Goal: Task Accomplishment & Management: Manage account settings

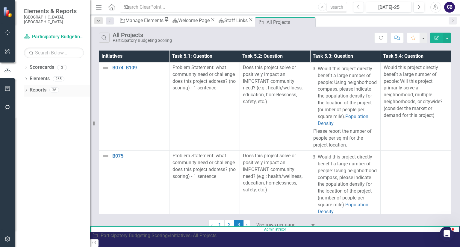
click at [25, 89] on icon "Dropdown" at bounding box center [26, 90] width 4 height 3
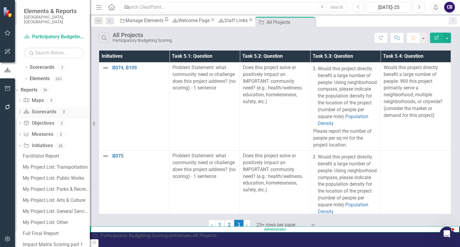
click at [30, 107] on div "Dropdown Scorecard Scorecards 8" at bounding box center [54, 112] width 72 height 11
click at [22, 110] on div "Dropdown" at bounding box center [20, 112] width 4 height 5
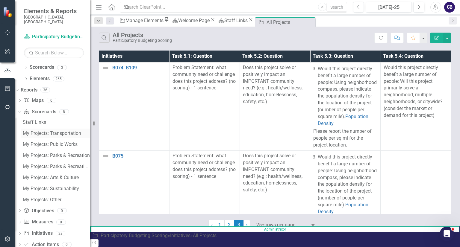
click at [45, 131] on div "My Projects: Transportation" at bounding box center [56, 133] width 67 height 5
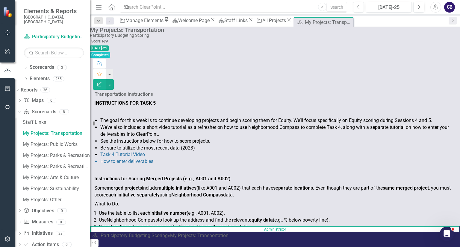
click at [187, 158] on li "How to enter deliverables" at bounding box center [277, 161] width 355 height 7
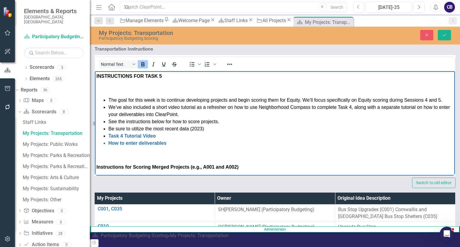
drag, startPoint x: 294, startPoint y: 165, endPoint x: 69, endPoint y: -32, distance: 298.6
click at [95, 71] on html "INSTRUCTIONS FOR TASK 5 The goal for this week is to continue developing projec…" at bounding box center [275, 221] width 360 height 300
paste body "Rich Text Area. Press ALT-0 for help."
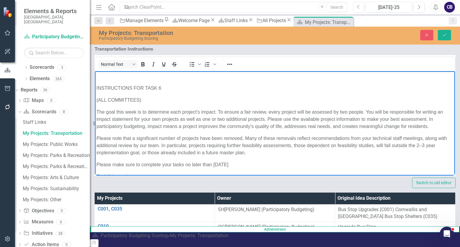
click at [96, 90] on span "INSTRUCTIONS FOR TASK 6" at bounding box center [128, 87] width 65 height 5
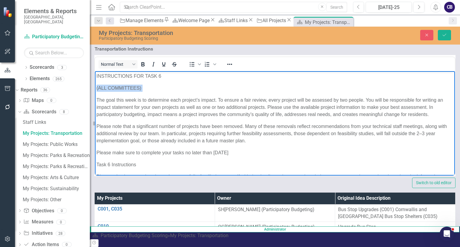
drag, startPoint x: 149, startPoint y: 90, endPoint x: 80, endPoint y: 86, distance: 69.6
click at [110, 91] on p "(ALL COMMITTEES)" at bounding box center [274, 87] width 357 height 7
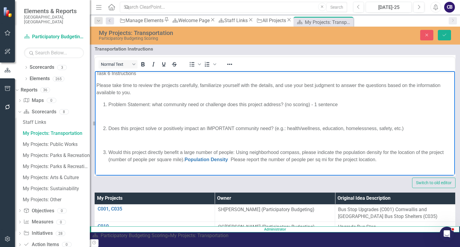
scroll to position [83, 0]
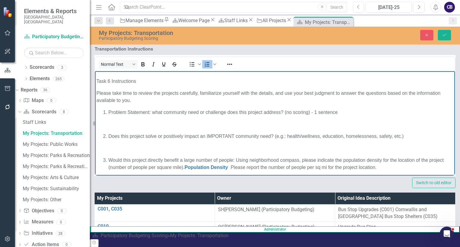
drag, startPoint x: 122, startPoint y: 107, endPoint x: 102, endPoint y: 122, distance: 25.3
click at [102, 116] on ol "Problem Statement: what community need or challenge does this project address? …" at bounding box center [274, 112] width 357 height 7
click at [108, 116] on li "Problem Statement: what community need or challenge does this project address? …" at bounding box center [280, 112] width 345 height 7
drag, startPoint x: 103, startPoint y: 120, endPoint x: 110, endPoint y: 119, distance: 6.7
click at [110, 116] on li "Problem Statement: what community need or challenge does this project address? …" at bounding box center [280, 112] width 345 height 7
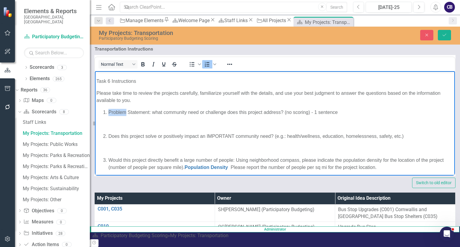
click at [110, 115] on span "Problem Statement: what community need or challenge does this project address? …" at bounding box center [222, 112] width 229 height 5
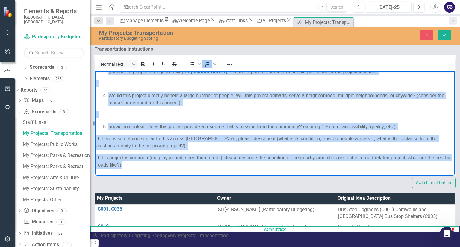
scroll to position [327, 0]
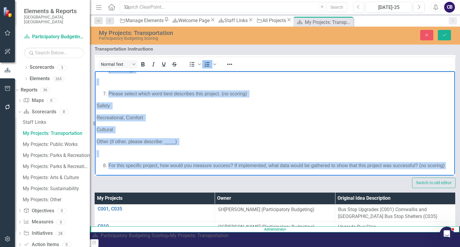
drag, startPoint x: 109, startPoint y: 119, endPoint x: 158, endPoint y: 167, distance: 68.6
click at [180, 150] on p "Rich Text Area. Press ALT-0 for help." at bounding box center [274, 153] width 357 height 7
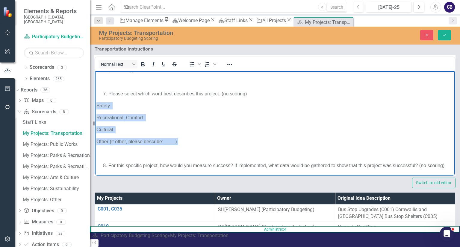
drag, startPoint x: 188, startPoint y: 136, endPoint x: 91, endPoint y: 94, distance: 105.3
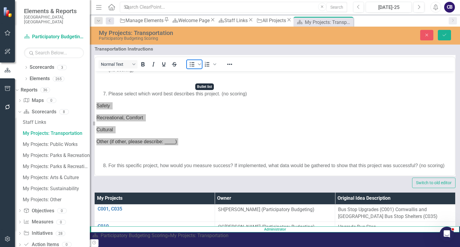
click at [197, 69] on span "Bullet list" at bounding box center [192, 64] width 10 height 8
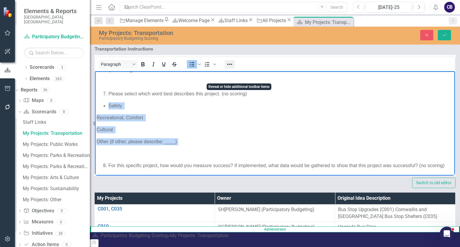
click at [233, 68] on icon "Reveal or hide additional toolbar items" at bounding box center [229, 64] width 7 height 7
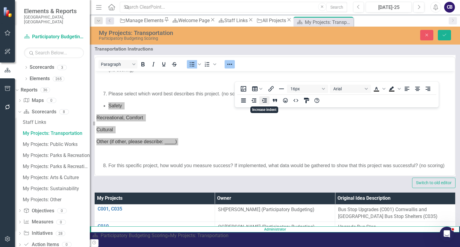
click at [266, 103] on icon "Increase indent" at bounding box center [264, 100] width 7 height 7
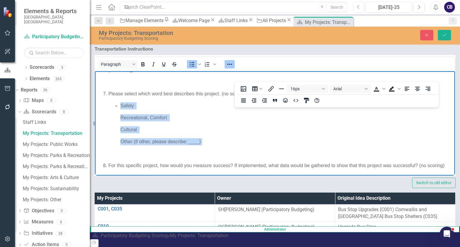
click at [125, 127] on span "Cultural" at bounding box center [128, 129] width 16 height 5
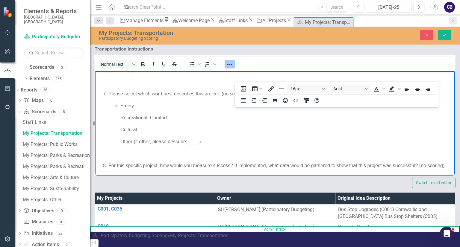
click at [119, 114] on p "Recreational, Comfort" at bounding box center [280, 117] width 345 height 7
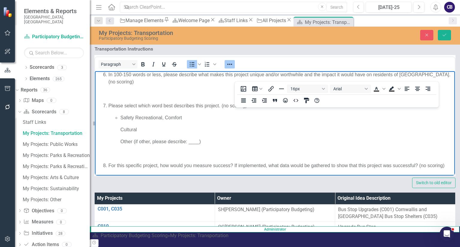
scroll to position [322, 0]
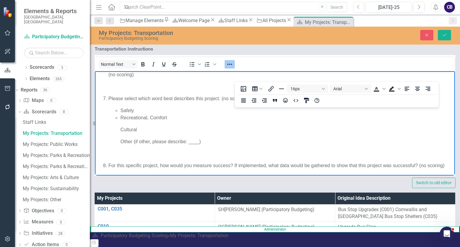
click at [119, 126] on p "Cultural" at bounding box center [280, 129] width 345 height 7
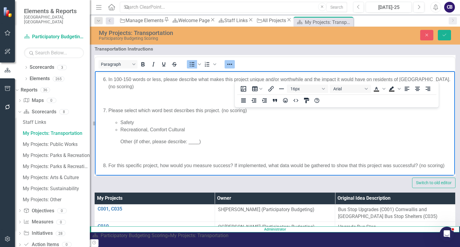
scroll to position [317, 0]
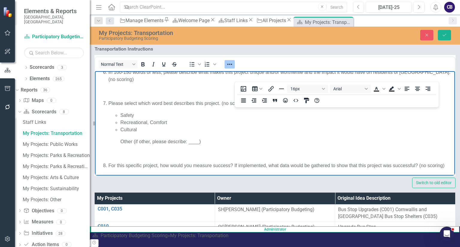
click at [122, 139] on span "Other (if other, please describe: ____)" at bounding box center [160, 141] width 81 height 5
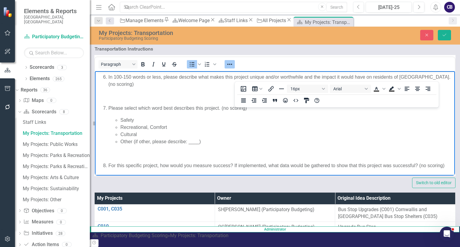
scroll to position [312, 0]
click at [137, 160] on div "Please select which word best describes this project. (no scoring) Safety Recre…" at bounding box center [274, 130] width 357 height 77
click at [127, 155] on p "Rich Text Area. Press ALT-0 for help." at bounding box center [274, 153] width 357 height 7
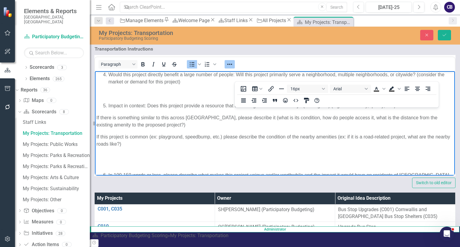
scroll to position [201, 0]
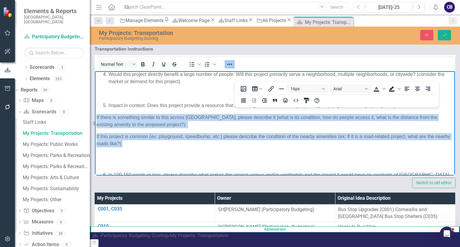
drag, startPoint x: 96, startPoint y: 124, endPoint x: 196, endPoint y: 151, distance: 103.1
click at [196, 151] on div "The goal this week is to determine each project’s impact. To ensure a fair revi…" at bounding box center [274, 35] width 357 height 302
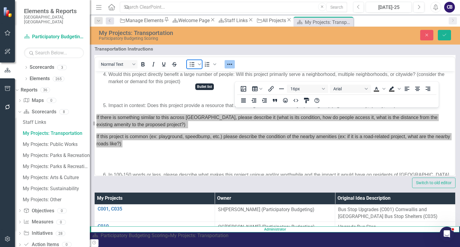
click at [195, 68] on icon "Bullet list" at bounding box center [191, 64] width 7 height 7
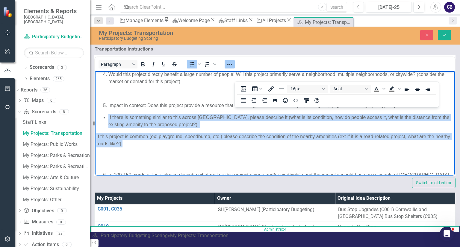
click at [97, 141] on span "If this project is common (ex: playground, speedbump, etc.) please describe the…" at bounding box center [272, 140] width 353 height 12
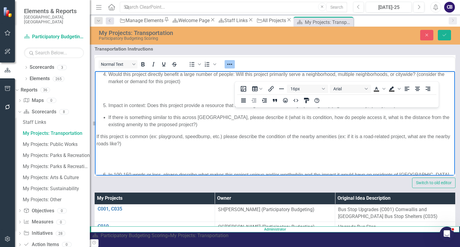
click at [97, 144] on span "If this project is common (ex: playground, speedbump, etc.) please describe the…" at bounding box center [272, 140] width 353 height 12
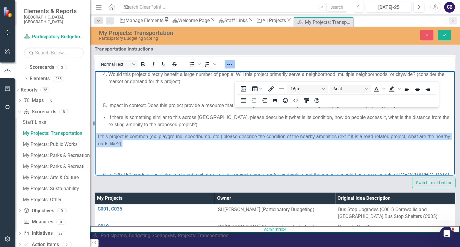
drag, startPoint x: 166, startPoint y: 153, endPoint x: 190, endPoint y: 228, distance: 79.0
click at [95, 144] on html "INSTRUCTIONS FOR TASK 6 The goal this week is to determine each project’s impac…" at bounding box center [275, 69] width 360 height 398
copy p "If this project is common (ex: playground, speedbump, etc.) please describe the…"
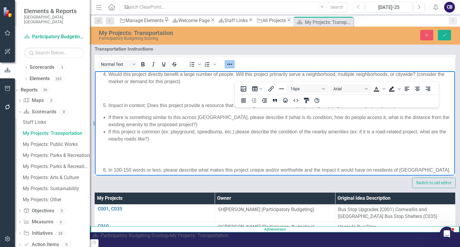
click at [144, 161] on p "Rich Text Area. Press ALT-0 for help." at bounding box center [274, 154] width 357 height 14
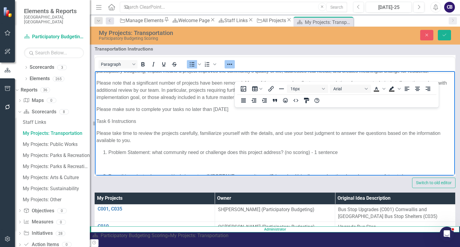
scroll to position [42, 0]
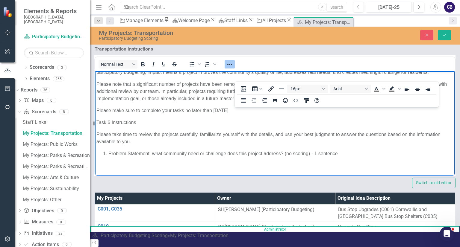
click at [277, 114] on p "Please make sure to complete your tasks no later than Wednesday, October 3rd" at bounding box center [274, 110] width 357 height 7
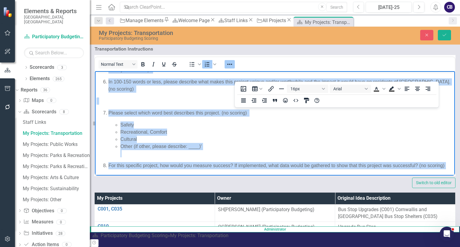
scroll to position [0, 0]
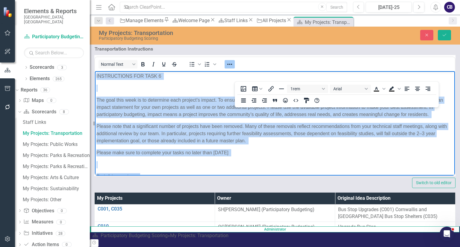
drag, startPoint x: 152, startPoint y: 168, endPoint x: 162, endPoint y: 80, distance: 87.9
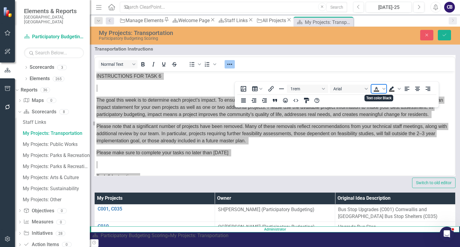
click at [301, 88] on icon "Text color Black" at bounding box center [376, 88] width 7 height 7
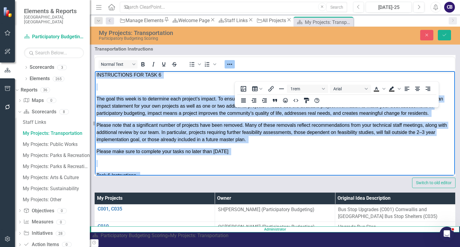
click at [159, 142] on span "Please note that a significant number of projects have been removed. Many of th…" at bounding box center [271, 131] width 350 height 19
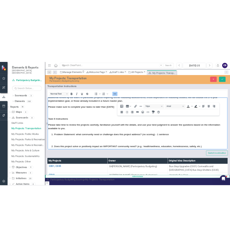
scroll to position [63, 0]
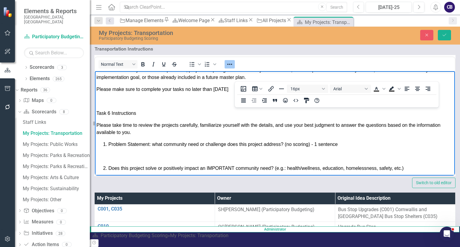
click at [301, 126] on div "The goal this week is to determine each project’s impact. To ensure a fair revi…" at bounding box center [274, 166] width 357 height 290
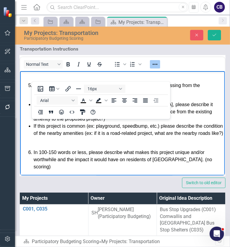
scroll to position [309, 0]
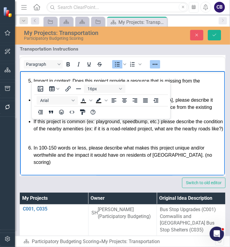
click at [107, 117] on span "If there is something similar to this across [GEOGRAPHIC_DATA], please describe…" at bounding box center [122, 106] width 179 height 19
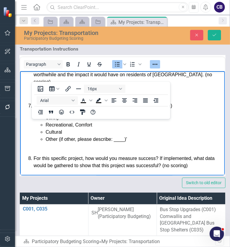
scroll to position [401, 0]
click at [158, 68] on icon "Reveal or hide additional toolbar items" at bounding box center [154, 64] width 7 height 7
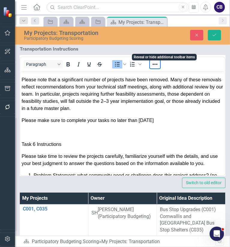
scroll to position [68, 0]
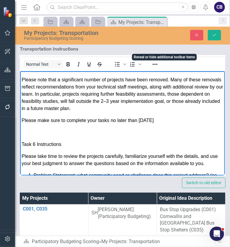
click at [56, 123] on span "Please make sure to complete your tasks no later than Wednesday, October 3rd" at bounding box center [87, 120] width 132 height 5
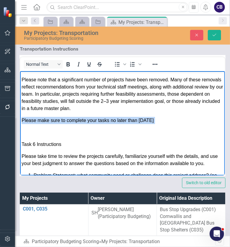
click at [56, 123] on span "Please make sure to complete your tasks no later than Wednesday, October 3rd" at bounding box center [87, 120] width 132 height 5
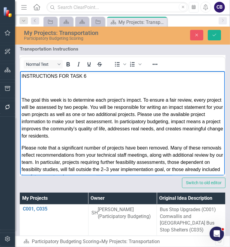
scroll to position [0, 0]
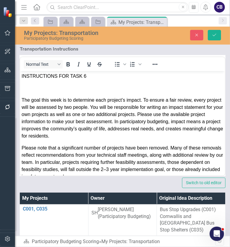
click at [158, 70] on div at bounding box center [154, 64] width 17 height 12
click at [158, 68] on icon "Reveal or hide additional toolbar items" at bounding box center [154, 64] width 7 height 7
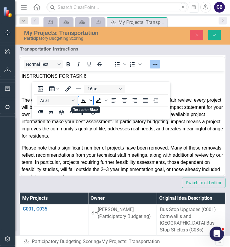
click at [91, 100] on icon "Text color Black" at bounding box center [90, 100] width 3 height 3
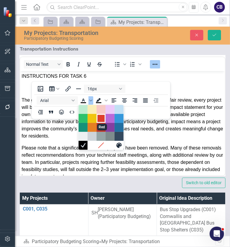
click at [100, 118] on div "Red" at bounding box center [100, 118] width 7 height 7
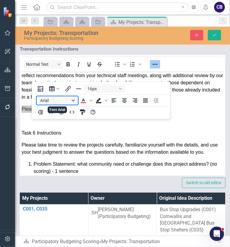
click at [74, 100] on button "Arial" at bounding box center [57, 100] width 41 height 8
click at [121, 109] on div "16px Arial To open the popup, press Shift+Enter To open the popup, press Shift+…" at bounding box center [101, 100] width 138 height 35
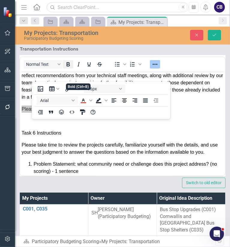
click at [72, 68] on icon "Bold" at bounding box center [67, 64] width 7 height 7
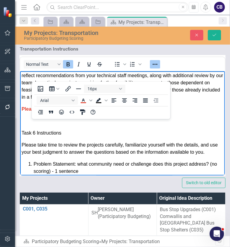
click at [78, 113] on p "Please make sure to complete your tasks no later than Wednesday, October 3rd" at bounding box center [121, 108] width 201 height 7
click at [20, 122] on body "INSTRUCTIONS FOR TASK 6 The goal this week is to determine each project’s impac…" at bounding box center [122, 238] width 204 height 494
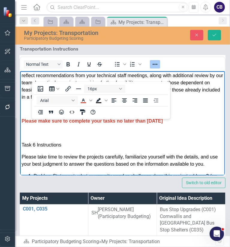
click at [25, 136] on p "Rich Text Area. Press ALT-0 for help." at bounding box center [121, 132] width 201 height 7
click at [37, 123] on span "Please make sure to complete your tasks no later than Wednesday, October 3rd" at bounding box center [91, 120] width 141 height 5
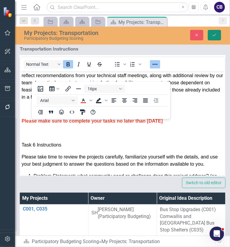
click at [215, 36] on icon "Save" at bounding box center [213, 35] width 5 height 4
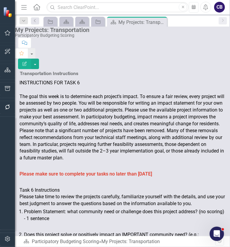
scroll to position [0, 0]
click at [107, 103] on span "The goal this week is to determine each project’s impact. To ensure a fair revi…" at bounding box center [121, 110] width 204 height 33
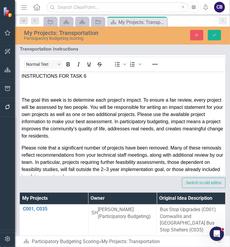
click at [49, 77] on span "INSTRUCTIONS FOR TASK 6" at bounding box center [53, 75] width 65 height 5
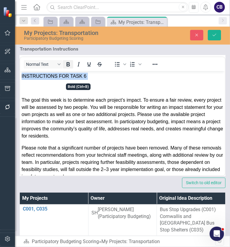
click at [72, 68] on icon "Bold" at bounding box center [67, 64] width 7 height 7
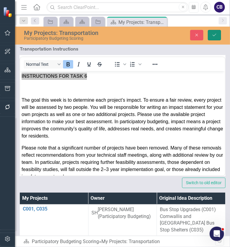
click at [214, 40] on button "Save" at bounding box center [213, 35] width 13 height 10
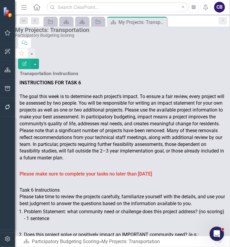
scroll to position [257, 0]
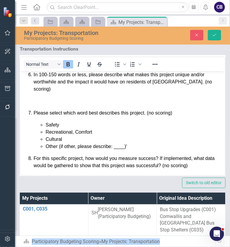
scroll to position [437, 0]
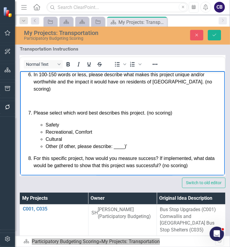
click at [46, 97] on p "Rich Text Area. Press ALT-0 for help." at bounding box center [121, 100] width 201 height 7
click at [141, 143] on div "﻿ Please select which word best describes this project. (no scoring) Safety Rec…" at bounding box center [121, 133] width 201 height 72
click at [141, 143] on div "Please select which word best describes this project. (no scoring) Safety Recre…" at bounding box center [121, 133] width 201 height 72
click at [133, 143] on li "Other (if other, please describe: ____) '" at bounding box center [133, 146] width 177 height 7
click at [34, 156] on span "For this specific project, how would you measure success? If implemented, what …" at bounding box center [123, 162] width 181 height 12
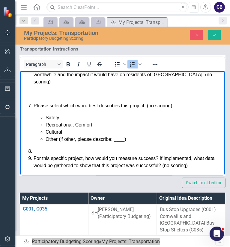
click at [36, 149] on li "Rich Text Area. Press ALT-0 for help." at bounding box center [127, 151] width 189 height 7
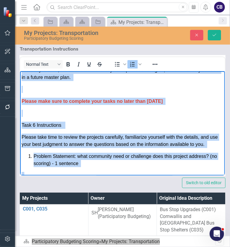
scroll to position [0, 0]
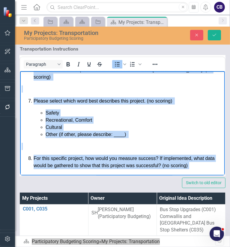
drag, startPoint x: 126, startPoint y: 123, endPoint x: 57, endPoint y: 148, distance: 72.7
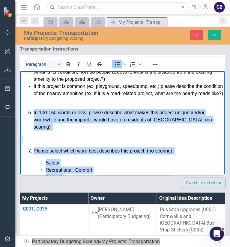
scroll to position [356, 0]
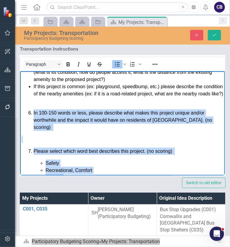
click at [142, 104] on li "If this project is common (ex: playground, speedbump, etc.) please describe the…" at bounding box center [127, 94] width 189 height 22
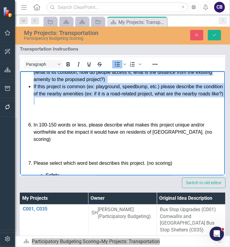
drag, startPoint x: 31, startPoint y: 99, endPoint x: 127, endPoint y: 137, distance: 103.1
click at [127, 104] on ul "If there is something similar to this across Durham, please describe it (what i…" at bounding box center [121, 82] width 201 height 43
click at [158, 68] on icon "Reveal or hide additional toolbar items" at bounding box center [154, 64] width 7 height 7
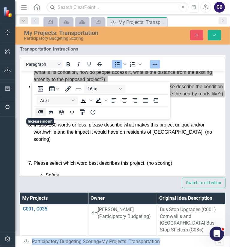
click at [40, 112] on icon "Increase indent" at bounding box center [40, 112] width 7 height 7
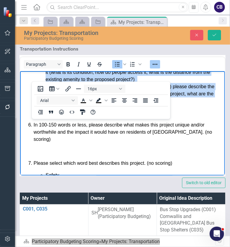
click at [84, 103] on span "If this project is common (ex: playground, speedbump, etc.) please describe the…" at bounding box center [129, 93] width 168 height 19
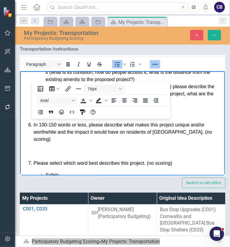
scroll to position [302, 0]
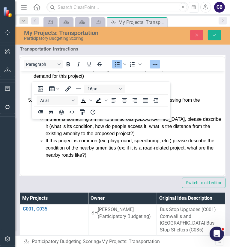
drag, startPoint x: 166, startPoint y: 83, endPoint x: 163, endPoint y: 72, distance: 11.5
click at [163, 72] on body "Elements & Reports City of Durham, NC Scorecard Participatory Budgeting Scoring…" at bounding box center [115, 123] width 230 height 247
drag, startPoint x: 163, startPoint y: 72, endPoint x: 163, endPoint y: 75, distance: 3.6
click at [163, 70] on div at bounding box center [154, 64] width 17 height 12
click at [158, 68] on icon "Reveal or hide additional toolbar items" at bounding box center [154, 64] width 7 height 7
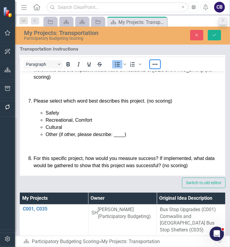
scroll to position [461, 0]
click at [211, 38] on button "Save" at bounding box center [213, 35] width 13 height 10
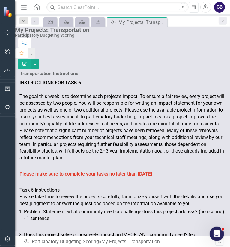
scroll to position [106, 0]
click at [88, 246] on p at bounding box center [122, 249] width 206 height 7
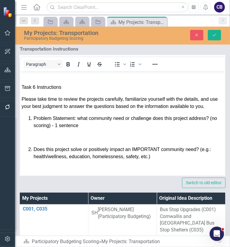
scroll to position [138, 0]
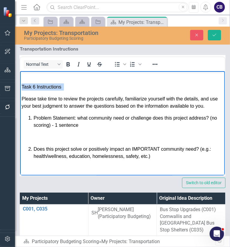
drag, startPoint x: 67, startPoint y: 110, endPoint x: 48, endPoint y: 175, distance: 68.0
click at [20, 106] on html "INSTRUCTIONS FOR TASK 6 The goal this week is to determine each project’s impac…" at bounding box center [122, 194] width 204 height 523
click at [73, 61] on button "Bold" at bounding box center [68, 64] width 10 height 8
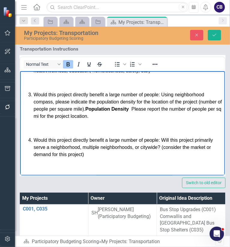
scroll to position [224, 0]
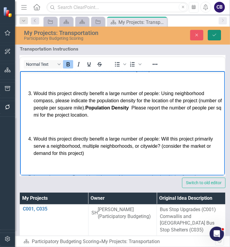
click at [212, 37] on button "Save" at bounding box center [213, 35] width 13 height 10
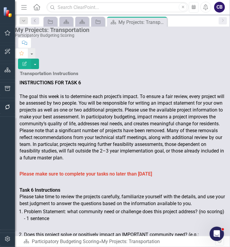
scroll to position [0, 0]
click at [83, 205] on p "Please take time to review the projects carefully, familiarize yourself with th…" at bounding box center [122, 201] width 206 height 14
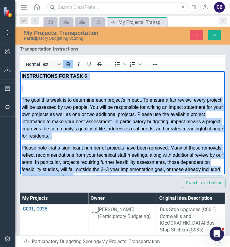
drag, startPoint x: 64, startPoint y: 163, endPoint x: -24, endPoint y: 50, distance: 143.3
copy body "INSTRUCTIONS FOR TASK 6 The goal this week is to determine each project’s impac…"
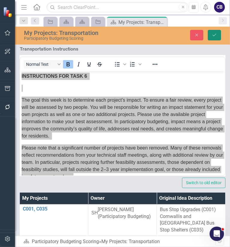
click at [211, 40] on button "Save" at bounding box center [213, 35] width 13 height 10
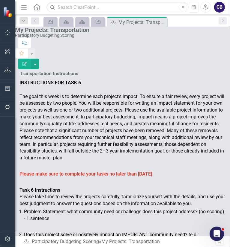
click at [20, 4] on icon "Menu" at bounding box center [24, 7] width 8 height 6
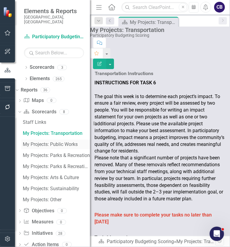
click at [59, 142] on div "My Projects: Public Works" at bounding box center [56, 144] width 67 height 5
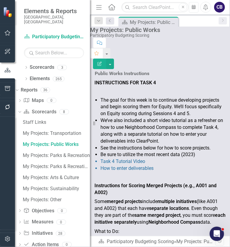
click at [132, 131] on span "We’ve also included a short video tutorial as a refresher on how to use Neighbo…" at bounding box center [161, 131] width 122 height 26
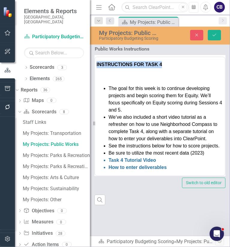
click at [122, 106] on li "The goal for this week is to continue developing projects and begin scoring the…" at bounding box center [165, 99] width 115 height 29
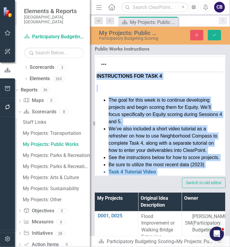
drag, startPoint x: 151, startPoint y: 170, endPoint x: 60, endPoint y: 67, distance: 137.2
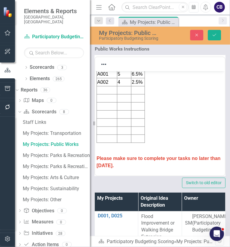
scroll to position [1, 0]
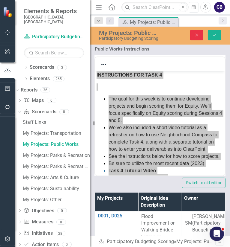
click at [194, 33] on icon "Close" at bounding box center [196, 35] width 5 height 4
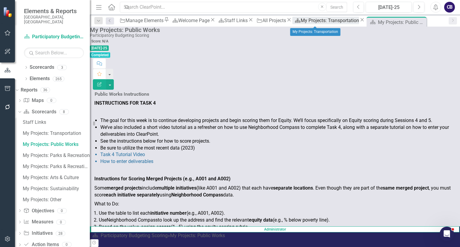
click at [301, 21] on div "My Projects: Transportation" at bounding box center [329, 20] width 58 height 7
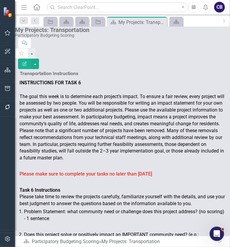
click at [145, 162] on p at bounding box center [122, 166] width 206 height 8
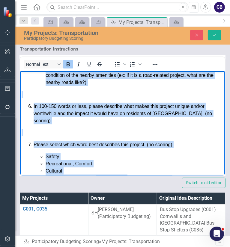
scroll to position [461, 0]
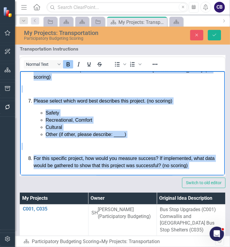
drag, startPoint x: 21, startPoint y: 75, endPoint x: 137, endPoint y: 181, distance: 156.6
copy body "INSTRUCTIONS FOR TASK 6 The goal this week is to determine each project’s impac…"
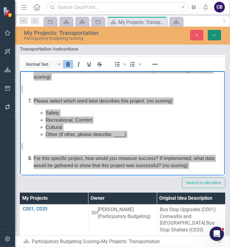
click at [213, 34] on icon "Save" at bounding box center [213, 35] width 5 height 4
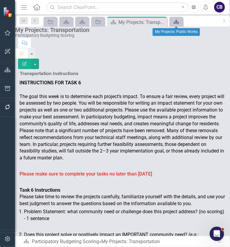
click at [173, 24] on icon "Scorecard" at bounding box center [176, 21] width 6 height 5
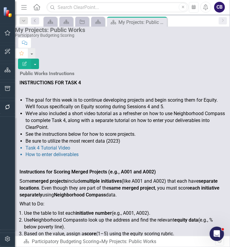
click at [99, 210] on strong "initiative number" at bounding box center [93, 213] width 36 height 6
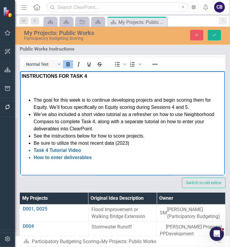
drag, startPoint x: 71, startPoint y: 168, endPoint x: -2, endPoint y: 20, distance: 164.6
click at [20, 71] on html "INSTRUCTIONS FOR TASK 4 The goal for this week is to continue developing projec…" at bounding box center [122, 238] width 204 height 335
paste body "Rich Text Area. Press ALT-0 for help."
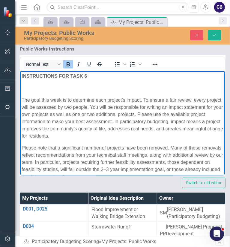
drag, startPoint x: 53, startPoint y: 173, endPoint x: 10, endPoint y: 51, distance: 128.7
click at [158, 68] on icon "Reveal or hide additional toolbar items" at bounding box center [154, 64] width 7 height 7
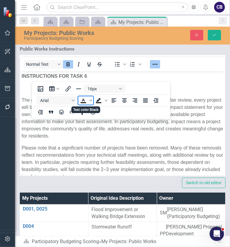
click at [88, 102] on span "Text color Black" at bounding box center [83, 100] width 10 height 8
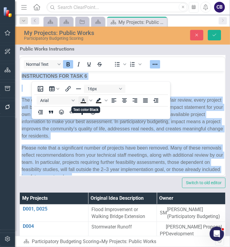
scroll to position [1, 0]
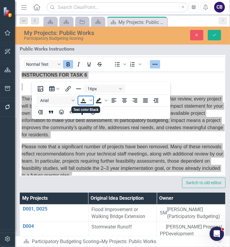
click at [84, 100] on icon "Text color Black" at bounding box center [83, 100] width 3 height 3
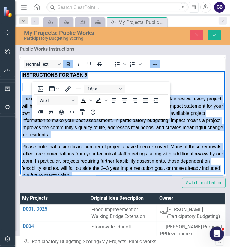
click at [88, 119] on span "The goal this week is to determine each project’s impact. To ensure a fair revi…" at bounding box center [121, 116] width 201 height 41
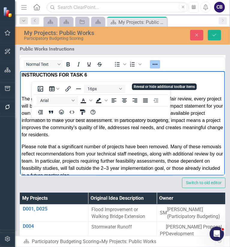
click at [158, 68] on icon "Reveal or hide additional toolbar items" at bounding box center [154, 64] width 7 height 7
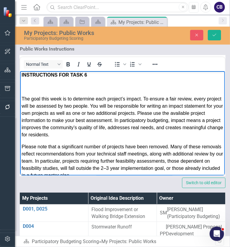
click at [64, 89] on p "Rich Text Area. Press ALT-0 for help." at bounding box center [121, 86] width 201 height 7
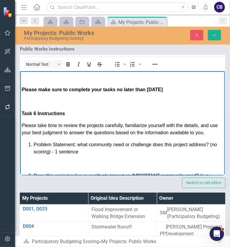
scroll to position [111, 0]
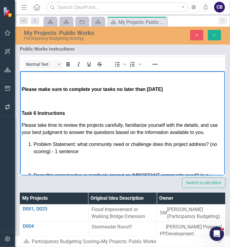
click at [46, 105] on div "Please make sure to complete your tasks no later than Wednesday, October 3rd" at bounding box center [121, 89] width 201 height 31
drag, startPoint x: 54, startPoint y: 113, endPoint x: 22, endPoint y: 103, distance: 33.8
click at [22, 93] on p "Please make sure to complete your tasks no later than Wednesday, October 3rd" at bounding box center [121, 89] width 201 height 7
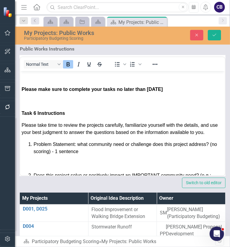
click at [162, 70] on div at bounding box center [154, 64] width 17 height 12
click at [158, 68] on icon "Reveal or hide additional toolbar items" at bounding box center [154, 64] width 7 height 7
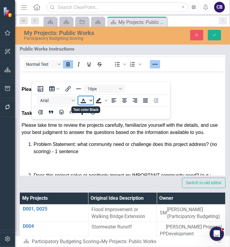
click at [92, 101] on icon "Text color Black" at bounding box center [90, 100] width 3 height 3
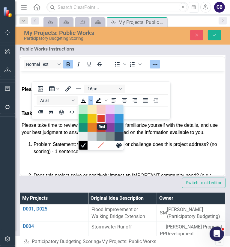
click at [101, 120] on div "Red" at bounding box center [100, 118] width 7 height 7
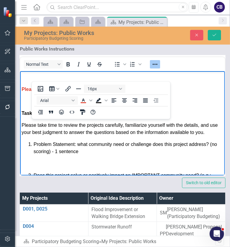
click at [89, 105] on p "Rich Text Area. Press ALT-0 for help." at bounding box center [121, 101] width 201 height 7
click at [158, 68] on icon "Reveal or hide additional toolbar items" at bounding box center [154, 64] width 7 height 7
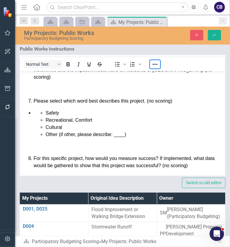
scroll to position [461, 0]
click at [213, 35] on icon "Save" at bounding box center [213, 35] width 5 height 4
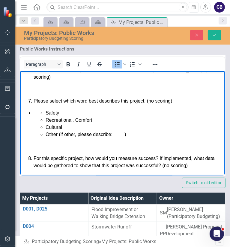
click at [39, 109] on ul "Safety Recreational, Comfort Cultural Other (if other, please describe: ____)" at bounding box center [127, 123] width 189 height 29
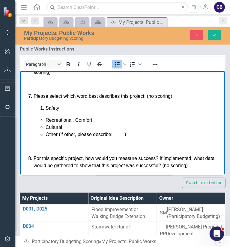
click at [47, 113] on div "Please select which word best describes this project. (no scoring) Safety Recre…" at bounding box center [121, 125] width 201 height 89
click at [45, 105] on li "Safety" at bounding box center [133, 107] width 177 height 7
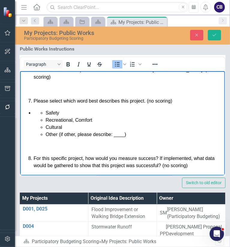
click at [39, 111] on ul "Safety Recreational, Comfort Cultural Other (if other, please describe: ____)" at bounding box center [127, 123] width 189 height 29
drag, startPoint x: 39, startPoint y: 111, endPoint x: 48, endPoint y: 198, distance: 87.3
drag, startPoint x: 32, startPoint y: 115, endPoint x: 76, endPoint y: 109, distance: 43.8
click at [76, 109] on ul "Safety Recreational, Comfort Cultural Other (if other, please describe: ____)" at bounding box center [121, 123] width 201 height 29
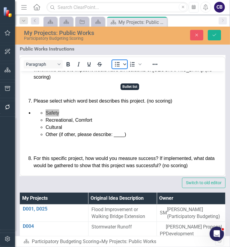
click at [127, 69] on span "Bullet list" at bounding box center [124, 64] width 5 height 8
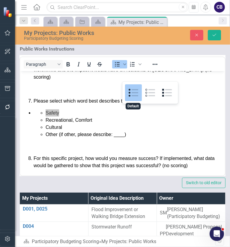
click at [134, 91] on div "Default" at bounding box center [133, 92] width 17 height 17
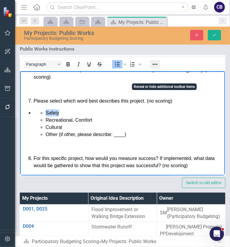
click at [158, 68] on icon "Reveal or hide additional toolbar items" at bounding box center [154, 64] width 7 height 7
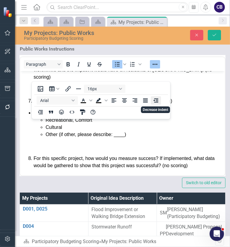
click at [157, 100] on icon "Decrease indent" at bounding box center [155, 100] width 5 height 4
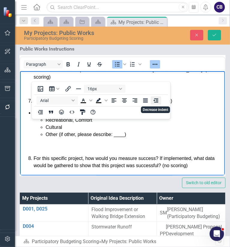
click at [157, 100] on icon "Decrease indent" at bounding box center [155, 100] width 5 height 4
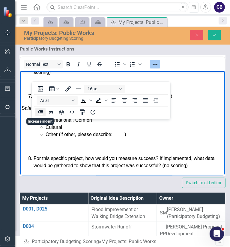
click at [41, 114] on icon "Increase indent" at bounding box center [40, 112] width 5 height 4
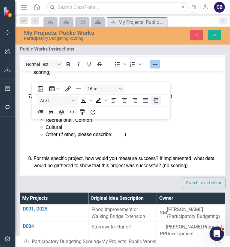
drag, startPoint x: 162, startPoint y: 97, endPoint x: 155, endPoint y: 100, distance: 7.2
click at [155, 100] on div "16px Arial To open the popup, press Shift+Enter To open the popup, press Shift+…" at bounding box center [101, 100] width 138 height 35
click at [155, 100] on icon "Decrease indent" at bounding box center [155, 100] width 7 height 7
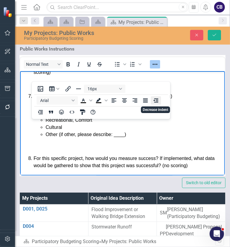
click at [155, 100] on icon "Decrease indent" at bounding box center [155, 100] width 7 height 7
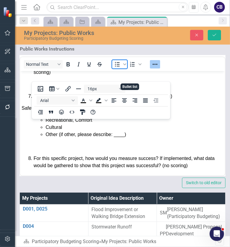
click at [121, 68] on icon "Bullet list" at bounding box center [116, 64] width 7 height 7
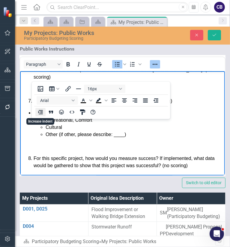
click at [40, 111] on icon "Increase indent" at bounding box center [40, 112] width 7 height 7
click at [100, 128] on li "Cultural" at bounding box center [133, 127] width 177 height 7
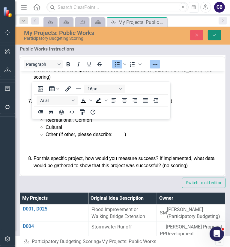
click at [217, 38] on button "Save" at bounding box center [213, 35] width 13 height 10
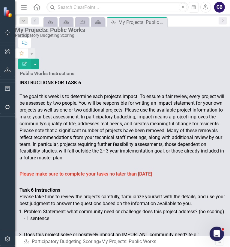
scroll to position [178, 0]
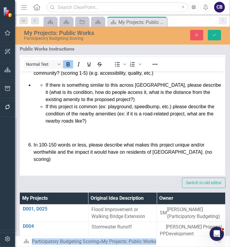
scroll to position [336, 0]
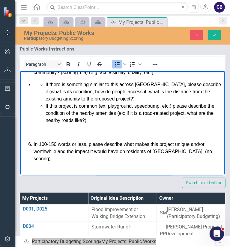
click at [34, 117] on ul "If there is something similar to this across Durham, please describe it (what i…" at bounding box center [127, 102] width 189 height 43
click at [158, 68] on icon "Reveal or hide additional toolbar items" at bounding box center [154, 64] width 7 height 7
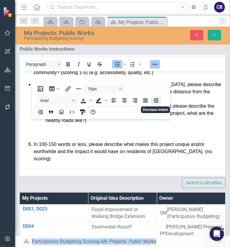
click at [157, 102] on icon "Decrease indent" at bounding box center [155, 100] width 7 height 7
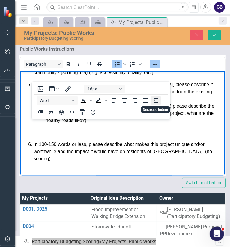
click at [157, 102] on icon "Decrease indent" at bounding box center [155, 100] width 7 height 7
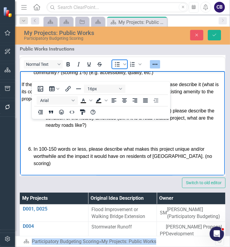
click at [122, 69] on span "Bullet list" at bounding box center [117, 64] width 10 height 8
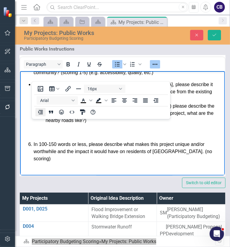
click at [42, 111] on icon "Increase indent" at bounding box center [40, 112] width 5 height 4
click at [67, 102] on li "If there is something similar to this across Durham, please describe it (what i…" at bounding box center [133, 92] width 177 height 22
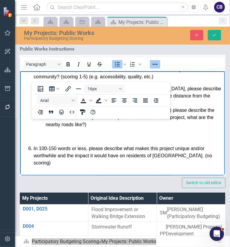
scroll to position [327, 0]
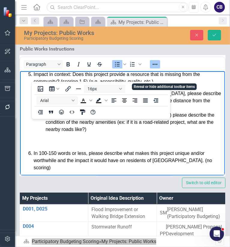
click at [158, 68] on icon "Reveal or hide additional toolbar items" at bounding box center [154, 64] width 7 height 7
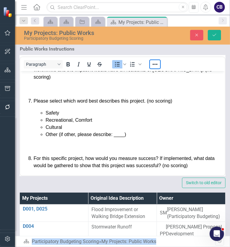
scroll to position [39, 0]
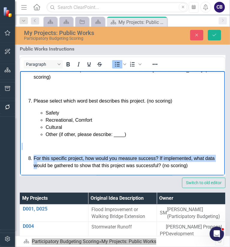
drag, startPoint x: 59, startPoint y: 160, endPoint x: 48, endPoint y: 142, distance: 21.9
click at [48, 143] on div "For this specific project, how would you measure success? If implemented, what …" at bounding box center [121, 156] width 201 height 26
click at [48, 143] on p "Rich Text Area. Press ALT-0 for help." at bounding box center [121, 146] width 201 height 7
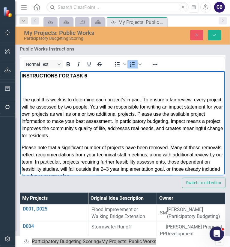
scroll to position [0, 0]
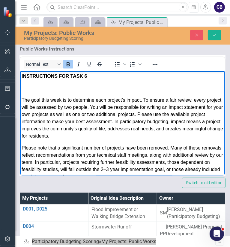
drag, startPoint x: 55, startPoint y: 169, endPoint x: 18, endPoint y: 56, distance: 119.1
copy body "INSTRUCTIONS FOR TASK 6 The goal this week is to determine each project’s impac…"
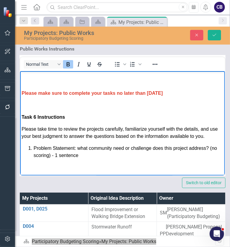
scroll to position [108, 0]
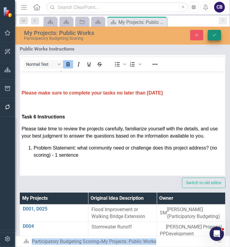
click at [215, 36] on icon "Save" at bounding box center [213, 35] width 5 height 4
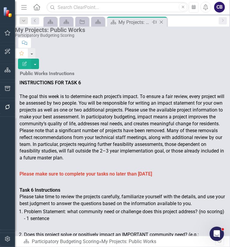
click at [160, 23] on icon "Close" at bounding box center [161, 22] width 6 height 5
click at [162, 22] on icon "Close" at bounding box center [161, 22] width 6 height 5
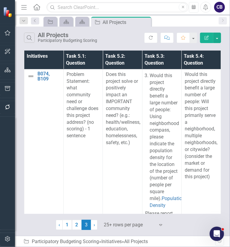
click at [22, 7] on icon "Menu" at bounding box center [24, 7] width 8 height 6
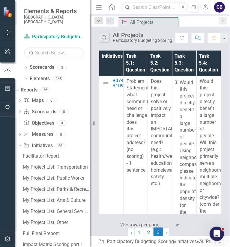
click at [52, 187] on div "My Project List: Parks & Recreation" at bounding box center [56, 189] width 67 height 5
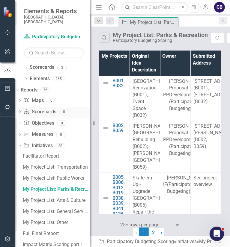
click at [22, 111] on icon "Dropdown" at bounding box center [20, 112] width 4 height 3
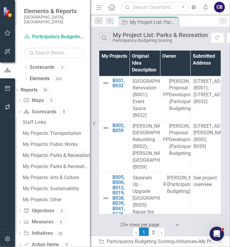
click at [62, 153] on div "My Projects: Parks & Recreation" at bounding box center [56, 155] width 67 height 5
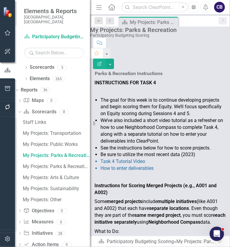
click at [171, 133] on li "We’ve also included a short video tutorial as a refresher on how to use Neighbo…" at bounding box center [162, 130] width 125 height 27
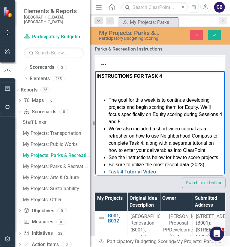
drag, startPoint x: 188, startPoint y: 165, endPoint x: 193, endPoint y: 127, distance: 38.0
paste body "Rich Text Area. Press ALT-0 for help."
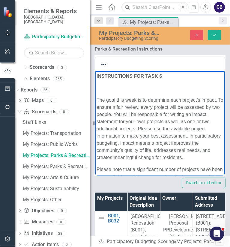
drag, startPoint x: 130, startPoint y: 167, endPoint x: 93, endPoint y: 63, distance: 110.7
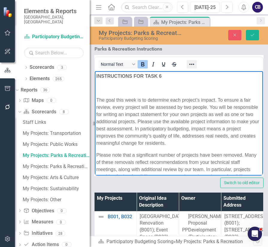
click at [194, 65] on icon "Reveal or hide additional toolbar items" at bounding box center [191, 64] width 5 height 1
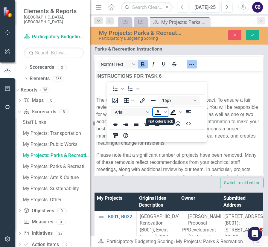
click at [157, 113] on icon "Text color Black" at bounding box center [158, 111] width 3 height 3
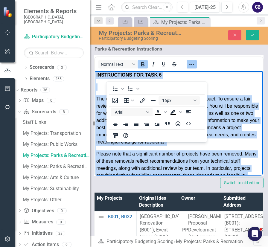
click at [150, 138] on p "The goal this week is to determine each project’s impact. To ensure a fair revi…" at bounding box center [178, 120] width 165 height 50
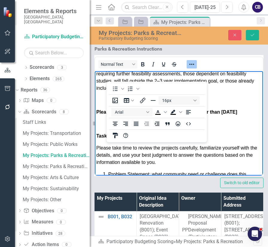
scroll to position [103, 0]
click at [194, 65] on icon "Reveal or hide additional toolbar items" at bounding box center [191, 64] width 5 height 1
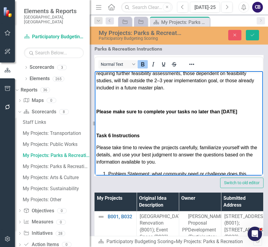
drag, startPoint x: 158, startPoint y: 132, endPoint x: 96, endPoint y: 128, distance: 62.4
click at [96, 115] on p "Please make sure to complete your tasks no later than Wednesday, October 3rd" at bounding box center [178, 111] width 165 height 7
click at [197, 69] on button "Reveal or hide additional toolbar items" at bounding box center [192, 64] width 10 height 8
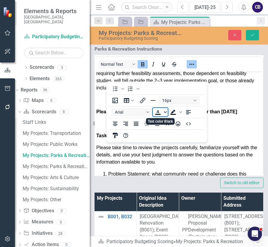
click at [164, 110] on span "Text color Black" at bounding box center [165, 112] width 5 height 8
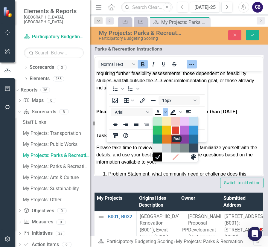
click at [175, 132] on div "Red" at bounding box center [175, 130] width 7 height 7
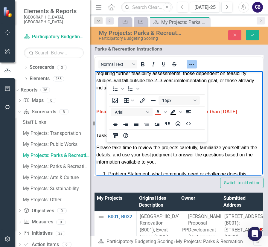
click at [148, 127] on div "Please make sure to complete your tasks no later than Wednesday, October 3rd" at bounding box center [178, 111] width 165 height 31
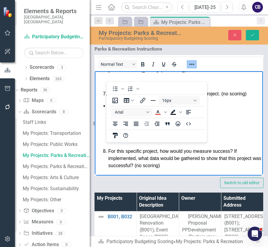
scroll to position [526, 0]
click at [142, 141] on p "Rich Text Area. Press ALT-0 for help." at bounding box center [178, 139] width 165 height 7
click at [195, 68] on icon "Reveal or hide additional toolbar items" at bounding box center [191, 64] width 7 height 7
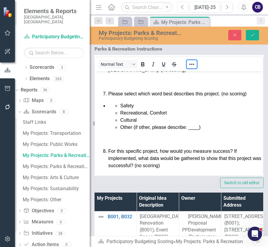
scroll to position [482, 0]
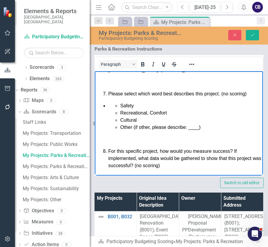
click at [122, 108] on span "Safety" at bounding box center [126, 105] width 13 height 5
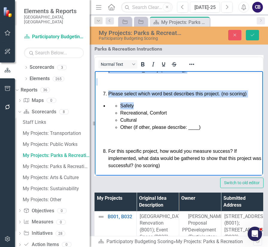
drag, startPoint x: 189, startPoint y: 71, endPoint x: 118, endPoint y: 160, distance: 113.3
click at [118, 131] on ul "Safety Recreational, Comfort Cultural Other (if other, please describe: ____)" at bounding box center [184, 116] width 153 height 29
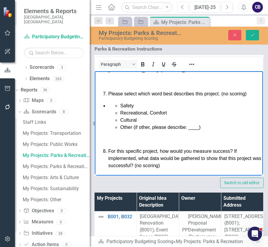
click at [119, 131] on ul "Safety Recreational, Comfort Cultural Other (if other, please describe: ____)" at bounding box center [184, 116] width 153 height 29
click at [194, 65] on icon "Reveal or hide additional toolbar items" at bounding box center [191, 64] width 5 height 1
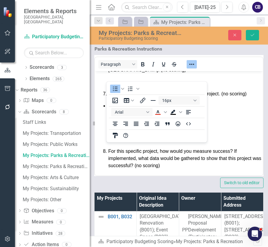
click at [198, 82] on div "To open the popup, press Shift+Enter To open the popup, press Shift+Enter 16px …" at bounding box center [157, 112] width 101 height 61
click at [195, 68] on icon "Reveal or hide additional toolbar items" at bounding box center [191, 64] width 7 height 7
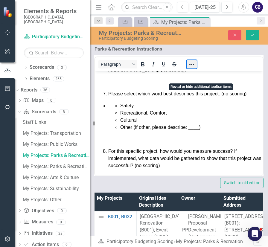
click at [197, 69] on button "Reveal or hide additional toolbar items" at bounding box center [192, 64] width 10 height 8
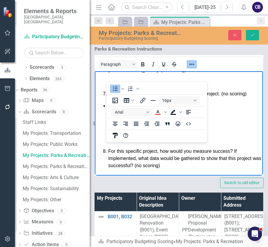
click at [122, 149] on div "Please select which word best describes this project. (no scoring) Safety Recre…" at bounding box center [178, 123] width 165 height 91
click at [122, 108] on span "Safety" at bounding box center [126, 105] width 13 height 5
click at [149, 122] on icon "Decrease indent" at bounding box center [146, 123] width 7 height 7
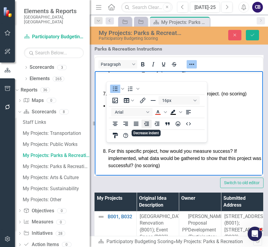
click at [149, 122] on icon "Decrease indent" at bounding box center [146, 123] width 7 height 7
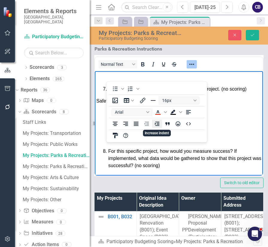
click at [156, 125] on icon "Increase indent" at bounding box center [157, 123] width 7 height 7
click at [148, 124] on icon "Decrease indent" at bounding box center [146, 124] width 5 height 4
click at [114, 90] on icon "Bullet list" at bounding box center [115, 89] width 5 height 4
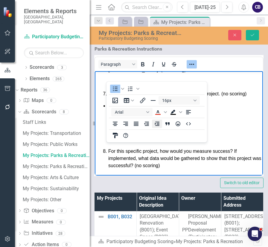
click at [160, 127] on icon "Increase indent" at bounding box center [157, 123] width 7 height 7
click at [148, 97] on p "Please select which word best describes this project. (no scoring)" at bounding box center [184, 93] width 153 height 7
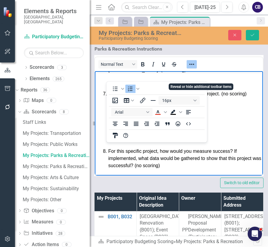
click at [194, 65] on icon "Reveal or hide additional toolbar items" at bounding box center [191, 64] width 5 height 1
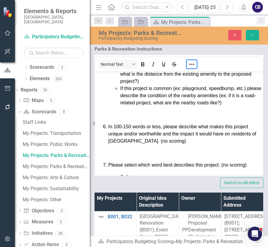
scroll to position [377, 0]
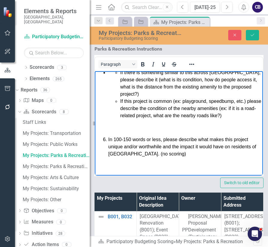
click at [120, 96] on span "If there is something similar to this across Durham, please describe it (what i…" at bounding box center [190, 83] width 140 height 27
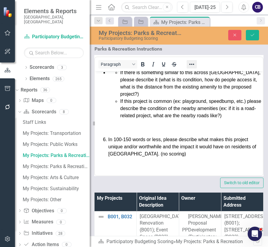
drag, startPoint x: 206, startPoint y: 73, endPoint x: 199, endPoint y: 77, distance: 8.3
click at [199, 70] on div at bounding box center [191, 64] width 17 height 12
click at [195, 68] on icon "Reveal or hide additional toolbar items" at bounding box center [191, 64] width 7 height 7
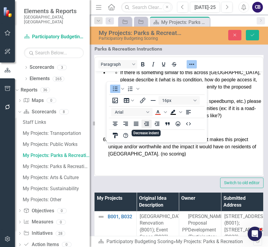
click at [151, 124] on button "Decrease indent" at bounding box center [147, 124] width 10 height 8
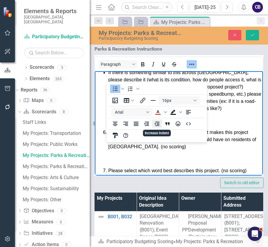
click at [155, 124] on icon "Increase indent" at bounding box center [157, 123] width 7 height 7
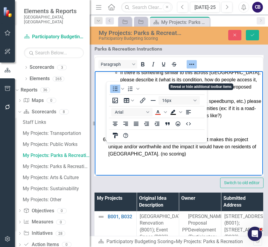
click at [195, 68] on icon "Reveal or hide additional toolbar items" at bounding box center [191, 64] width 7 height 7
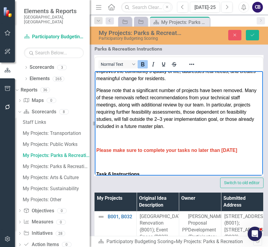
scroll to position [0, 0]
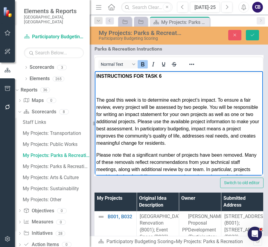
drag, startPoint x: 220, startPoint y: 170, endPoint x: 184, endPoint y: 111, distance: 69.0
copy body "INSTRUCTIONS FOR TASK 6 The goal this week is to determine each project’s impac…"
click at [256, 42] on div "My Projects: Parks & Recreation Participatory Budgeting Scoring Close Save" at bounding box center [179, 36] width 178 height 18
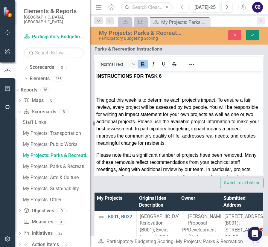
click at [251, 34] on icon "Save" at bounding box center [252, 35] width 5 height 4
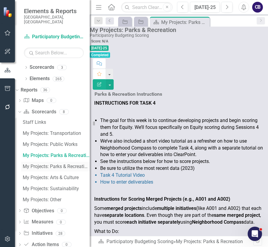
click at [48, 164] on div "My Projects: Parks & Recreation Spanish" at bounding box center [56, 166] width 67 height 5
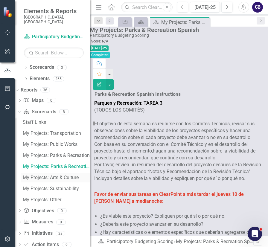
click at [61, 175] on div "My Projects: Arts & Culture" at bounding box center [56, 177] width 67 height 5
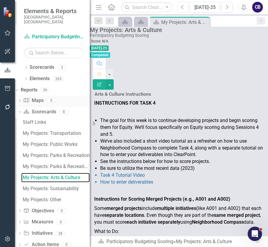
scroll to position [172, 0]
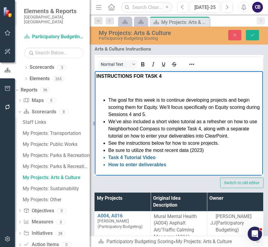
scroll to position [0, 0]
drag, startPoint x: 163, startPoint y: 169, endPoint x: 187, endPoint y: 106, distance: 67.7
click at [95, 71] on html "INSTRUCTIONS FOR TASK 4 The goal for this week is to continue developing projec…" at bounding box center [179, 246] width 168 height 350
paste body "Rich Text Area. Press ALT-0 for help."
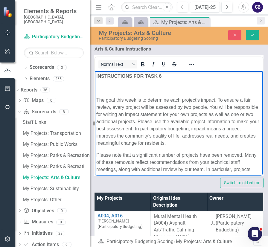
scroll to position [518, 0]
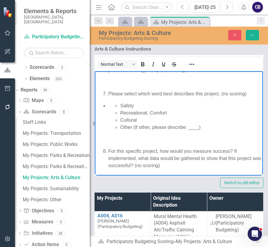
click at [115, 110] on ul "Safety Recreational, Comfort Cultural Other (if other, please describe: ____)" at bounding box center [184, 116] width 153 height 29
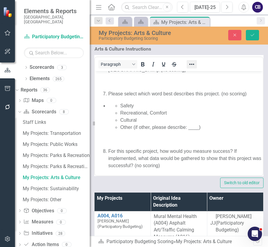
drag, startPoint x: 100, startPoint y: 1, endPoint x: 203, endPoint y: 77, distance: 128.1
click at [201, 70] on div at bounding box center [191, 64] width 17 height 12
click at [194, 65] on icon "Reveal or hide additional toolbar items" at bounding box center [191, 64] width 5 height 1
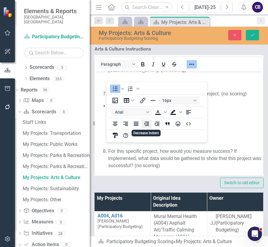
click at [146, 125] on icon "Decrease indent" at bounding box center [146, 123] width 7 height 7
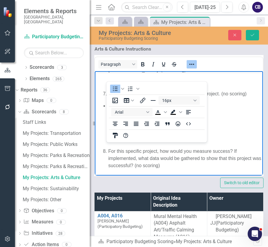
click at [147, 131] on li "Other (if other, please describe: ____)" at bounding box center [190, 127] width 141 height 7
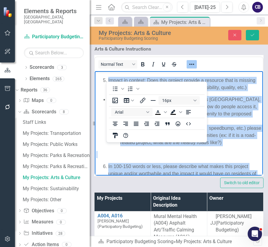
scroll to position [6, 0]
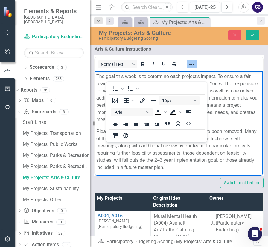
drag, startPoint x: 147, startPoint y: 134, endPoint x: 192, endPoint y: 63, distance: 84.1
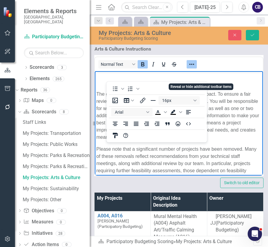
click at [195, 68] on icon "Reveal or hide additional toolbar items" at bounding box center [191, 64] width 7 height 7
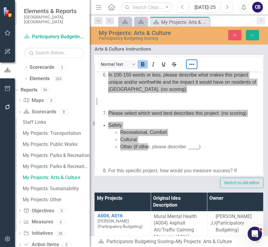
scroll to position [515, 0]
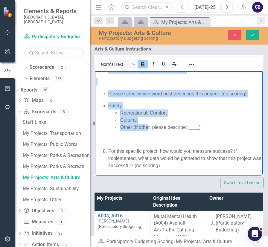
click at [139, 113] on li "Safety Recreational, Comfort Cultural Other (if other, please describe: ____)" at bounding box center [184, 116] width 153 height 29
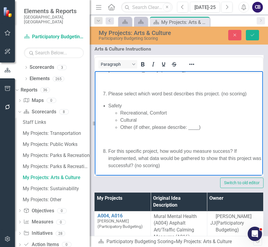
click at [106, 117] on ul "Safety Recreational, Comfort Cultural Other (if other, please describe: ____)" at bounding box center [178, 116] width 165 height 29
click at [195, 68] on icon "Reveal or hide additional toolbar items" at bounding box center [191, 64] width 7 height 7
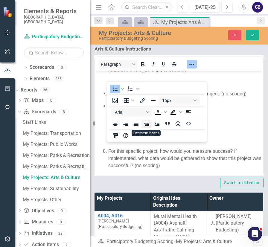
click at [146, 123] on icon "Decrease indent" at bounding box center [146, 123] width 7 height 7
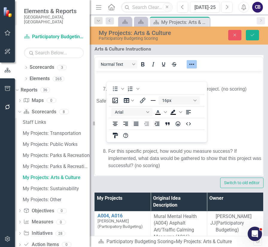
drag, startPoint x: 207, startPoint y: 73, endPoint x: 204, endPoint y: 76, distance: 3.8
click at [201, 70] on div at bounding box center [191, 64] width 17 height 12
click at [195, 68] on icon "Reveal or hide additional toolbar items" at bounding box center [191, 64] width 7 height 7
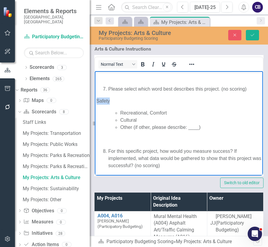
drag, startPoint x: 112, startPoint y: 119, endPoint x: 200, endPoint y: 202, distance: 120.5
click at [195, 68] on icon "Reveal or hide additional toolbar items" at bounding box center [191, 64] width 7 height 7
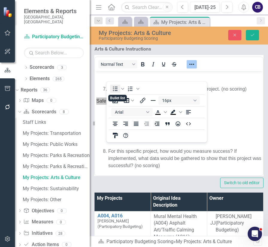
click at [117, 89] on icon "Bullet list" at bounding box center [115, 89] width 5 height 4
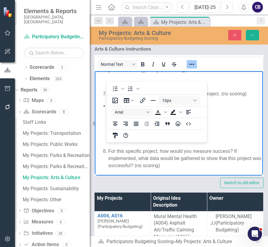
click at [143, 143] on p "Rich Text Area. Press ALT-0 for help." at bounding box center [178, 139] width 165 height 7
click at [195, 68] on icon "Reveal or hide additional toolbar items" at bounding box center [191, 64] width 7 height 7
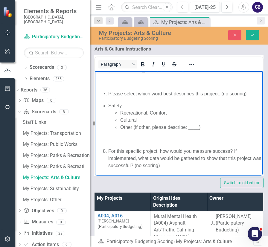
click at [109, 109] on li "Safety" at bounding box center [184, 105] width 153 height 7
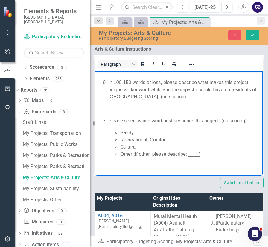
scroll to position [378, 0]
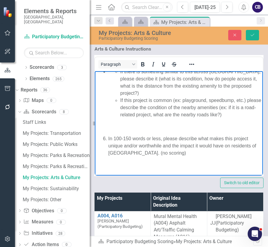
click at [111, 118] on ul "If there is something similar to this across Durham, please describe it (what i…" at bounding box center [184, 93] width 153 height 50
click at [118, 118] on ul "If there is something similar to this across Durham, please describe it (what i…" at bounding box center [184, 93] width 153 height 50
click at [195, 68] on icon "Reveal or hide additional toolbar items" at bounding box center [191, 64] width 7 height 7
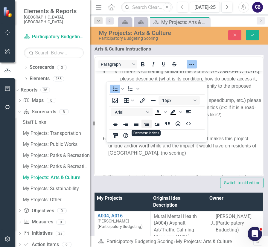
click at [147, 124] on icon "Decrease indent" at bounding box center [146, 124] width 5 height 4
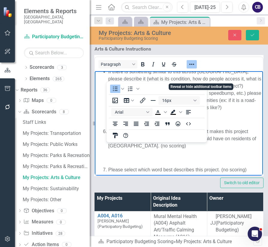
click at [195, 68] on icon "Reveal or hide additional toolbar items" at bounding box center [191, 64] width 7 height 7
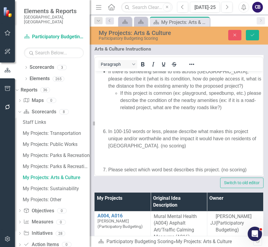
click at [107, 111] on ul "If there is something similar to this across Durham, please describe it (what i…" at bounding box center [178, 89] width 165 height 43
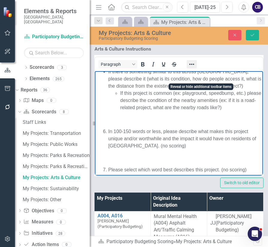
click at [195, 68] on icon "Reveal or hide additional toolbar items" at bounding box center [191, 64] width 7 height 7
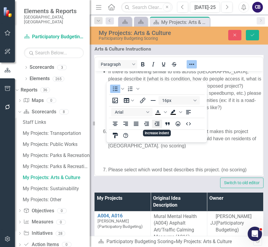
click at [158, 123] on icon "Increase indent" at bounding box center [157, 124] width 5 height 4
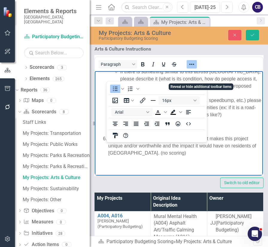
click at [195, 68] on icon "Reveal or hide additional toolbar items" at bounding box center [191, 64] width 7 height 7
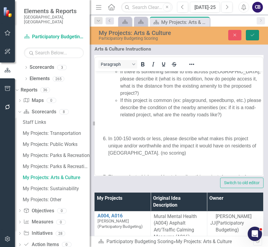
click at [255, 36] on button "Save" at bounding box center [252, 35] width 13 height 10
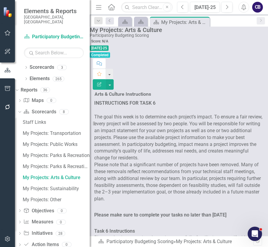
click at [159, 162] on p "Please note that a significant number of projects have been removed. Many of th…" at bounding box center [178, 182] width 169 height 41
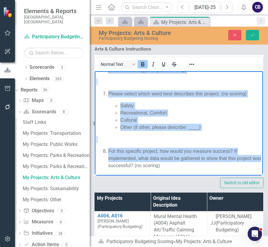
scroll to position [526, 0]
drag, startPoint x: 96, startPoint y: 75, endPoint x: 268, endPoint y: 281, distance: 268.9
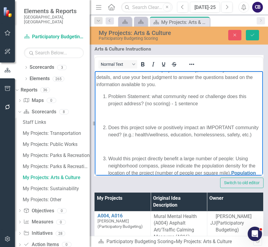
scroll to position [0, 0]
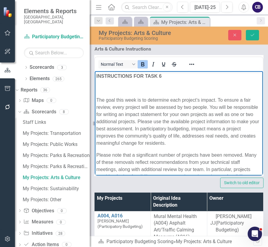
drag, startPoint x: 221, startPoint y: 172, endPoint x: 192, endPoint y: 142, distance: 41.9
click at [195, 68] on icon "Reveal or hide additional toolbar items" at bounding box center [191, 64] width 7 height 7
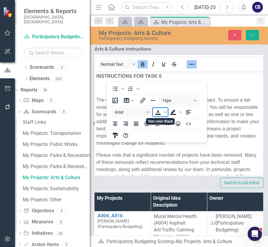
click at [157, 110] on icon "Text color Black" at bounding box center [157, 112] width 7 height 7
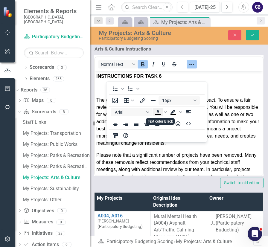
scroll to position [1, 0]
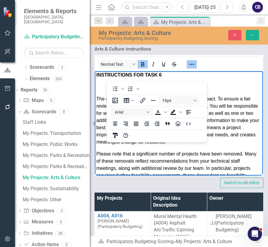
click at [139, 138] on p "The goal this week is to determine each project’s impact. To ensure a fair revi…" at bounding box center [178, 120] width 165 height 50
click at [195, 68] on icon "Reveal or hide additional toolbar items" at bounding box center [191, 64] width 7 height 7
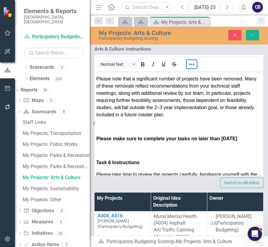
scroll to position [77, 0]
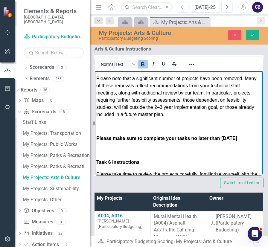
click at [129, 141] on strong "Please make sure to complete your tasks no later than Wednesday, October 3rd" at bounding box center [166, 138] width 141 height 5
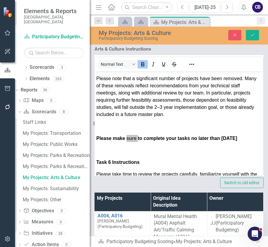
click at [196, 70] on div at bounding box center [191, 64] width 17 height 12
click at [195, 68] on icon "Reveal or hide additional toolbar items" at bounding box center [191, 64] width 7 height 7
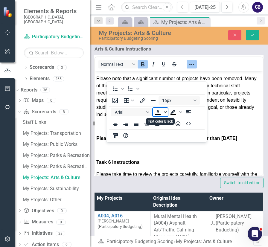
click at [166, 111] on icon "Text color Black" at bounding box center [165, 112] width 3 height 3
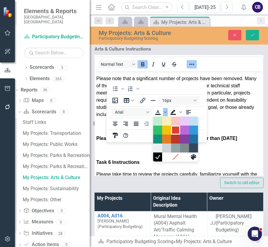
click at [177, 133] on div "Red" at bounding box center [175, 130] width 7 height 7
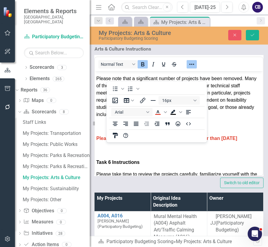
click at [206, 132] on div "16px Arial To open the popup, press Shift+Enter To open the popup, press Shift+…" at bounding box center [157, 118] width 101 height 47
click at [197, 69] on button "Reveal or hide additional toolbar items" at bounding box center [192, 64] width 10 height 8
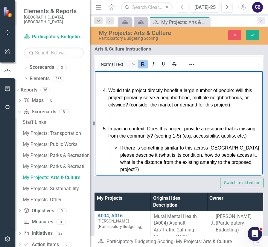
scroll to position [0, 0]
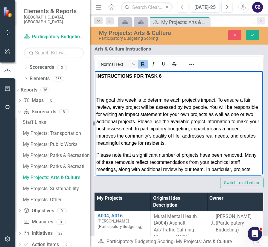
drag, startPoint x: 229, startPoint y: 171, endPoint x: 171, endPoint y: 130, distance: 70.2
copy body "INSTRUCTIONS FOR TASK 6 The goal this week is to determine each project’s impac…"
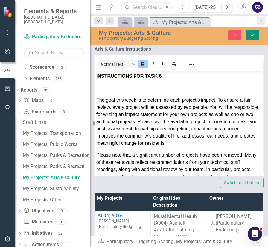
click at [258, 35] on button "Save" at bounding box center [252, 35] width 13 height 10
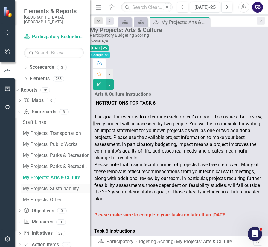
click at [61, 186] on div "My Projects: Sustainability" at bounding box center [56, 188] width 67 height 5
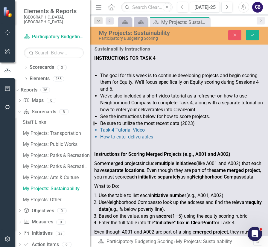
click at [107, 61] on strong "INSTRUCTIONS FOR TASK 4" at bounding box center [124, 58] width 61 height 6
click at [234, 34] on icon "button" at bounding box center [235, 35] width 3 height 3
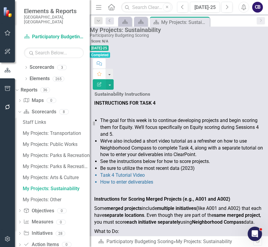
click at [152, 138] on span "We’ve also included a short video tutorial as a refresher on how to use Neighbo…" at bounding box center [181, 147] width 163 height 19
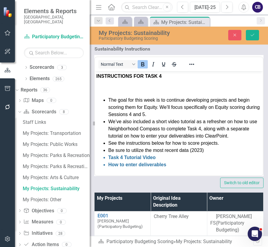
drag, startPoint x: 160, startPoint y: 166, endPoint x: 89, endPoint y: 26, distance: 156.7
click at [95, 71] on html "INSTRUCTIONS FOR TASK 4 The goal for this week is to continue developing projec…" at bounding box center [179, 246] width 168 height 350
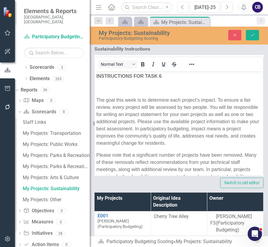
scroll to position [518, 0]
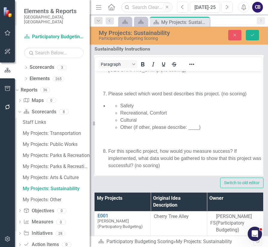
click at [118, 114] on ul "Safety Recreational, Comfort Cultural Other (if other, please describe: ____)" at bounding box center [184, 116] width 153 height 29
click at [213, 70] on div "Paragraph" at bounding box center [179, 64] width 168 height 12
click at [201, 70] on div at bounding box center [191, 64] width 17 height 12
click at [195, 68] on icon "Reveal or hide additional toolbar items" at bounding box center [191, 64] width 7 height 7
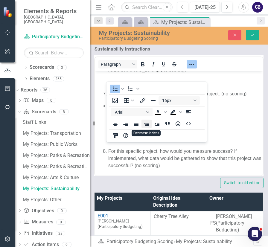
click at [148, 125] on icon "Decrease indent" at bounding box center [146, 124] width 5 height 4
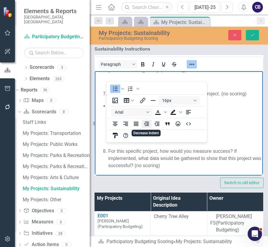
click at [148, 125] on icon "Decrease indent" at bounding box center [146, 124] width 5 height 4
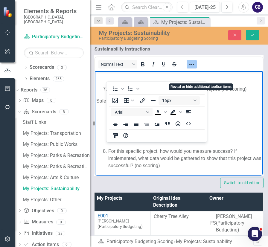
drag, startPoint x: 204, startPoint y: 78, endPoint x: 78, endPoint y: 16, distance: 140.1
click at [195, 68] on icon "Reveal or hide additional toolbar items" at bounding box center [191, 64] width 7 height 7
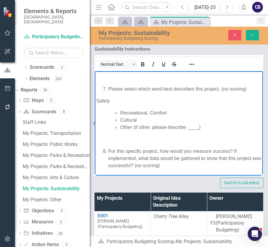
click at [126, 104] on p "Safety" at bounding box center [178, 100] width 165 height 7
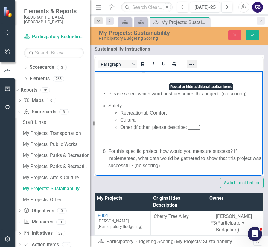
click at [195, 68] on icon "Reveal or hide additional toolbar items" at bounding box center [191, 64] width 7 height 7
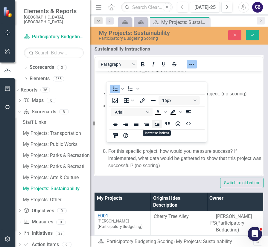
click at [156, 126] on icon "Increase indent" at bounding box center [157, 123] width 7 height 7
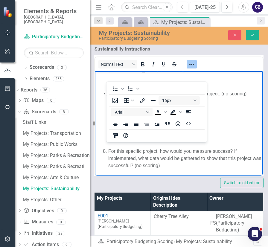
click at [142, 141] on div "Please select which word best describes this project. (no scoring) Safety Recre…" at bounding box center [178, 123] width 165 height 91
click at [195, 68] on icon "Reveal or hide additional toolbar items" at bounding box center [191, 64] width 7 height 7
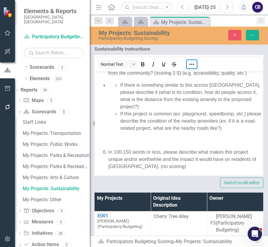
scroll to position [364, 0]
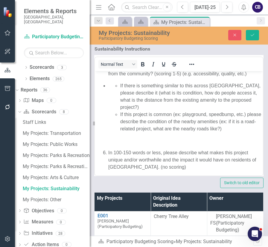
click at [119, 132] on ul "If there is something similar to this across Durham, please describe it (what i…" at bounding box center [184, 107] width 153 height 50
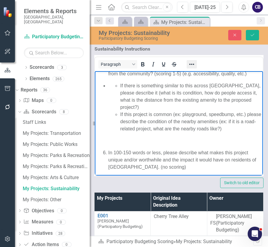
click at [195, 68] on icon "Reveal or hide additional toolbar items" at bounding box center [191, 64] width 7 height 7
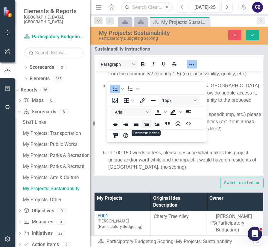
click at [148, 125] on icon "Decrease indent" at bounding box center [146, 123] width 7 height 7
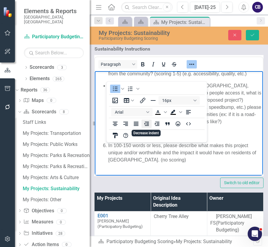
click at [148, 125] on icon "Decrease indent" at bounding box center [146, 123] width 7 height 7
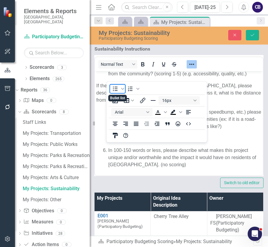
click at [116, 91] on icon "Bullet list" at bounding box center [115, 89] width 5 height 4
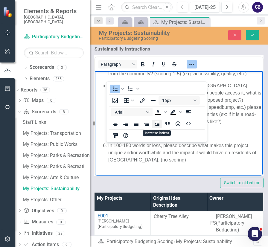
click at [158, 126] on icon "Increase indent" at bounding box center [157, 123] width 7 height 7
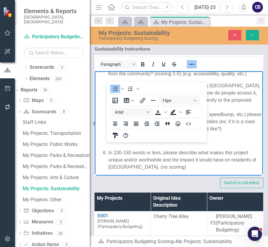
click at [177, 111] on li "If there is something similar to this across Durham, please describe it (what i…" at bounding box center [190, 96] width 141 height 29
click at [223, 46] on p "Would this project directly benefit a large number of people: Will this project…" at bounding box center [184, 36] width 153 height 22
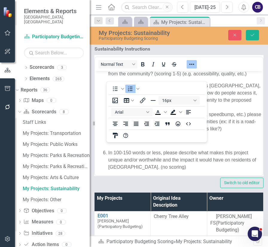
click at [206, 84] on div "To open the popup, press Shift+Enter To open the popup, press Shift+Enter 16px …" at bounding box center [157, 112] width 101 height 61
click at [195, 68] on icon "Reveal or hide additional toolbar items" at bounding box center [191, 64] width 7 height 7
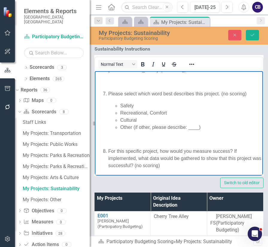
scroll to position [0, 0]
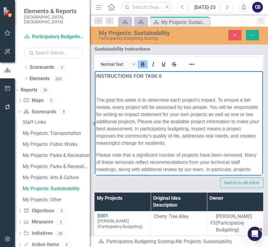
drag, startPoint x: 229, startPoint y: 172, endPoint x: 81, endPoint y: 46, distance: 194.9
click at [194, 65] on icon "Reveal or hide additional toolbar items" at bounding box center [191, 64] width 5 height 1
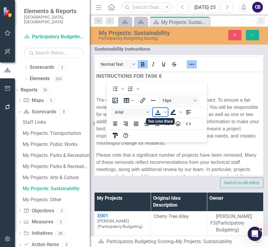
click at [157, 110] on icon "Text color Black" at bounding box center [157, 112] width 7 height 7
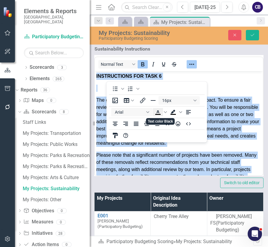
scroll to position [1, 0]
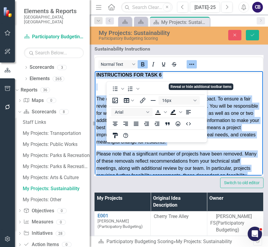
click at [195, 68] on icon "Reveal or hide additional toolbar items" at bounding box center [191, 64] width 7 height 7
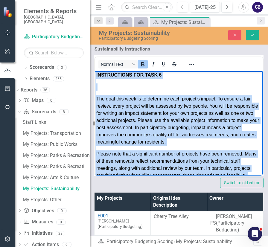
click at [172, 113] on span "The goal this week is to determine each project’s impact. To ensure a fair revi…" at bounding box center [177, 120] width 163 height 48
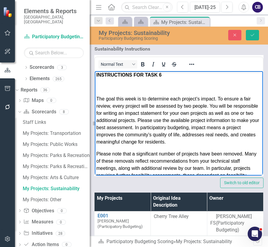
click at [172, 113] on span "The goal this week is to determine each project’s impact. To ensure a fair revi…" at bounding box center [177, 120] width 163 height 48
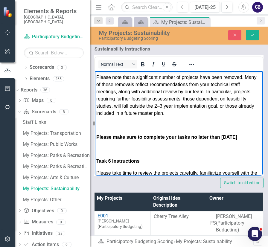
scroll to position [78, 0]
click at [127, 139] on strong "Please make sure to complete your tasks no later than Wednesday, October 3rd" at bounding box center [166, 136] width 141 height 5
click at [195, 68] on icon "Reveal or hide additional toolbar items" at bounding box center [191, 64] width 7 height 7
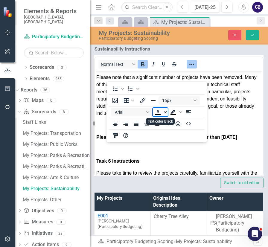
click at [165, 111] on icon "Text color Black" at bounding box center [165, 112] width 3 height 3
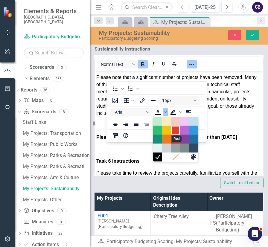
click at [172, 131] on div "Red" at bounding box center [175, 130] width 7 height 7
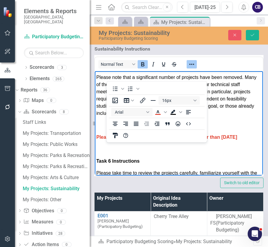
click at [159, 139] on strong "Please make sure to complete your tasks no later than Wednesday, October 3rd" at bounding box center [166, 136] width 141 height 5
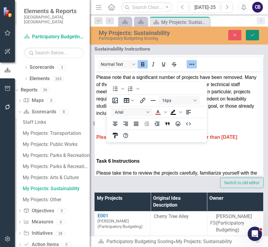
click at [257, 36] on button "Save" at bounding box center [252, 35] width 13 height 10
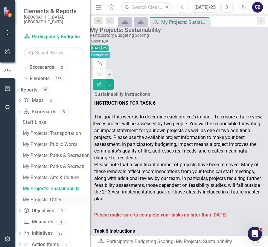
click at [54, 197] on div "My Projects: Other" at bounding box center [56, 199] width 67 height 5
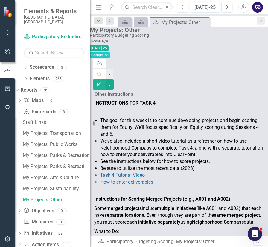
click at [151, 138] on span "We’ve also included a short video tutorial as a refresher on how to use Neighbo…" at bounding box center [181, 147] width 163 height 19
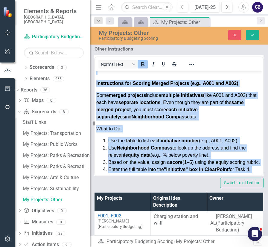
scroll to position [302, 0]
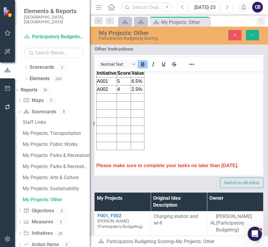
drag, startPoint x: 95, startPoint y: 77, endPoint x: 278, endPoint y: 260, distance: 259.0
click at [173, 175] on html "INSTRUCTIONS FOR TASK 4 The goal for this week is to continue developing projec…" at bounding box center [179, 1] width 168 height 350
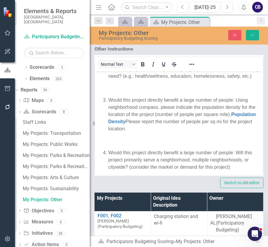
scroll to position [0, 0]
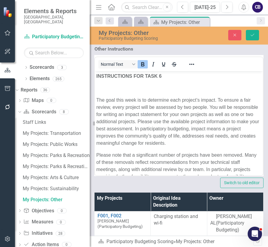
drag, startPoint x: 222, startPoint y: 175, endPoint x: 82, endPoint y: 51, distance: 187.2
click at [195, 68] on icon "Reveal or hide additional toolbar items" at bounding box center [191, 64] width 7 height 7
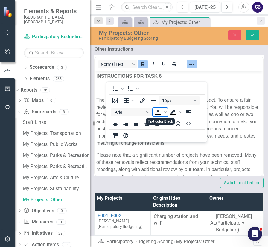
click at [158, 114] on icon "Text color Black" at bounding box center [157, 114] width 5 height 1
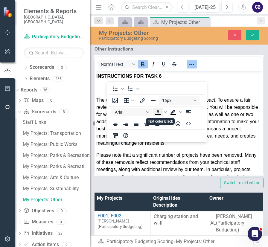
scroll to position [1, 0]
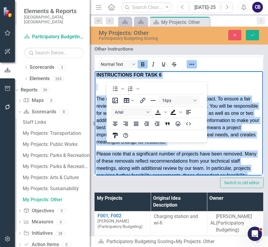
click at [205, 139] on span "The goal this week is to determine each project’s impact. To ensure a fair revi…" at bounding box center [177, 120] width 163 height 48
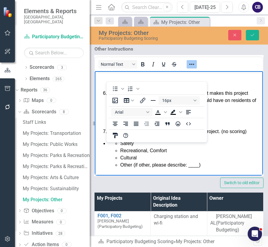
scroll to position [472, 0]
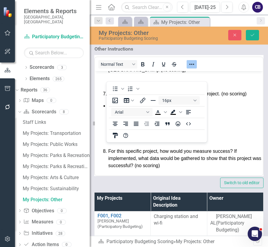
click at [201, 70] on div at bounding box center [191, 64] width 17 height 12
click at [195, 68] on icon "Reveal or hide additional toolbar items" at bounding box center [191, 64] width 7 height 7
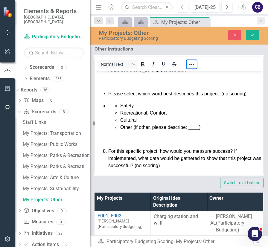
scroll to position [498, 0]
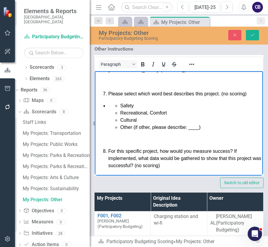
click at [120, 116] on li "Recreational, Comfort" at bounding box center [190, 112] width 141 height 7
click at [120, 108] on span "Safety" at bounding box center [126, 105] width 13 height 5
click at [195, 68] on icon "Reveal or hide additional toolbar items" at bounding box center [191, 64] width 7 height 7
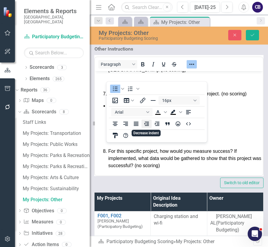
click at [148, 124] on icon "Decrease indent" at bounding box center [146, 124] width 5 height 4
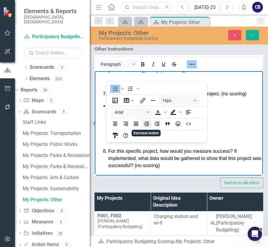
click at [148, 124] on icon "Decrease indent" at bounding box center [146, 124] width 5 height 4
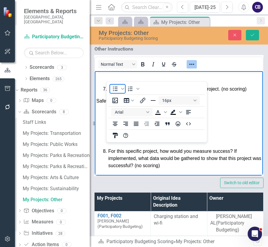
click at [115, 91] on icon "Bullet list" at bounding box center [115, 88] width 7 height 7
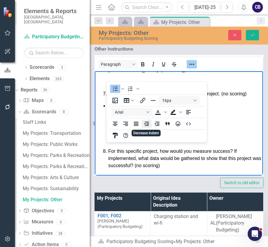
click at [151, 125] on button "Decrease indent" at bounding box center [147, 124] width 10 height 8
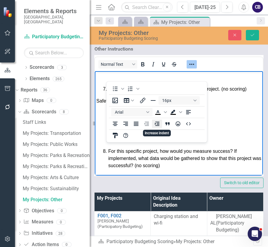
click at [159, 123] on icon "Increase indent" at bounding box center [157, 124] width 5 height 4
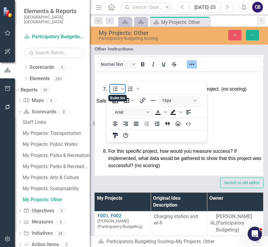
click at [113, 85] on icon "Bullet list" at bounding box center [115, 88] width 7 height 7
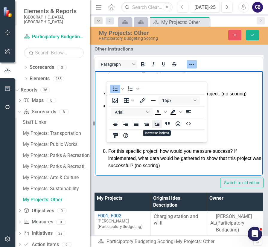
click at [155, 124] on icon "Increase indent" at bounding box center [157, 123] width 7 height 7
click at [154, 109] on li "Safety" at bounding box center [190, 105] width 141 height 7
click at [194, 65] on icon "Reveal or hide additional toolbar items" at bounding box center [191, 64] width 5 height 1
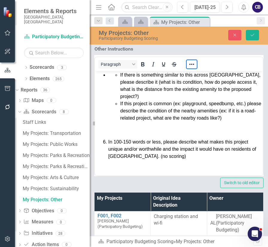
scroll to position [382, 0]
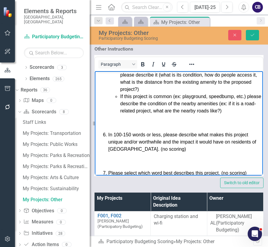
click at [120, 92] on span "If there is something similar to this across Durham, please describe it (what i…" at bounding box center [190, 78] width 140 height 27
click at [119, 114] on ul "If there is something similar to this across Durham, please describe it (what i…" at bounding box center [184, 89] width 153 height 50
click at [195, 68] on icon "Reveal or hide additional toolbar items" at bounding box center [191, 64] width 7 height 7
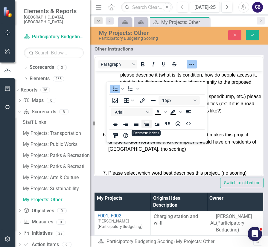
click at [147, 123] on icon "Decrease indent" at bounding box center [146, 124] width 5 height 4
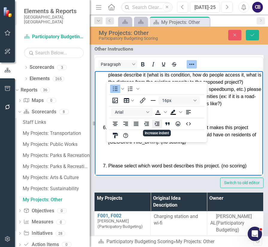
click at [155, 123] on icon "Increase indent" at bounding box center [157, 124] width 5 height 4
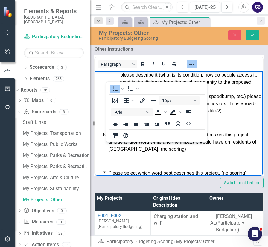
click at [195, 68] on icon "Reveal or hide additional toolbar items" at bounding box center [191, 64] width 7 height 7
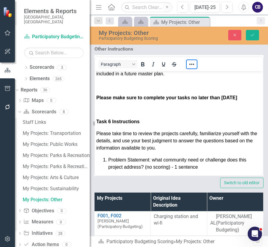
scroll to position [83, 0]
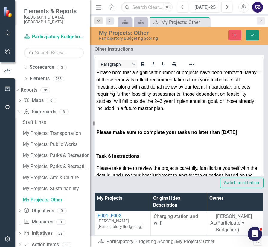
click at [253, 33] on icon "Save" at bounding box center [252, 35] width 5 height 4
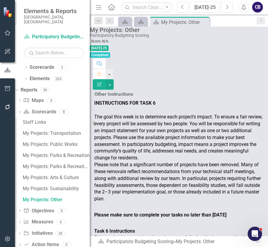
scroll to position [71, 0]
click at [173, 220] on p at bounding box center [178, 224] width 169 height 8
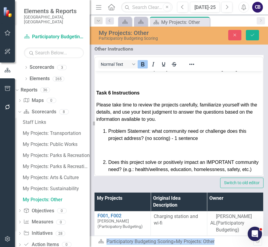
scroll to position [147, 0]
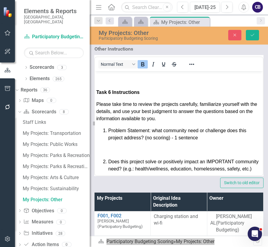
click at [128, 72] on p "Please make sure to complete your tasks no later than Wednesday, October 3rd" at bounding box center [178, 68] width 165 height 7
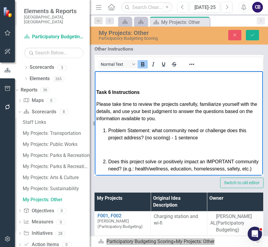
click at [128, 72] on p "Please make sure to complete your tasks no later than Wednesday, October 3rd" at bounding box center [178, 68] width 165 height 7
click at [195, 68] on icon "Reveal or hide additional toolbar items" at bounding box center [191, 64] width 7 height 7
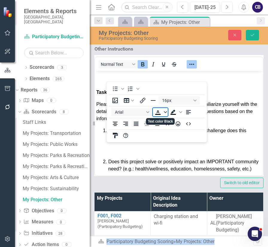
click at [165, 114] on span "Text color Black" at bounding box center [165, 112] width 5 height 8
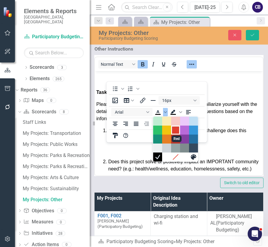
click at [174, 130] on div "Red" at bounding box center [175, 130] width 7 height 7
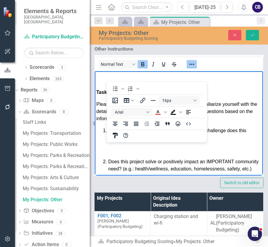
click at [215, 72] on p "Please make sure to complete your tasks no later than Wednesday, October 3rd" at bounding box center [178, 68] width 165 height 7
click at [195, 68] on icon "Reveal or hide additional toolbar items" at bounding box center [191, 64] width 7 height 7
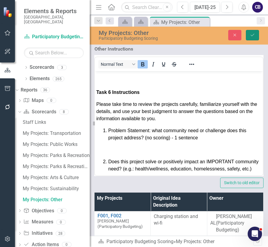
click at [253, 34] on icon "Save" at bounding box center [252, 35] width 5 height 4
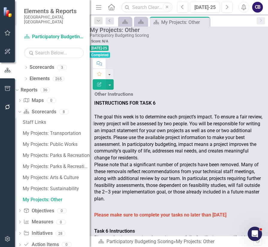
scroll to position [0, 0]
click at [204, 25] on div "Close" at bounding box center [204, 22] width 7 height 7
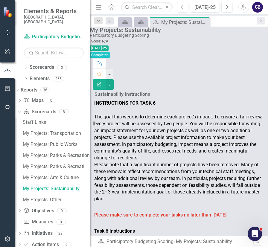
click at [0, 0] on div "Close" at bounding box center [0, 0] width 0 height 0
click at [205, 22] on icon "Close" at bounding box center [204, 22] width 6 height 5
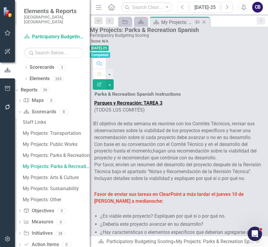
click at [203, 23] on icon "Close" at bounding box center [204, 22] width 6 height 5
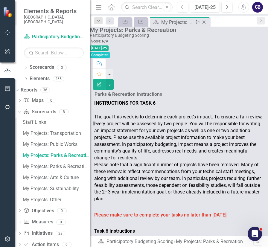
click at [203, 24] on icon "Close" at bounding box center [204, 22] width 6 height 5
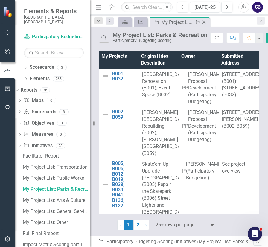
click at [202, 24] on icon "Close" at bounding box center [204, 22] width 6 height 5
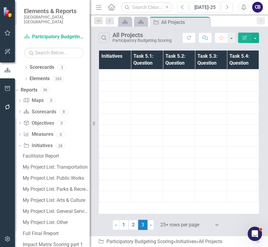
scroll to position [53, 0]
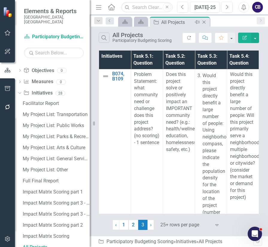
click at [203, 23] on icon "Close" at bounding box center [204, 22] width 6 height 5
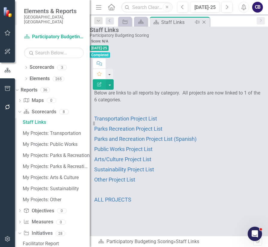
click at [203, 20] on icon "Close" at bounding box center [204, 22] width 6 height 5
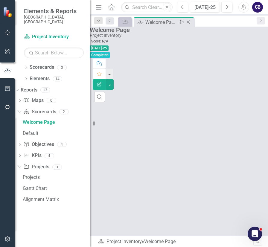
click at [192, 20] on div "Close" at bounding box center [188, 22] width 7 height 7
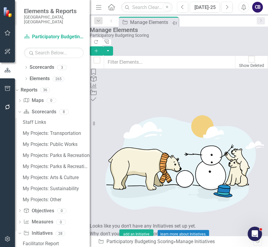
click at [173, 23] on icon "Pin" at bounding box center [174, 23] width 5 height 6
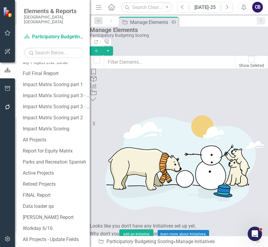
scroll to position [317, 0]
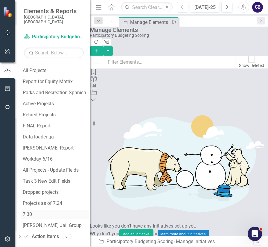
click at [46, 212] on div "7.30" at bounding box center [56, 214] width 67 height 5
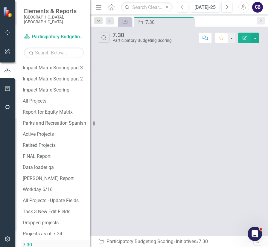
scroll to position [197, 0]
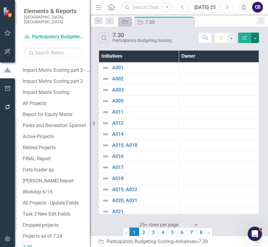
click at [259, 34] on button "button" at bounding box center [255, 38] width 8 height 10
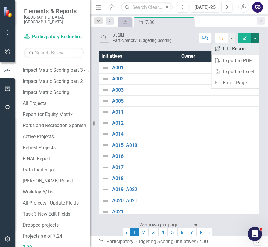
click at [230, 45] on link "Edit Report Edit Report" at bounding box center [235, 48] width 47 height 11
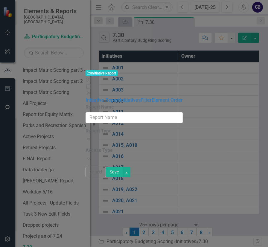
type input "7.30"
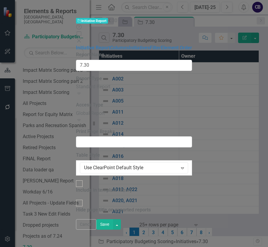
click at [192, 24] on div "Help Maximize Close" at bounding box center [134, 34] width 116 height 21
click at [81, 39] on icon at bounding box center [79, 41] width 4 height 4
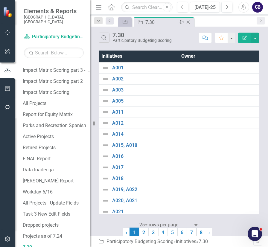
click at [190, 22] on icon "Close" at bounding box center [188, 22] width 6 height 5
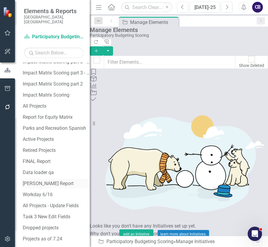
scroll to position [192, 0]
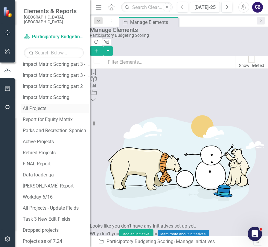
click at [45, 106] on div "All Projects" at bounding box center [56, 108] width 67 height 5
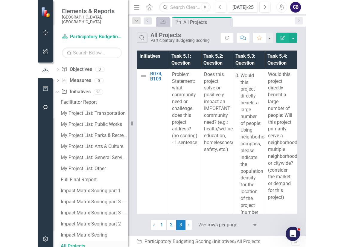
scroll to position [53, 0]
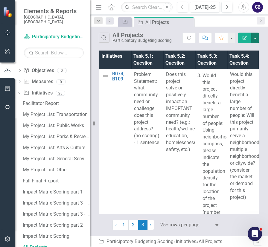
click at [256, 39] on button "button" at bounding box center [255, 38] width 8 height 10
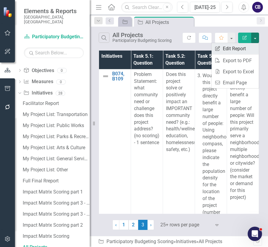
click at [240, 48] on link "Edit Report Edit Report" at bounding box center [235, 48] width 47 height 11
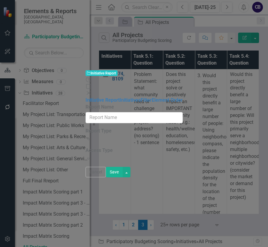
type input "All Projects"
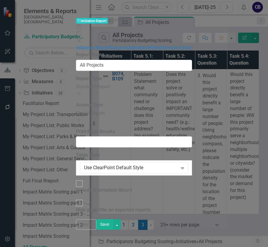
click at [82, 38] on icon "Close" at bounding box center [79, 40] width 6 height 5
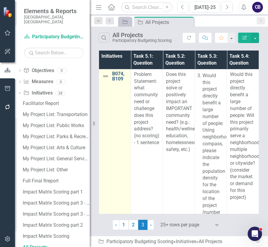
click at [116, 73] on link "B074, B109" at bounding box center [120, 76] width 16 height 10
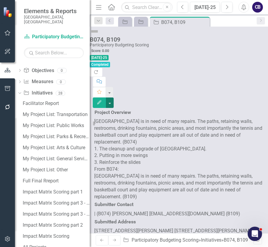
click at [114, 98] on button "button" at bounding box center [110, 103] width 8 height 10
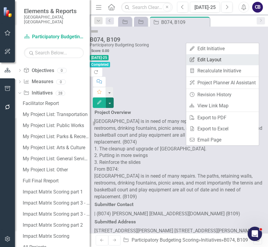
click at [221, 58] on link "Edit Report Edit Layout" at bounding box center [222, 59] width 73 height 11
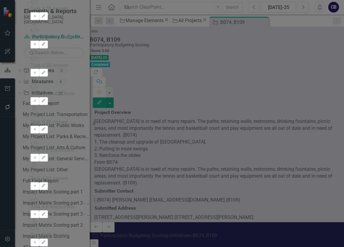
type input "5."
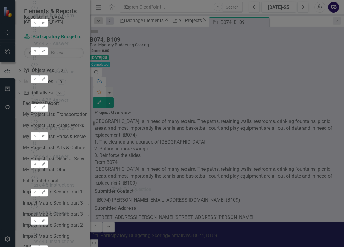
drag, startPoint x: 132, startPoint y: 116, endPoint x: 124, endPoint y: 181, distance: 65.3
drag, startPoint x: 131, startPoint y: 97, endPoint x: 124, endPoint y: 180, distance: 83.5
drag, startPoint x: 132, startPoint y: 79, endPoint x: 128, endPoint y: 174, distance: 94.9
drag, startPoint x: 133, startPoint y: 61, endPoint x: 129, endPoint y: 171, distance: 109.9
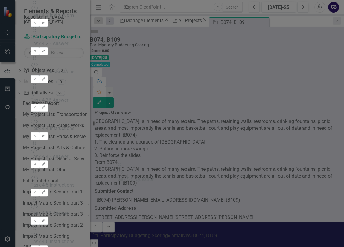
drag, startPoint x: 130, startPoint y: 40, endPoint x: 126, endPoint y: 170, distance: 130.2
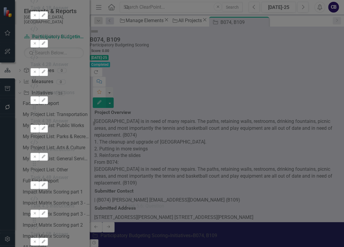
scroll to position [45, 0]
drag, startPoint x: 131, startPoint y: 77, endPoint x: 139, endPoint y: 178, distance: 101.2
drag, startPoint x: 132, startPoint y: 56, endPoint x: 136, endPoint y: 174, distance: 117.7
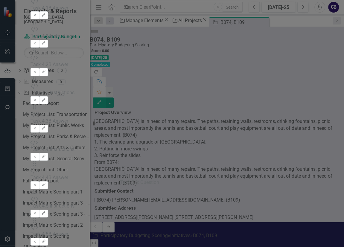
drag, startPoint x: 132, startPoint y: 39, endPoint x: 133, endPoint y: 172, distance: 133.2
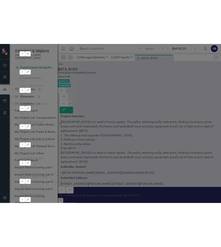
scroll to position [0, 0]
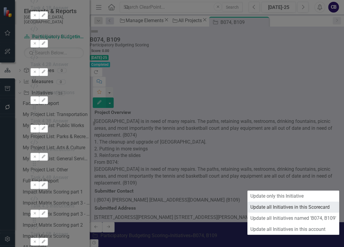
click at [301, 209] on link "Update all Initiatives in this Scorecard" at bounding box center [293, 207] width 92 height 11
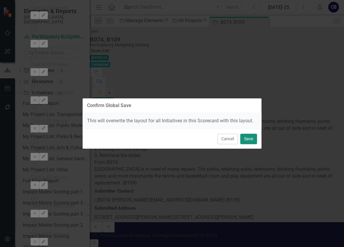
click at [248, 139] on button "Save" at bounding box center [248, 139] width 17 height 10
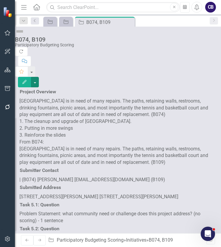
scroll to position [94, 0]
click at [129, 23] on icon "Close" at bounding box center [129, 22] width 6 height 5
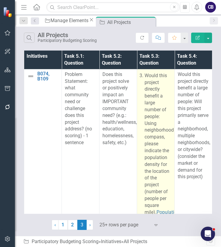
scroll to position [0, 4]
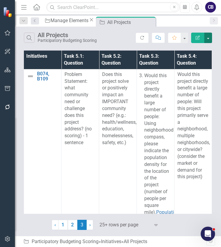
click at [209, 41] on button "button" at bounding box center [209, 38] width 8 height 10
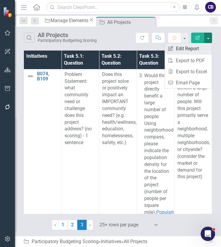
click at [197, 47] on link "Edit Report Edit Report" at bounding box center [188, 48] width 47 height 11
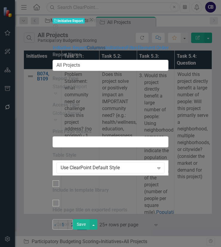
click at [87, 45] on link "Columns" at bounding box center [96, 48] width 19 height 6
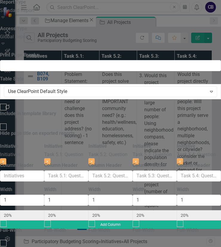
scroll to position [0, 189]
click at [177, 158] on button "Close" at bounding box center [180, 161] width 6 height 7
type input "25%"
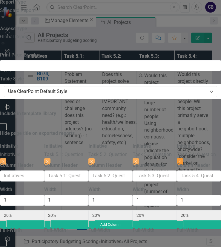
type input "25%"
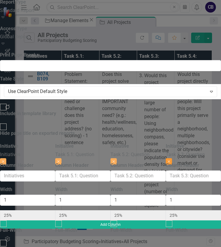
click at [169, 158] on button "Close" at bounding box center [169, 161] width 6 height 7
type input "33%"
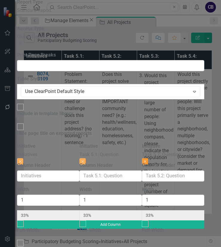
click at [148, 158] on button "Close" at bounding box center [145, 161] width 6 height 7
type input "50%"
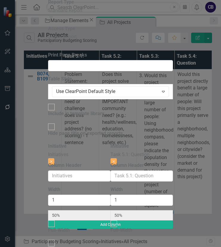
scroll to position [0, 28]
click at [117, 158] on button "Close" at bounding box center [114, 161] width 6 height 7
type input "100%"
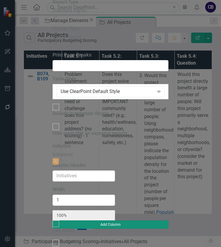
click at [169, 221] on button "Add Column" at bounding box center [111, 225] width 116 height 8
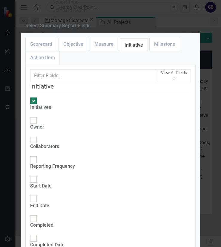
click at [72, 82] on input "text" at bounding box center [93, 75] width 127 height 13
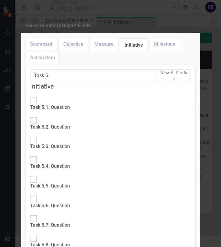
scroll to position [19, 0]
type input "Task 5."
click at [70, 203] on div "Task 5.6: Question" at bounding box center [50, 206] width 40 height 7
click at [38, 195] on input "Task 5.6: Question" at bounding box center [33, 199] width 9 height 9
checkbox input "true"
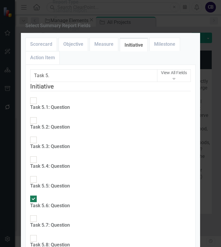
click at [70, 222] on div "Task 5.7: Question" at bounding box center [50, 225] width 40 height 7
click at [38, 214] on input "Task 5.7: Question" at bounding box center [33, 218] width 9 height 9
checkbox input "true"
click at [70, 242] on div "Task 5.8: Question" at bounding box center [50, 245] width 40 height 7
click at [38, 234] on input "Task 5.8: Question" at bounding box center [33, 238] width 9 height 9
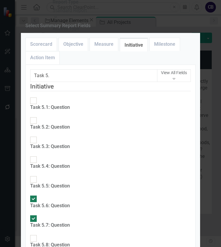
checkbox input "true"
click at [64, 183] on div "Task 5.5: Question" at bounding box center [50, 186] width 40 height 7
click at [38, 175] on input "Task 5.5: Question" at bounding box center [33, 179] width 9 height 9
checkbox input "true"
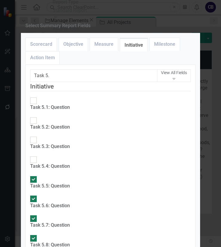
type input "20%"
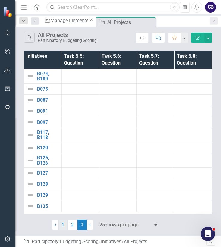
click at [63, 225] on link "1" at bounding box center [63, 225] width 10 height 10
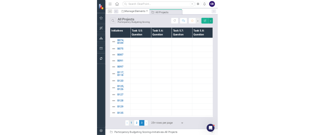
scroll to position [0, 0]
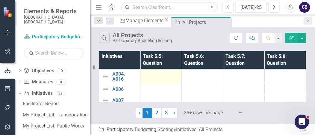
click at [160, 75] on div at bounding box center [160, 74] width 35 height 7
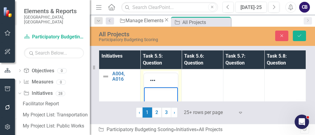
click at [158, 177] on body "Rich Text Area. Press ALT-0 for help." at bounding box center [161, 132] width 34 height 90
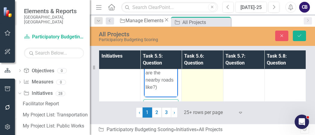
click at [208, 76] on td at bounding box center [202, 49] width 41 height 148
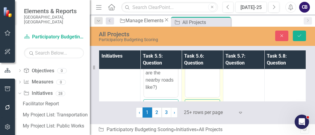
scroll to position [324, 0]
click at [203, 80] on body "Rich Text Area. Press ALT-0 for help." at bounding box center [202, 38] width 34 height 90
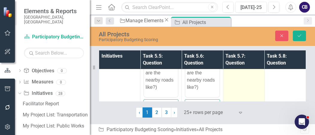
click at [234, 81] on td at bounding box center [243, 49] width 41 height 148
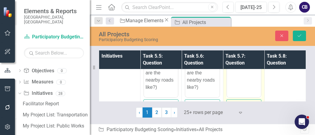
scroll to position [0, 0]
click at [239, 81] on body "Rich Text Area. Press ALT-0 for help." at bounding box center [244, 38] width 34 height 90
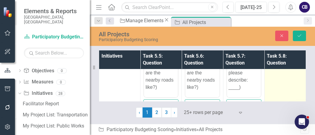
click at [274, 75] on td at bounding box center [284, 49] width 41 height 148
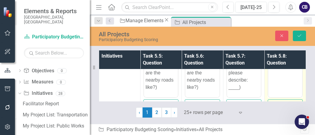
click at [275, 79] on body "Rich Text Area. Press ALT-0 for help." at bounding box center [285, 38] width 34 height 90
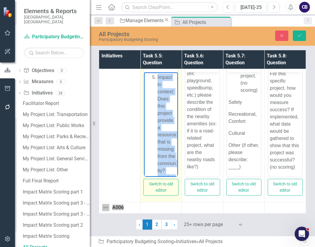
drag, startPoint x: 170, startPoint y: 167, endPoint x: 139, endPoint y: 67, distance: 105.3
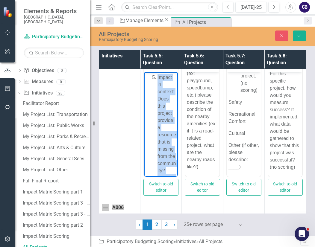
copy body "Impact in context: Does this project provide a resource that is missing from th…"
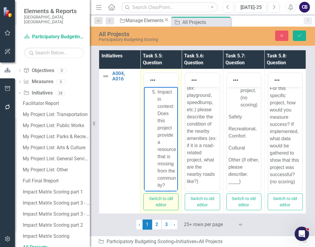
click at [157, 95] on li "Impact in context: Does this project provide a resource that is missing from th…" at bounding box center [166, 164] width 19 height 151
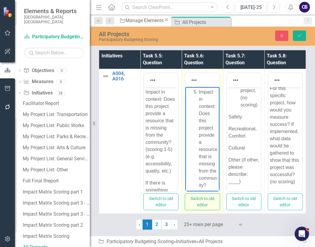
click at [199, 92] on span "Impact in context: Does this project provide a resource that is missing from th…" at bounding box center [208, 163] width 19 height 149
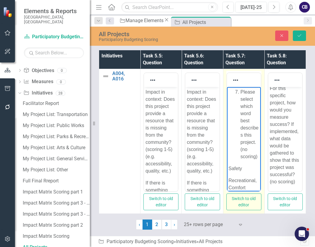
click at [240, 96] on p "Please select which word best describes this project. (no scoring)" at bounding box center [249, 125] width 19 height 72
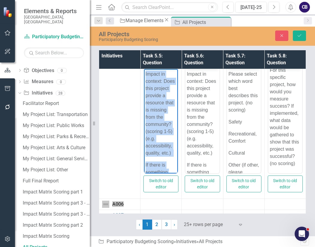
drag, startPoint x: 170, startPoint y: 165, endPoint x: 133, endPoint y: 58, distance: 113.0
click at [144, 69] on html "Impact in context: Does this project provide a resource that is missing from th…" at bounding box center [161, 243] width 34 height 348
copy body "Impact in context: Does this project provide a resource that is missing from th…"
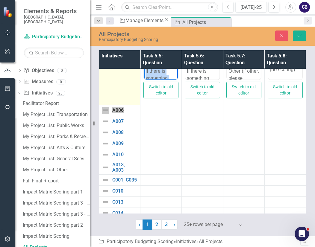
scroll to position [130, 0]
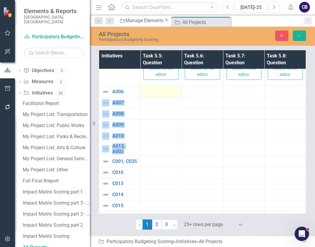
drag, startPoint x: 171, startPoint y: 148, endPoint x: 164, endPoint y: 95, distance: 53.8
click at [164, 95] on tbody "A004, A016 Link Map View Link Map Edit Edit Initiative Link Open Element Switch…" at bounding box center [202, 147] width 207 height 417
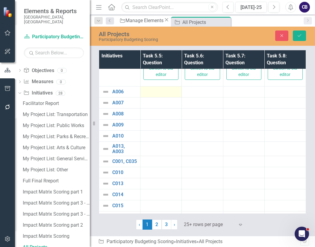
click at [164, 95] on div at bounding box center [160, 91] width 35 height 7
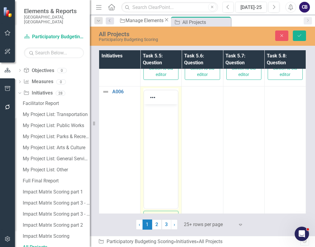
scroll to position [0, 0]
click at [166, 119] on body "Rich Text Area. Press ALT-0 for help." at bounding box center [161, 149] width 34 height 90
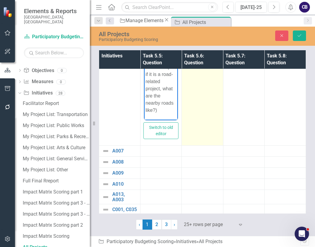
scroll to position [242, 0]
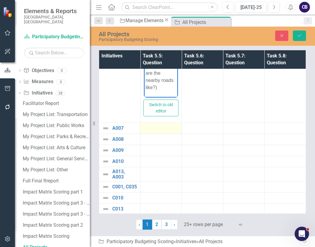
click at [170, 128] on div at bounding box center [160, 128] width 35 height 7
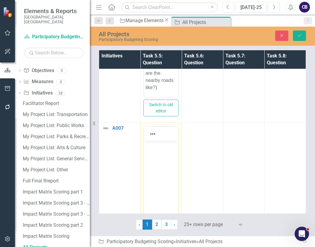
scroll to position [0, 0]
click at [167, 159] on body "Rich Text Area. Press ALT-0 for help." at bounding box center [161, 186] width 34 height 90
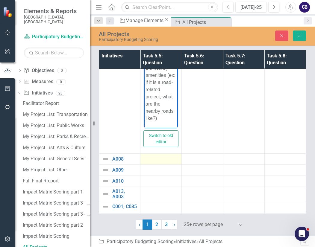
click at [157, 162] on div at bounding box center [160, 159] width 35 height 7
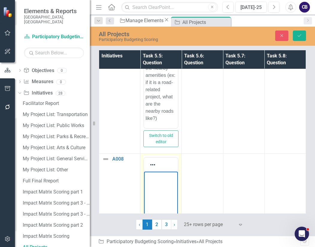
click at [159, 177] on p "Rich Text Area. Press ALT-0 for help." at bounding box center [160, 176] width 31 height 7
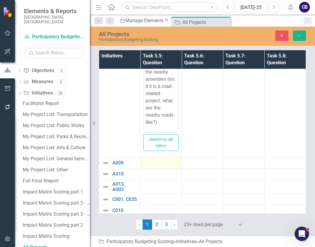
click at [168, 158] on td at bounding box center [160, 163] width 41 height 11
drag, startPoint x: 312, startPoint y: 333, endPoint x: 160, endPoint y: 182, distance: 214.4
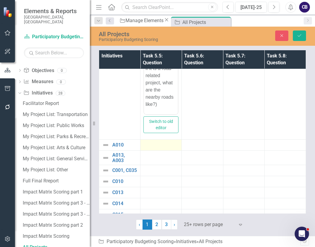
click at [174, 142] on div at bounding box center [160, 145] width 35 height 7
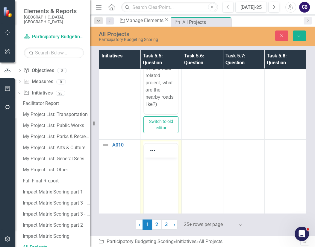
click at [168, 210] on body "Rich Text Area. Press ALT-0 for help." at bounding box center [161, 203] width 34 height 90
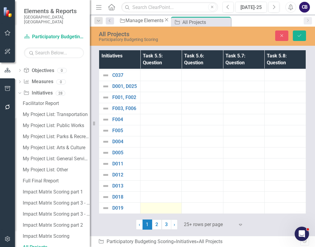
click at [154, 205] on div at bounding box center [160, 208] width 35 height 7
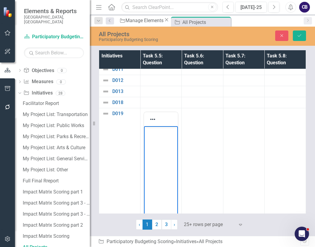
click at [162, 182] on body "Rich Text Area. Press ALT-0 for help." at bounding box center [161, 171] width 34 height 90
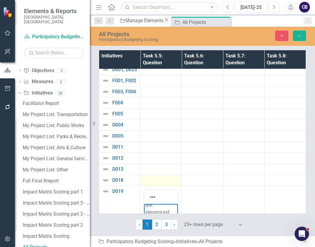
click at [156, 177] on div at bounding box center [160, 180] width 35 height 7
click at [153, 198] on p "Rich Text Area. Press ALT-0 for help." at bounding box center [160, 198] width 31 height 7
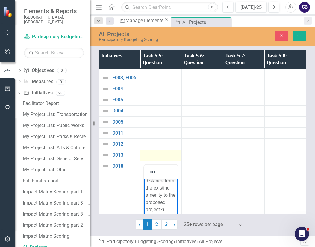
click at [157, 156] on td at bounding box center [160, 155] width 41 height 11
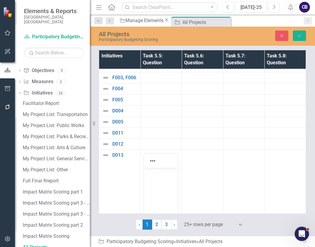
click at [157, 236] on body "Rich Text Area. Press ALT-0 for help." at bounding box center [161, 213] width 34 height 90
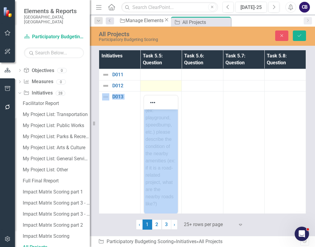
drag, startPoint x: 166, startPoint y: 87, endPoint x: 153, endPoint y: 79, distance: 15.3
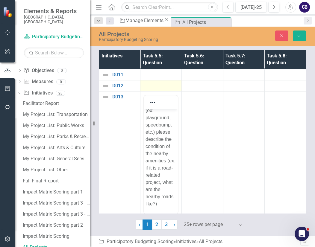
click at [153, 82] on div at bounding box center [160, 85] width 35 height 7
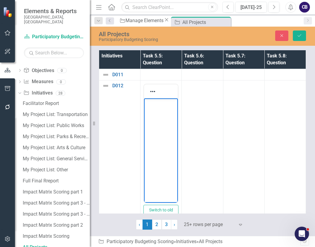
click at [153, 149] on body "Rich Text Area. Press ALT-0 for help." at bounding box center [161, 143] width 34 height 90
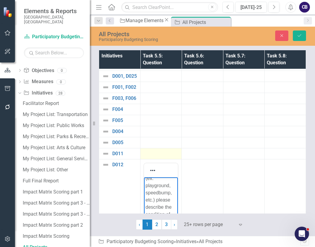
click at [154, 150] on div at bounding box center [160, 153] width 35 height 7
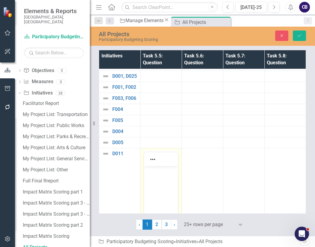
click at [155, 176] on body "Rich Text Area. Press ALT-0 for help." at bounding box center [161, 211] width 34 height 90
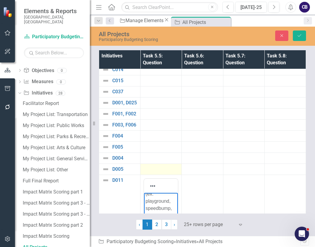
click at [152, 166] on div at bounding box center [160, 169] width 35 height 7
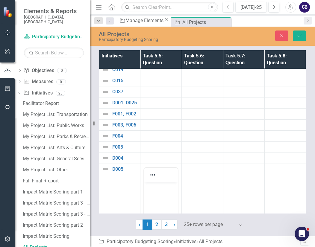
drag, startPoint x: 303, startPoint y: 359, endPoint x: 157, endPoint y: 188, distance: 225.2
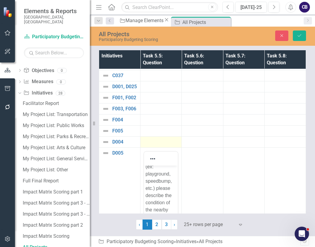
click at [157, 139] on div at bounding box center [160, 142] width 35 height 7
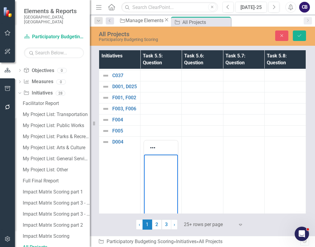
click at [159, 219] on body "Rich Text Area. Press ALT-0 for help." at bounding box center [161, 200] width 34 height 90
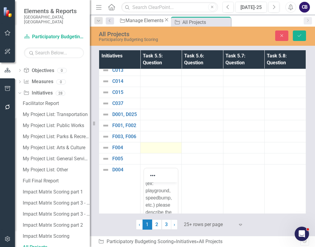
click at [145, 147] on td at bounding box center [160, 147] width 41 height 11
click at [145, 149] on tbody "A004, A016 Link Map View Link Map Edit Edit Initiative Link Open Element Switch…" at bounding box center [202, 170] width 207 height 2058
click at [145, 154] on td at bounding box center [160, 159] width 41 height 11
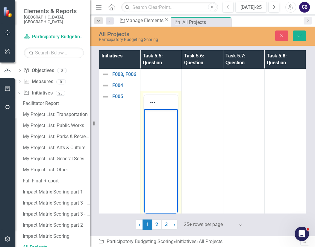
click at [159, 183] on body "Rich Text Area. Press ALT-0 for help." at bounding box center [161, 154] width 34 height 90
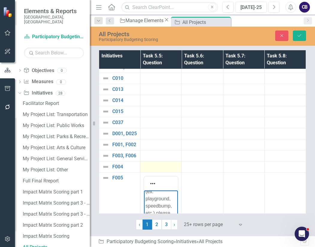
click at [159, 162] on td at bounding box center [160, 167] width 41 height 11
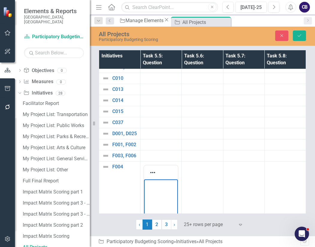
click at [158, 202] on body "Rich Text Area. Press ALT-0 for help." at bounding box center [161, 225] width 34 height 90
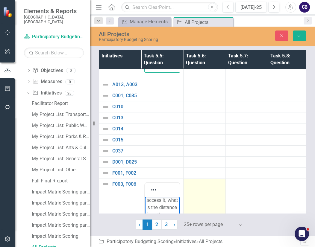
scroll to position [876, 0]
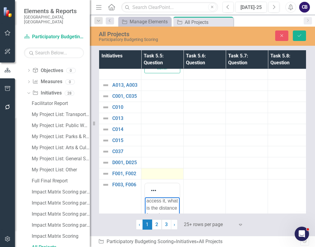
click at [157, 173] on div at bounding box center [162, 173] width 36 height 7
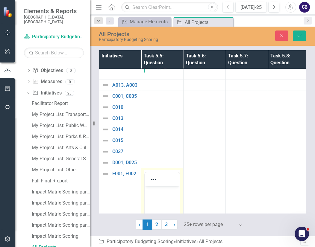
scroll to position [0, 0]
click at [160, 247] on body "Rich Text Area. Press ALT-0 for help." at bounding box center [162, 231] width 35 height 90
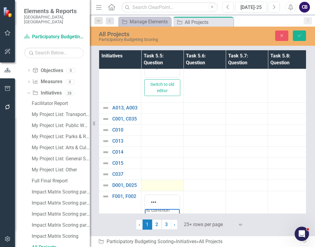
click at [155, 182] on div at bounding box center [162, 185] width 36 height 7
click at [154, 188] on td at bounding box center [162, 185] width 42 height 11
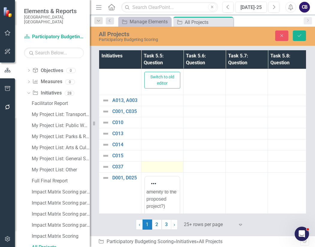
click at [151, 168] on div at bounding box center [162, 166] width 36 height 7
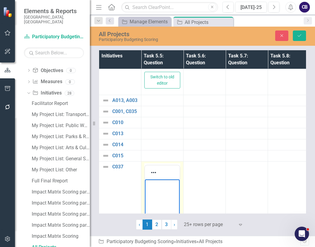
click at [154, 247] on body "Rich Text Area. Press ALT-0 for help." at bounding box center [162, 225] width 35 height 90
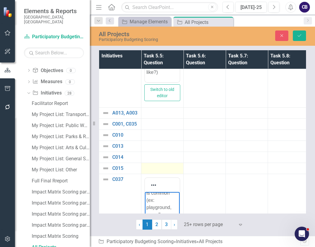
click at [144, 166] on td at bounding box center [162, 168] width 42 height 11
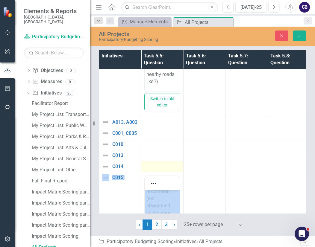
drag, startPoint x: 157, startPoint y: 171, endPoint x: 155, endPoint y: 166, distance: 5.5
click at [155, 166] on div at bounding box center [162, 166] width 36 height 7
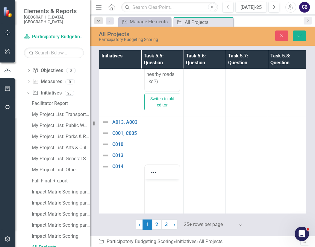
click at [160, 247] on body "Rich Text Area. Press ALT-0 for help." at bounding box center [162, 224] width 35 height 90
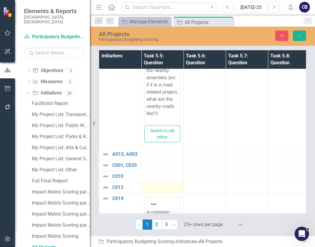
click at [163, 188] on div at bounding box center [162, 187] width 36 height 7
click at [161, 247] on body "Rich Text Area. Press ALT-0 for help." at bounding box center [162, 245] width 35 height 90
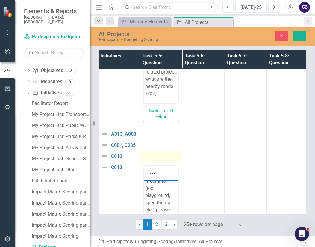
click at [166, 156] on div at bounding box center [161, 156] width 36 height 7
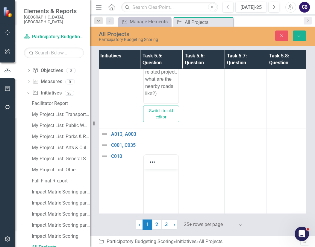
click at [163, 174] on p "Rich Text Area. Press ALT-0 for help." at bounding box center [161, 174] width 32 height 7
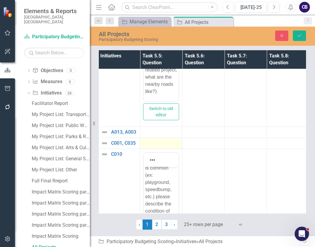
click at [160, 142] on div at bounding box center [161, 143] width 36 height 7
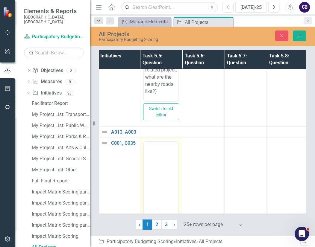
click at [160, 142] on div at bounding box center [161, 143] width 35 height 2
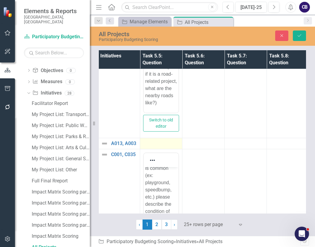
click at [159, 143] on div at bounding box center [161, 143] width 36 height 7
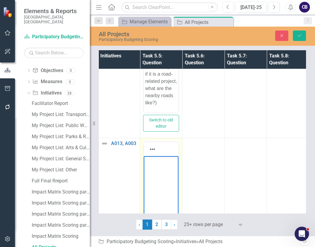
click at [160, 230] on body "Rich Text Area. Press ALT-0 for help." at bounding box center [161, 201] width 35 height 90
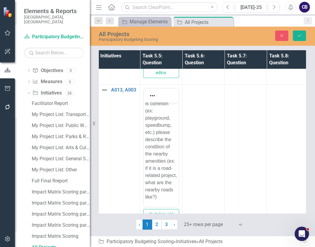
drag, startPoint x: 187, startPoint y: -780, endPoint x: 226, endPoint y: 97, distance: 877.7
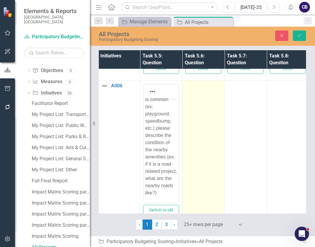
click at [204, 98] on td at bounding box center [203, 155] width 42 height 148
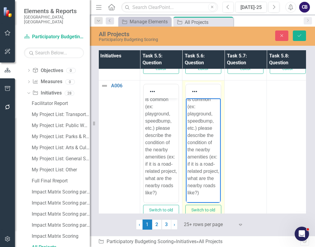
click at [203, 143] on body "Impact in context: Does this project provide a resource that is missing from th…" at bounding box center [203, 32] width 35 height 341
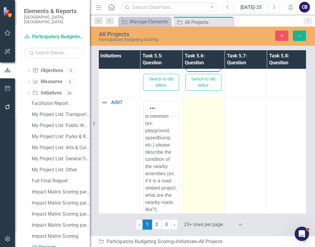
click at [203, 142] on td at bounding box center [203, 171] width 42 height 148
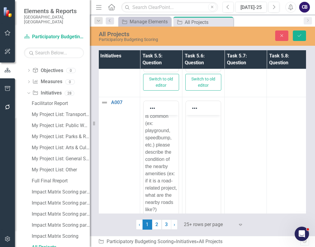
click at [208, 159] on body "Rich Text Area. Press ALT-0 for help." at bounding box center [203, 160] width 35 height 90
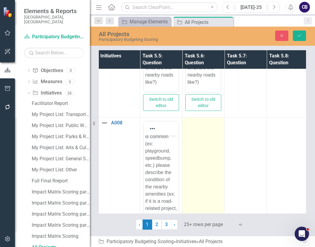
click at [208, 158] on td at bounding box center [203, 192] width 42 height 148
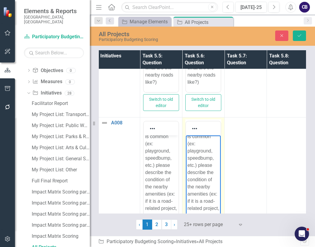
drag, startPoint x: 394, startPoint y: 294, endPoint x: 265, endPoint y: 172, distance: 176.8
click at [221, 172] on html "Impact in context: Does this project provide a resource that is missing from th…" at bounding box center [203, 69] width 35 height 341
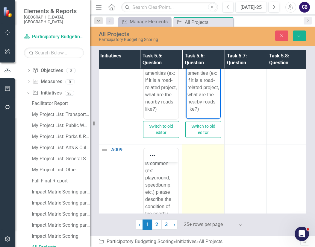
click at [217, 158] on td at bounding box center [203, 219] width 42 height 148
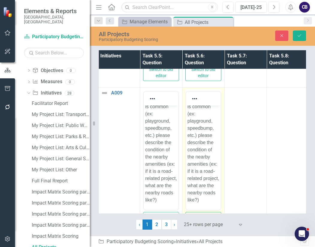
click at [214, 177] on body "Impact in context: Does this project provide a resource that is missing from th…" at bounding box center [203, 40] width 35 height 341
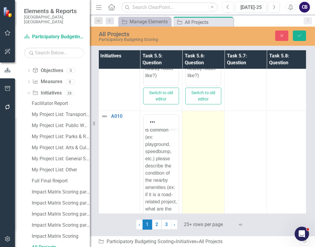
click at [202, 145] on td at bounding box center [203, 185] width 42 height 148
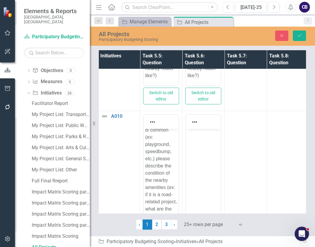
click at [203, 171] on body "Rich Text Area. Press ALT-0 for help." at bounding box center [203, 174] width 35 height 90
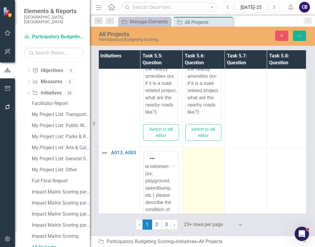
click at [214, 177] on td at bounding box center [203, 222] width 42 height 148
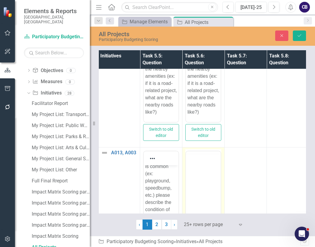
click at [215, 167] on body "Rich Text Area. Press ALT-0 for help." at bounding box center [203, 199] width 35 height 90
paste body "Rich Text Area. Press ALT-0 for help."
click at [198, 245] on body "Impact in context: Does this project provide a resource that is missing from th…" at bounding box center [203, 99] width 35 height 341
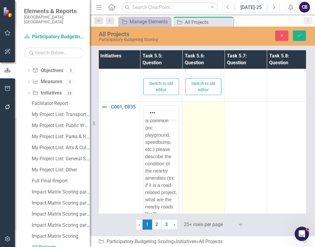
click at [206, 154] on td at bounding box center [203, 176] width 42 height 148
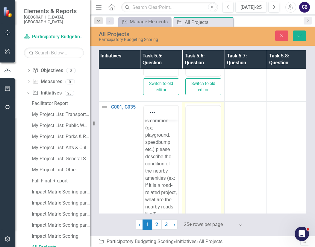
click at [206, 144] on body "Rich Text Area. Press ALT-0 for help." at bounding box center [203, 153] width 35 height 90
paste body "Rich Text Area. Press ALT-0 for help."
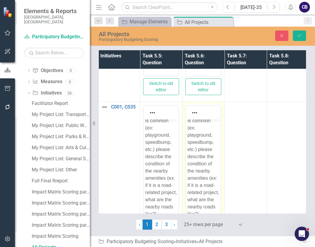
click at [215, 160] on body "Impact in context: Does this project provide a resource that is missing from th…" at bounding box center [203, 54] width 35 height 341
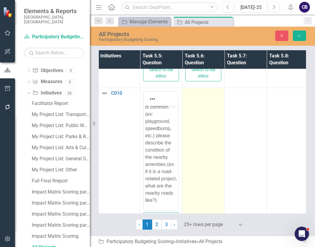
click at [197, 160] on td at bounding box center [203, 162] width 42 height 148
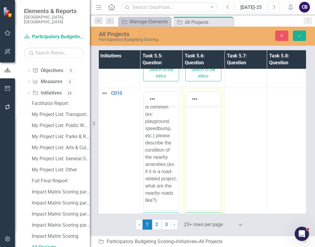
click at [197, 161] on body "Rich Text Area. Press ALT-0 for help." at bounding box center [203, 151] width 35 height 90
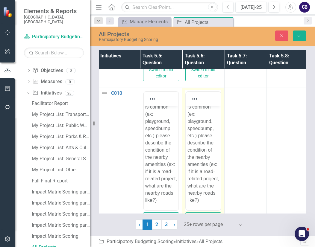
click at [221, 155] on html "Impact in context: Does this project provide a resource that is missing from th…" at bounding box center [203, 40] width 35 height 341
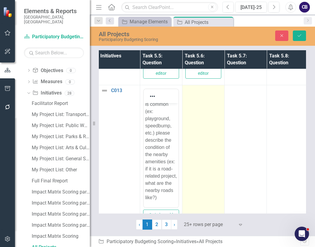
click at [201, 141] on td at bounding box center [203, 159] width 42 height 148
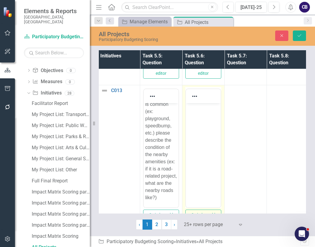
click at [201, 143] on body "Rich Text Area. Press ALT-0 for help." at bounding box center [203, 148] width 35 height 90
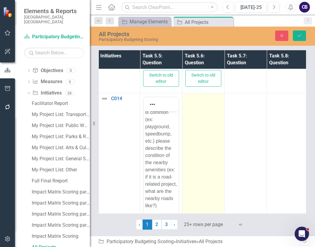
click at [209, 144] on td at bounding box center [203, 167] width 42 height 148
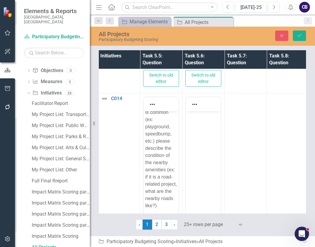
paste body "Rich Text Area. Press ALT-0 for help."
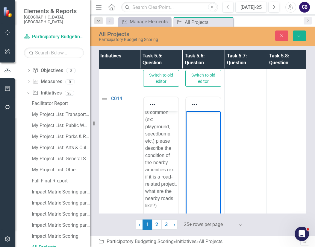
click at [211, 144] on body "Rich Text Area. Press ALT-0 for help." at bounding box center [203, 156] width 35 height 90
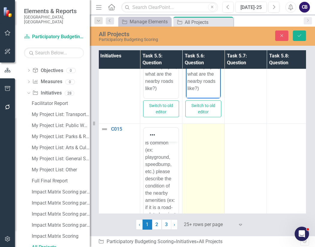
click at [215, 164] on td at bounding box center [203, 198] width 42 height 148
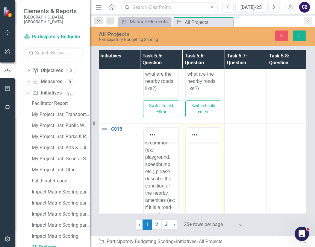
click at [215, 166] on body "Rich Text Area. Press ALT-0 for help." at bounding box center [203, 187] width 35 height 90
paste body "Rich Text Area. Press ALT-0 for help."
click at [216, 161] on html at bounding box center [203, 187] width 35 height 90
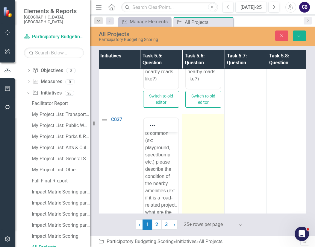
click at [203, 167] on td at bounding box center [203, 188] width 42 height 148
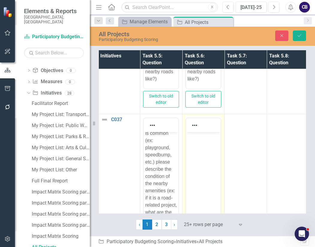
click at [203, 170] on body "Rich Text Area. Press ALT-0 for help." at bounding box center [203, 177] width 35 height 90
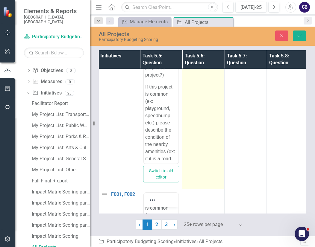
click at [211, 149] on td at bounding box center [203, 115] width 42 height 148
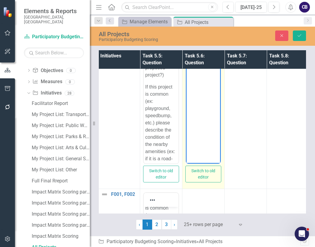
click at [212, 149] on html at bounding box center [203, 104] width 35 height 90
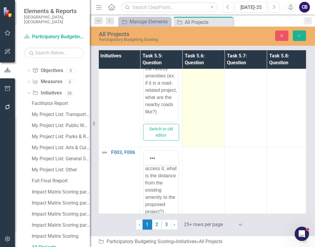
click at [202, 98] on td at bounding box center [203, 73] width 42 height 148
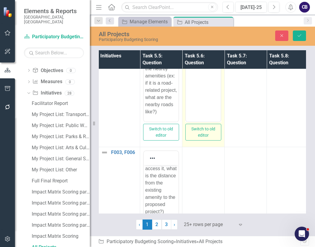
click at [203, 101] on body "Rich Text Area. Press ALT-0 for help." at bounding box center [203, 62] width 35 height 90
paste body "Rich Text Area. Press ALT-0 for help."
click at [202, 94] on body "Rich Text Area. Press ALT-0 for help." at bounding box center [203, 62] width 35 height 90
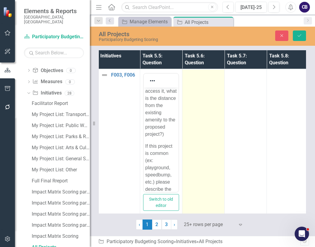
click at [211, 119] on td at bounding box center [203, 144] width 42 height 148
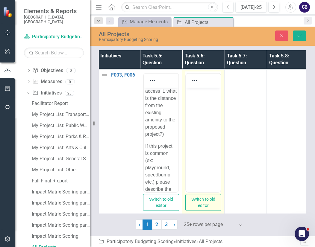
click at [211, 122] on body "Rich Text Area. Press ALT-0 for help." at bounding box center [203, 133] width 35 height 90
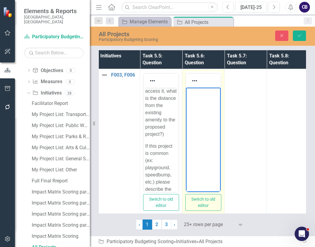
paste body "Rich Text Area. Press ALT-0 for help."
click at [206, 115] on body "Rich Text Area. Press ALT-0 for help." at bounding box center [203, 133] width 35 height 90
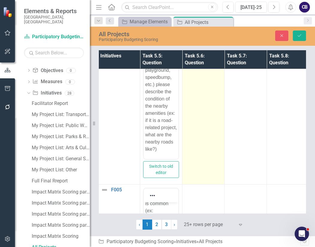
drag, startPoint x: 229, startPoint y: 131, endPoint x: 201, endPoint y: 127, distance: 28.5
click at [201, 127] on tr "F004 Link Map View Link Map Edit Edit Initiative Link Open Element Switch to ol…" at bounding box center [203, 111] width 211 height 148
click at [201, 127] on td at bounding box center [203, 111] width 42 height 148
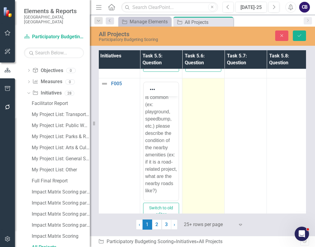
click at [211, 154] on td at bounding box center [203, 152] width 42 height 148
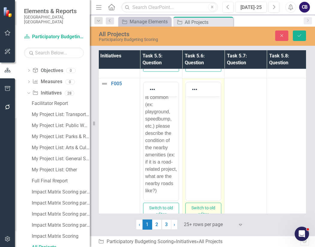
click at [211, 157] on body "Rich Text Area. Press ALT-0 for help." at bounding box center [203, 141] width 35 height 90
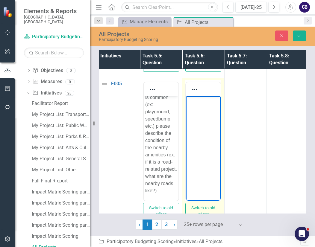
paste body "Rich Text Area. Press ALT-0 for help."
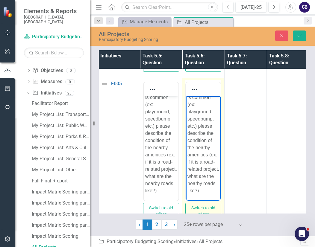
drag, startPoint x: 194, startPoint y: 135, endPoint x: 245, endPoint y: 154, distance: 54.9
click at [221, 154] on html "Impact in context: Does this project provide a resource that is missing from th…" at bounding box center [203, 30] width 35 height 341
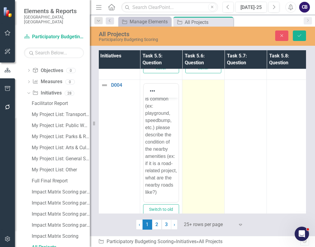
click at [206, 141] on td at bounding box center [203, 154] width 42 height 148
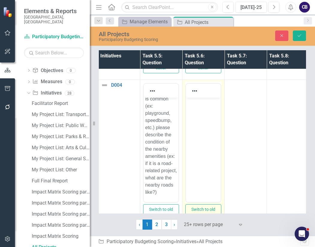
click at [206, 144] on body "Rich Text Area. Press ALT-0 for help." at bounding box center [203, 143] width 35 height 90
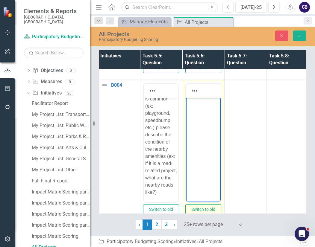
paste body "Rich Text Area. Press ALT-0 for help."
click at [199, 127] on body "Rich Text Area. Press ALT-0 for help." at bounding box center [203, 143] width 35 height 90
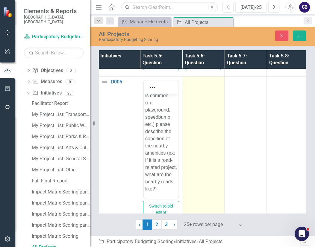
click at [206, 152] on td at bounding box center [203, 151] width 42 height 148
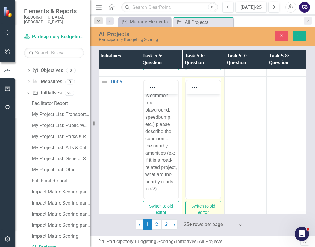
click at [206, 156] on body "Rich Text Area. Press ALT-0 for help." at bounding box center [203, 140] width 35 height 90
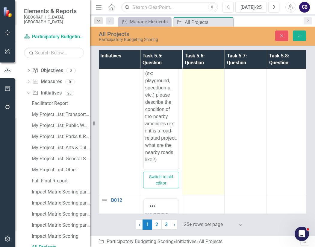
click at [195, 128] on td at bounding box center [203, 121] width 42 height 148
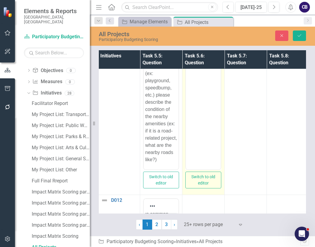
click at [195, 133] on body "Rich Text Area. Press ALT-0 for help." at bounding box center [203, 110] width 35 height 90
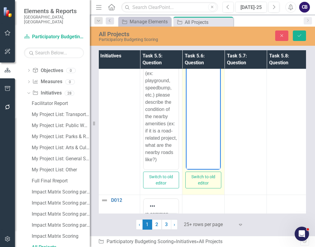
paste body "Rich Text Area. Press ALT-0 for help."
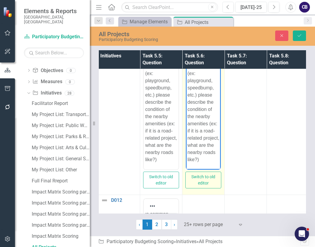
drag, startPoint x: 208, startPoint y: 118, endPoint x: 265, endPoint y: 152, distance: 66.7
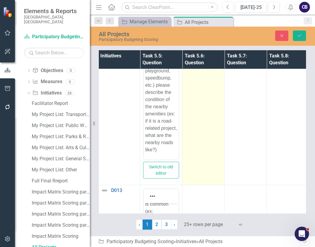
click at [221, 127] on td at bounding box center [203, 111] width 42 height 148
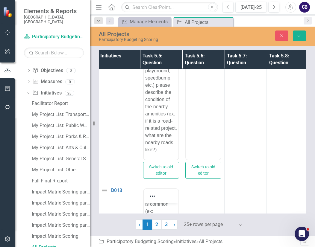
drag, startPoint x: 407, startPoint y: 183, endPoint x: 211, endPoint y: 107, distance: 209.6
click at [211, 107] on body "Rich Text Area. Press ALT-0 for help." at bounding box center [203, 100] width 35 height 90
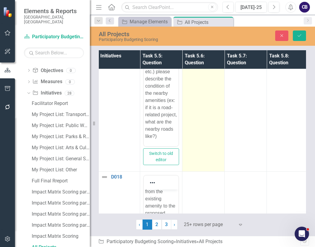
click at [192, 101] on td at bounding box center [203, 98] width 42 height 148
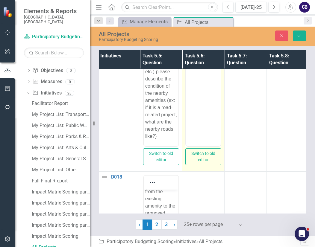
click at [192, 106] on body "Rich Text Area. Press ALT-0 for help." at bounding box center [203, 87] width 35 height 90
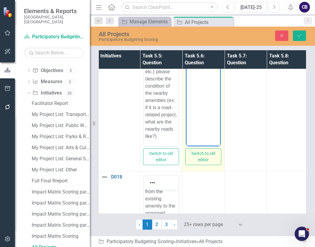
paste body "Rich Text Area. Press ALT-0 for help."
click at [196, 100] on body "Rich Text Area. Press ALT-0 for help." at bounding box center [203, 87] width 35 height 90
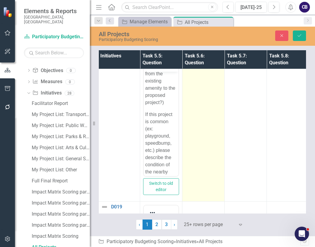
click at [198, 123] on td at bounding box center [203, 128] width 42 height 148
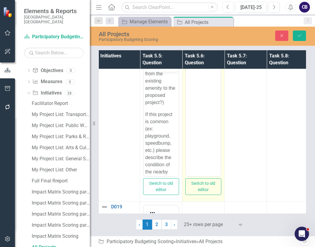
click at [198, 116] on body "Rich Text Area. Press ALT-0 for help." at bounding box center [203, 105] width 35 height 90
click at [198, 127] on body "Rich Text Area. Press ALT-0 for help." at bounding box center [203, 117] width 35 height 90
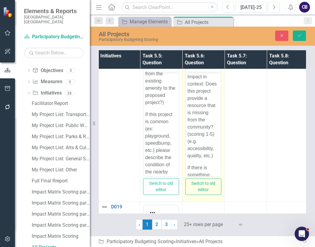
click at [198, 127] on body "Impact in context: Does this project provide a resource that is missing from th…" at bounding box center [203, 242] width 35 height 341
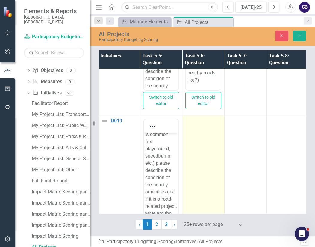
click at [195, 142] on td at bounding box center [203, 190] width 42 height 148
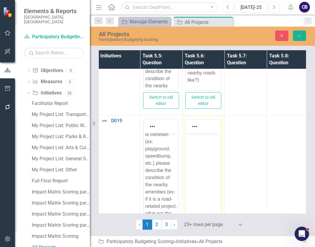
click at [195, 147] on body "Rich Text Area. Press ALT-0 for help." at bounding box center [203, 178] width 35 height 90
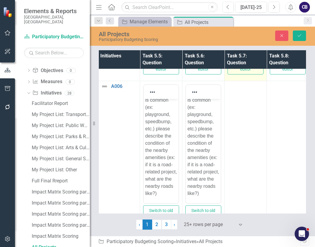
drag, startPoint x: 230, startPoint y: -44, endPoint x: 257, endPoint y: 139, distance: 185.2
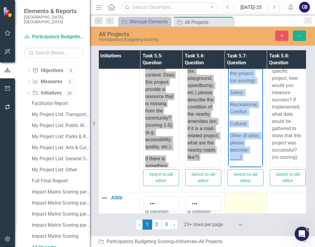
copy body "Please select which word best describes this project. (no scoring) Safety Recre…"
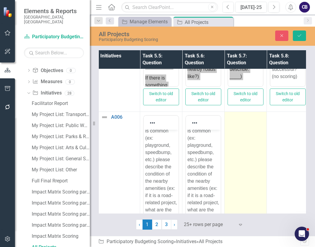
click at [239, 177] on td at bounding box center [245, 186] width 42 height 148
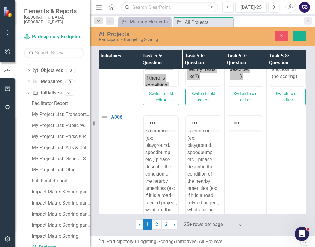
paste body "Rich Text Area. Press ALT-0 for help."
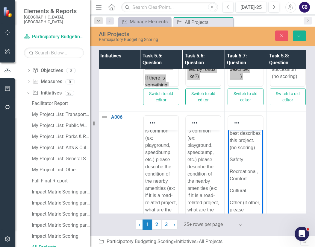
drag, startPoint x: 239, startPoint y: 160, endPoint x: 210, endPoint y: 124, distance: 45.8
click at [228, 124] on html "Please select which word best describes this project. (no scoring) Safety Recre…" at bounding box center [245, 174] width 35 height 120
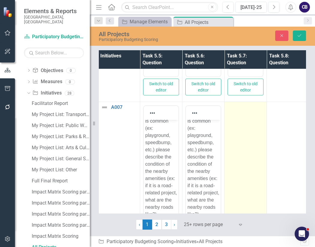
click at [243, 163] on td at bounding box center [245, 176] width 42 height 148
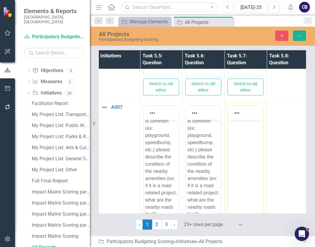
click at [243, 163] on body "Rich Text Area. Press ALT-0 for help." at bounding box center [245, 165] width 35 height 90
paste body "Rich Text Area. Press ALT-0 for help."
click at [238, 154] on body "Rich Text Area. Press ALT-0 for help." at bounding box center [245, 165] width 35 height 90
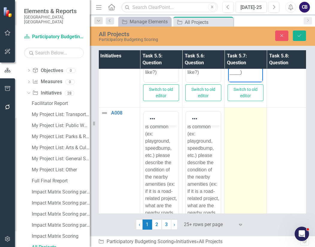
click at [252, 161] on td at bounding box center [245, 182] width 42 height 148
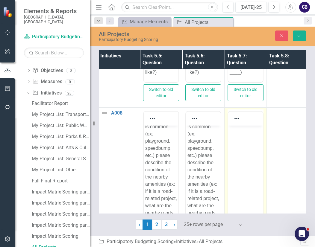
click at [252, 162] on body "Rich Text Area. Press ALT-0 for help." at bounding box center [245, 171] width 35 height 90
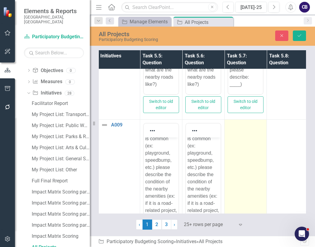
click at [252, 160] on td at bounding box center [245, 194] width 42 height 148
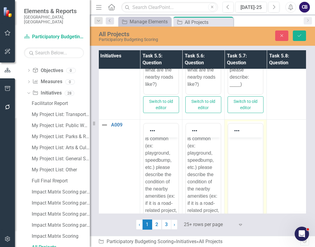
click at [252, 161] on body "Rich Text Area. Press ALT-0 for help." at bounding box center [245, 183] width 35 height 90
paste body "Rich Text Area. Press ALT-0 for help."
click at [247, 159] on body "Rich Text Area. Press ALT-0 for help." at bounding box center [245, 183] width 35 height 90
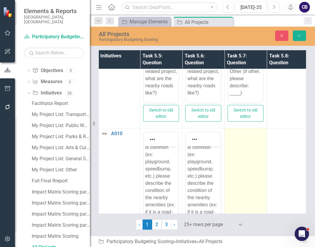
click at [255, 163] on td at bounding box center [245, 202] width 42 height 148
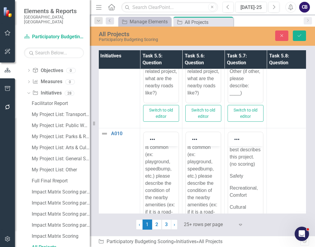
click at [250, 163] on body "Please select which word best describes this project. (no scoring) Safety Recre…" at bounding box center [245, 190] width 35 height 120
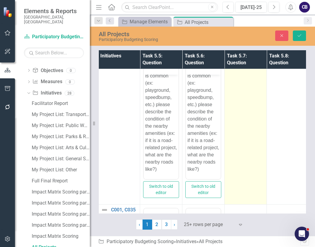
click at [255, 130] on td at bounding box center [245, 131] width 42 height 148
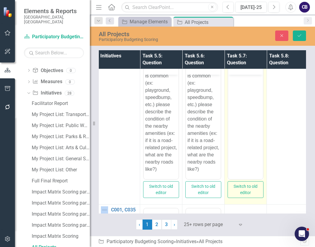
click at [255, 131] on body "Rich Text Area. Press ALT-0 for help." at bounding box center [245, 120] width 35 height 90
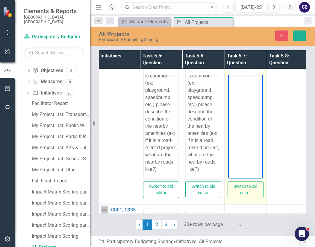
paste body "Rich Text Area. Press ALT-0 for help."
click at [253, 127] on body "Rich Text Area. Press ALT-0 for help." at bounding box center [245, 120] width 35 height 90
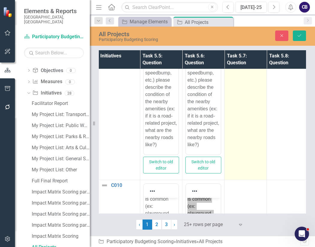
click at [250, 137] on td at bounding box center [245, 106] width 42 height 148
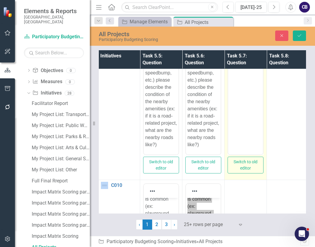
click at [250, 138] on body "Rich Text Area. Press ALT-0 for help." at bounding box center [245, 95] width 35 height 90
paste body "Rich Text Area. Press ALT-0 for help."
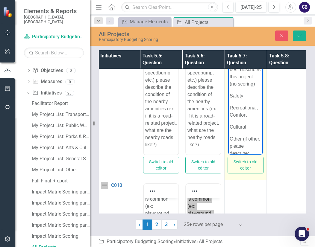
click at [249, 114] on body "Please select which word best describes this project. (no scoring) Safety Recre…" at bounding box center [245, 110] width 35 height 120
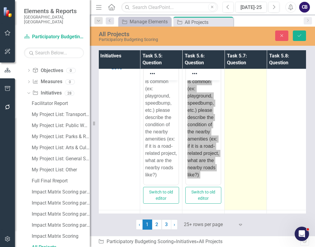
click at [254, 137] on td at bounding box center [245, 137] width 42 height 148
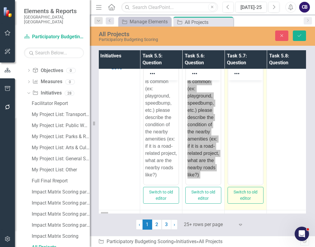
click at [254, 139] on body "Rich Text Area. Press ALT-0 for help." at bounding box center [245, 126] width 35 height 90
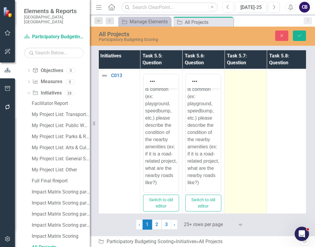
click at [242, 126] on td at bounding box center [245, 144] width 42 height 148
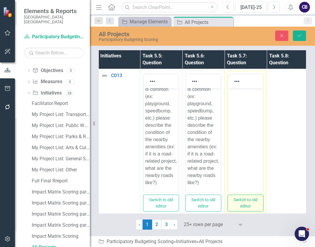
click at [242, 128] on body "Rich Text Area. Press ALT-0 for help." at bounding box center [245, 133] width 35 height 90
paste body "Rich Text Area. Press ALT-0 for help."
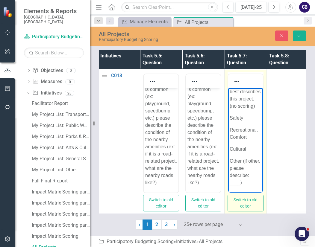
click at [253, 118] on body "Please select which word best describes this project. (no scoring) Safety Recre…" at bounding box center [245, 132] width 35 height 120
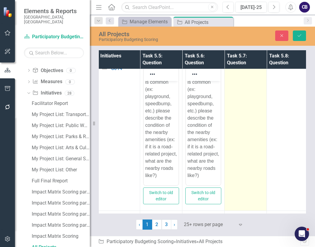
click at [241, 143] on td at bounding box center [245, 137] width 42 height 148
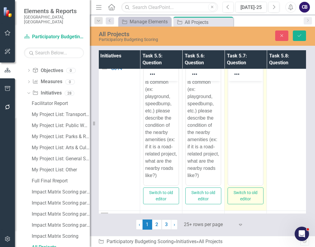
click at [242, 145] on body "Rich Text Area. Press ALT-0 for help." at bounding box center [245, 126] width 35 height 90
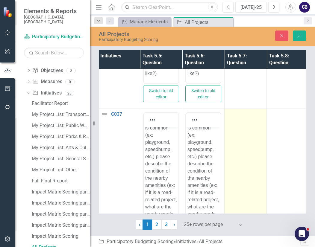
click at [251, 127] on td at bounding box center [245, 183] width 42 height 148
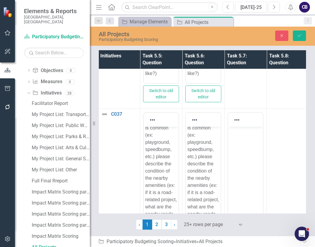
drag, startPoint x: 479, startPoint y: 254, endPoint x: 242, endPoint y: 148, distance: 260.2
click at [242, 148] on body "Rich Text Area. Press ALT-0 for help." at bounding box center [245, 172] width 35 height 90
paste body "Rich Text Area. Press ALT-0 for help."
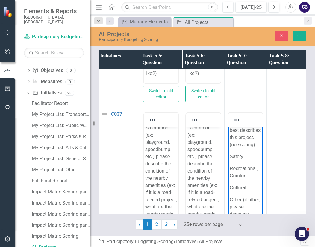
drag, startPoint x: 242, startPoint y: 148, endPoint x: 282, endPoint y: 143, distance: 41.0
click at [263, 143] on html "Please select which word best describes this project. (no scoring) Safety Recre…" at bounding box center [245, 171] width 35 height 120
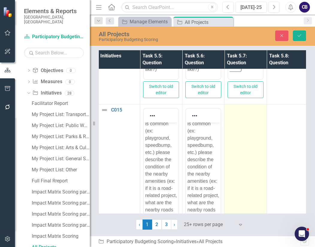
click at [243, 163] on td at bounding box center [245, 179] width 42 height 148
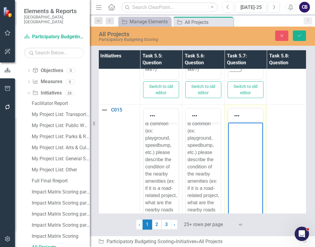
click at [245, 163] on body "Rich Text Area. Press ALT-0 for help." at bounding box center [245, 168] width 35 height 90
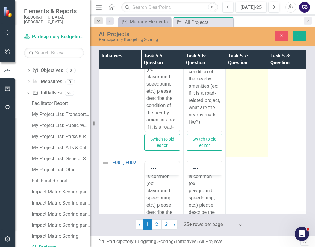
click at [258, 104] on td at bounding box center [247, 84] width 42 height 148
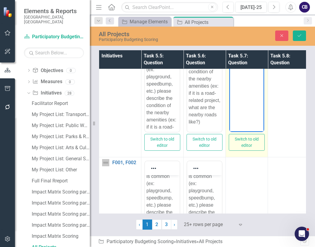
click at [251, 99] on body "Rich Text Area. Press ALT-0 for help." at bounding box center [246, 73] width 35 height 90
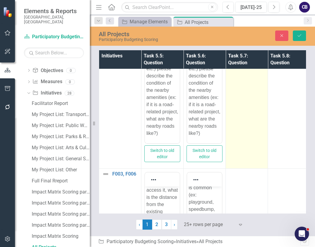
click at [250, 101] on td at bounding box center [247, 95] width 42 height 148
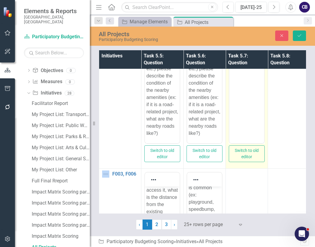
click at [251, 104] on body "Rich Text Area. Press ALT-0 for help." at bounding box center [246, 84] width 35 height 90
paste body "Rich Text Area. Press ALT-0 for help."
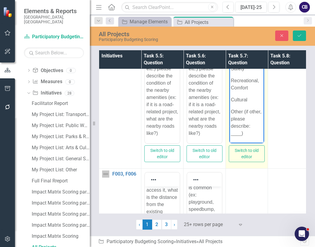
drag, startPoint x: 259, startPoint y: 111, endPoint x: 282, endPoint y: 155, distance: 49.7
click at [264, 143] on html "Please select which word best describes this project. (no scoring) Safety Recre…" at bounding box center [246, 83] width 35 height 120
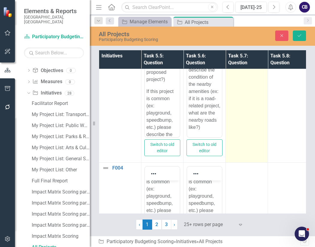
click at [246, 122] on td at bounding box center [247, 89] width 42 height 148
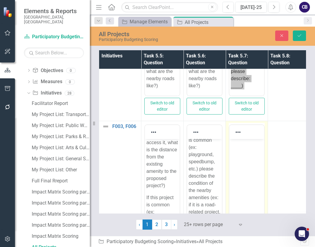
drag, startPoint x: 472, startPoint y: 239, endPoint x: 242, endPoint y: 150, distance: 246.0
click at [242, 150] on body "Rich Text Area. Press ALT-0 for help." at bounding box center [246, 184] width 35 height 90
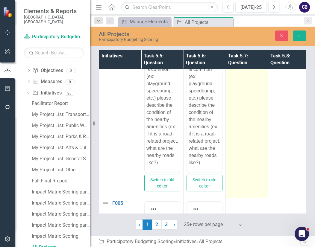
click at [258, 131] on td at bounding box center [247, 124] width 42 height 148
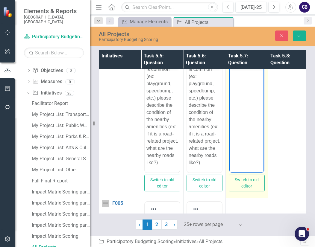
click at [255, 126] on body "Rich Text Area. Press ALT-0 for help." at bounding box center [246, 113] width 35 height 90
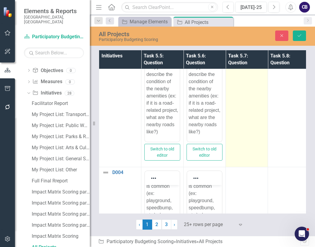
click at [248, 138] on td at bounding box center [247, 93] width 42 height 148
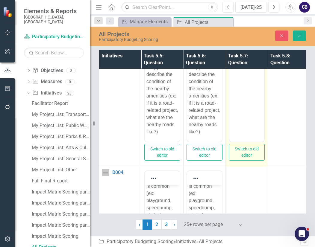
click at [245, 107] on body "Rich Text Area. Press ALT-0 for help." at bounding box center [246, 82] width 35 height 90
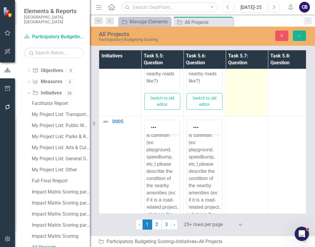
click at [240, 96] on td at bounding box center [247, 43] width 42 height 148
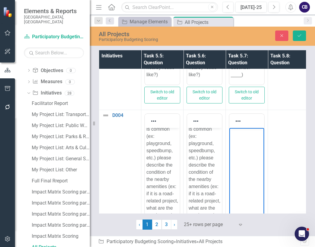
drag, startPoint x: 469, startPoint y: 224, endPoint x: 243, endPoint y: 78, distance: 269.0
click at [243, 128] on html at bounding box center [246, 173] width 35 height 90
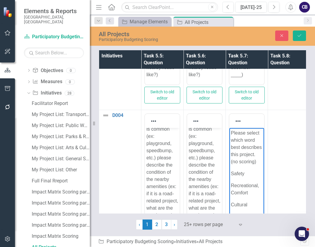
click at [242, 149] on body "Please select which word best describes this project. (no scoring) Safety Recre…" at bounding box center [246, 188] width 35 height 120
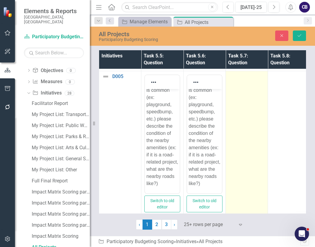
click at [244, 109] on td at bounding box center [247, 145] width 42 height 148
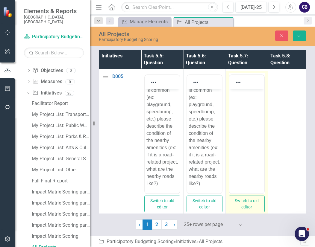
click at [244, 112] on body "Rich Text Area. Press ALT-0 for help." at bounding box center [246, 134] width 35 height 90
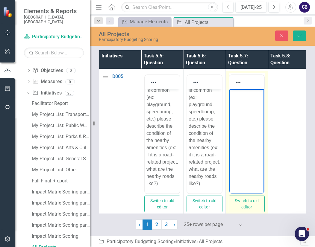
paste body "Rich Text Area. Press ALT-0 for help."
click at [250, 105] on body "Rich Text Area. Press ALT-0 for help." at bounding box center [246, 134] width 35 height 90
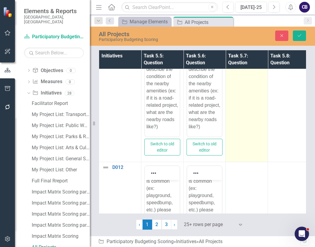
click at [254, 109] on td at bounding box center [247, 88] width 42 height 148
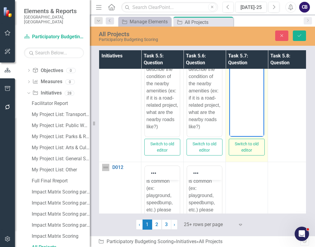
click at [246, 94] on body "Rich Text Area. Press ALT-0 for help." at bounding box center [246, 77] width 35 height 90
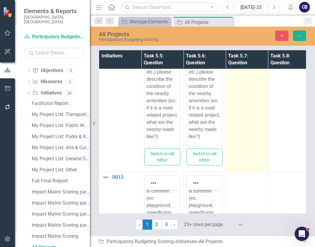
click at [252, 97] on td at bounding box center [247, 98] width 42 height 148
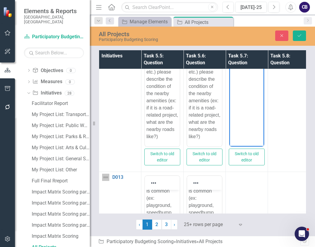
paste body "Rich Text Area. Press ALT-0 for help."
click at [244, 86] on body "Rich Text Area. Press ALT-0 for help." at bounding box center [246, 87] width 35 height 90
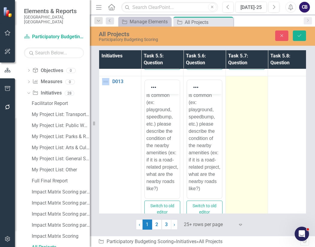
click at [245, 126] on td at bounding box center [247, 150] width 42 height 148
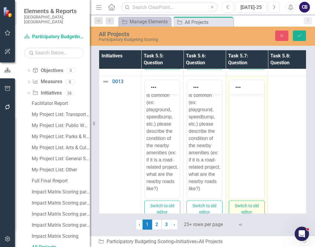
click at [245, 131] on body "Rich Text Area. Press ALT-0 for help." at bounding box center [246, 139] width 35 height 90
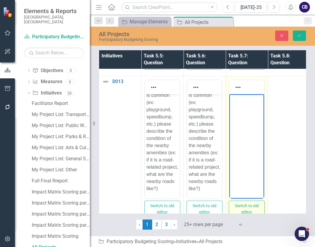
paste body "Rich Text Area. Press ALT-0 for help."
click at [247, 125] on body "Rich Text Area. Press ALT-0 for help." at bounding box center [246, 139] width 35 height 90
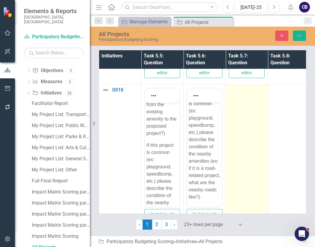
click at [249, 142] on td at bounding box center [247, 159] width 42 height 148
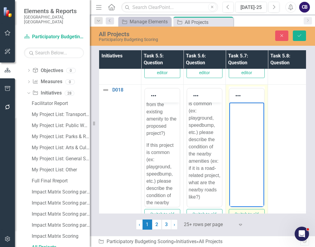
click at [249, 147] on body "Rich Text Area. Press ALT-0 for help." at bounding box center [246, 148] width 35 height 90
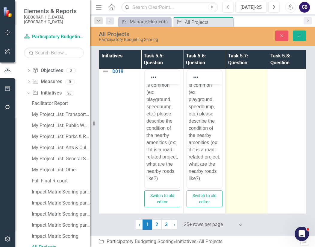
click at [257, 128] on td at bounding box center [247, 140] width 42 height 148
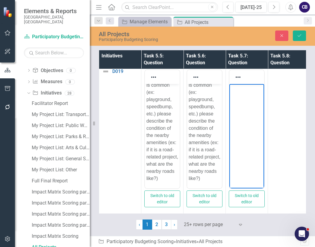
click at [255, 136] on body "Rich Text Area. Press ALT-0 for help." at bounding box center [246, 129] width 35 height 90
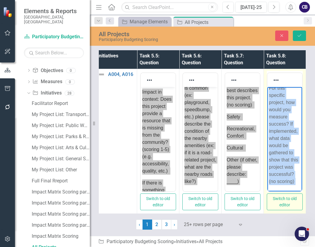
drag, startPoint x: 268, startPoint y: 92, endPoint x: 303, endPoint y: 199, distance: 111.9
click at [302, 192] on html "For this specific project, how would you measure success? If implemented, what …" at bounding box center [284, 137] width 35 height 108
copy p "For this specific project, how would you measure success? If implemented, what …"
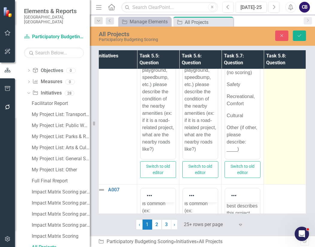
click at [287, 102] on td at bounding box center [285, 111] width 42 height 148
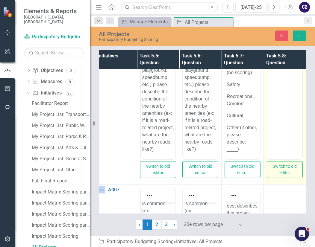
click at [291, 102] on body "Rich Text Area. Press ALT-0 for help." at bounding box center [284, 100] width 35 height 90
paste body "Rich Text Area. Press ALT-0 for help."
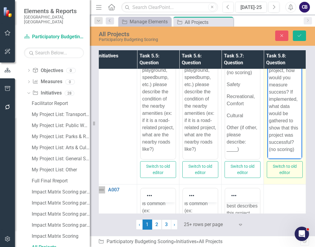
click at [274, 122] on body "For this specific project, how would you measure success? If implemented, what …" at bounding box center [284, 105] width 35 height 108
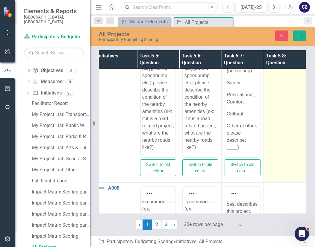
click at [270, 119] on td at bounding box center [285, 109] width 42 height 148
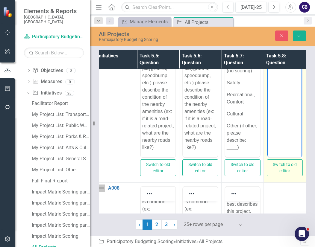
click at [287, 103] on body "Rich Text Area. Press ALT-0 for help." at bounding box center [284, 98] width 35 height 90
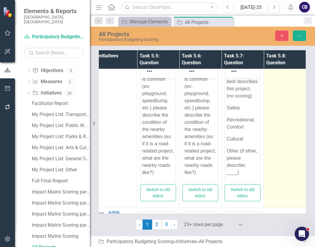
click at [265, 114] on td at bounding box center [285, 134] width 42 height 148
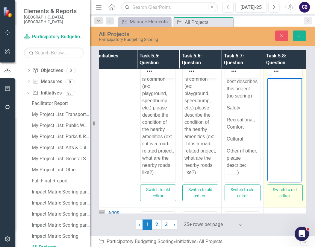
click at [278, 119] on body "Rich Text Area. Press ALT-0 for help." at bounding box center [284, 123] width 35 height 90
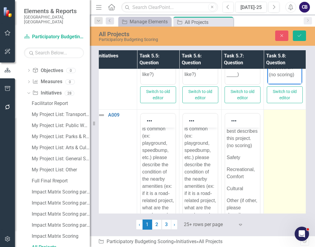
click at [267, 176] on td at bounding box center [285, 184] width 42 height 148
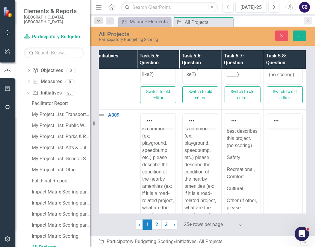
click at [280, 168] on body "Rich Text Area. Press ALT-0 for help." at bounding box center [284, 173] width 35 height 90
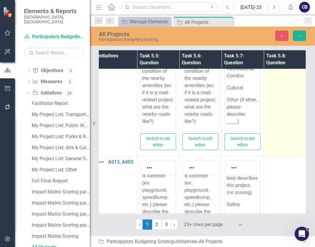
click at [274, 110] on td at bounding box center [285, 83] width 42 height 148
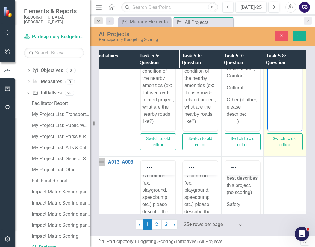
click at [280, 104] on body "Rich Text Area. Press ALT-0 for help." at bounding box center [284, 72] width 35 height 90
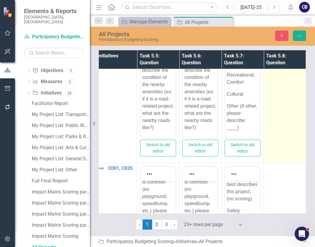
click at [265, 108] on td at bounding box center [285, 89] width 42 height 148
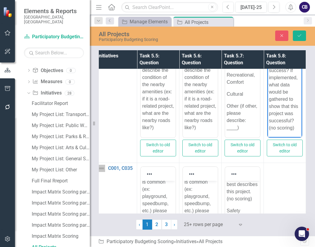
drag, startPoint x: 532, startPoint y: 141, endPoint x: 259, endPoint y: 113, distance: 273.8
click at [267, 113] on html "For this specific project, how would you measure success? If implemented, what …" at bounding box center [284, 84] width 35 height 108
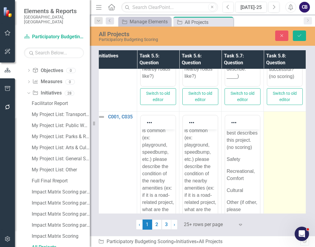
click at [278, 174] on td at bounding box center [285, 186] width 42 height 148
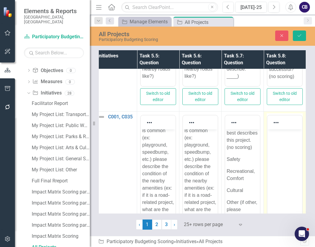
click at [283, 176] on body "Rich Text Area. Press ALT-0 for help." at bounding box center [284, 175] width 35 height 90
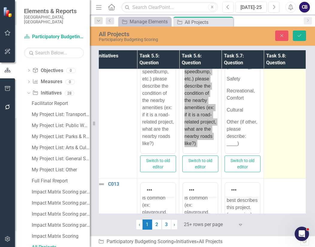
click at [275, 112] on td at bounding box center [285, 105] width 42 height 148
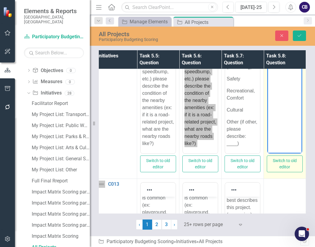
click at [282, 110] on body "Rich Text Area. Press ALT-0 for help." at bounding box center [284, 94] width 35 height 90
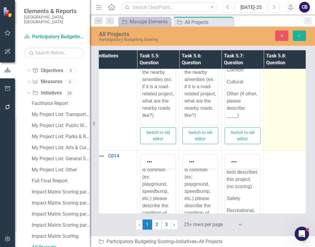
click at [274, 100] on td at bounding box center [285, 77] width 42 height 148
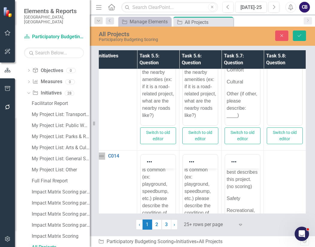
drag, startPoint x: 283, startPoint y: 86, endPoint x: 255, endPoint y: 124, distance: 47.6
click at [267, 111] on html at bounding box center [284, 66] width 35 height 90
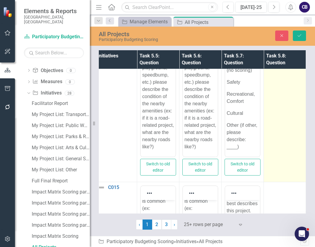
click at [286, 135] on td at bounding box center [285, 108] width 42 height 148
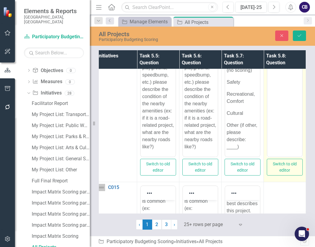
click at [284, 122] on body "Rich Text Area. Press ALT-0 for help." at bounding box center [284, 97] width 35 height 90
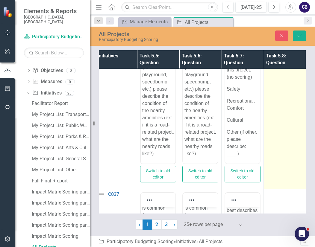
click at [279, 110] on td at bounding box center [285, 115] width 42 height 148
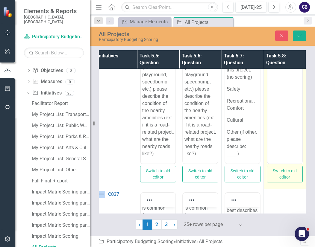
click at [284, 113] on body "Rich Text Area. Press ALT-0 for help." at bounding box center [284, 104] width 35 height 90
paste body "Rich Text Area. Press ALT-0 for help."
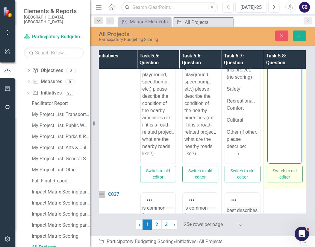
click at [277, 109] on body "Rich Text Area. Press ALT-0 for help." at bounding box center [284, 104] width 35 height 90
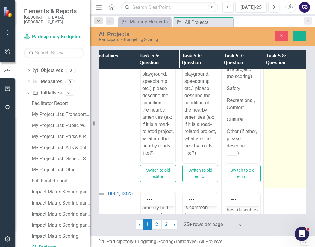
click at [274, 106] on td at bounding box center [285, 115] width 42 height 148
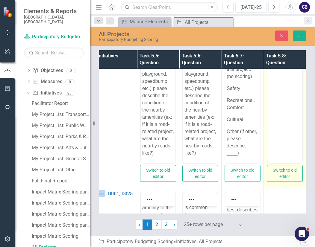
click at [279, 109] on body "Rich Text Area. Press ALT-0 for help." at bounding box center [284, 104] width 35 height 90
paste body "Rich Text Area. Press ALT-0 for help."
click at [273, 114] on body "Rich Text Area. Press ALT-0 for help." at bounding box center [284, 104] width 35 height 90
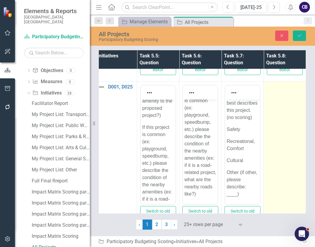
click at [292, 136] on td at bounding box center [285, 156] width 42 height 148
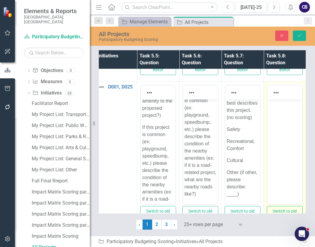
click at [290, 131] on body "Rich Text Area. Press ALT-0 for help." at bounding box center [284, 145] width 35 height 90
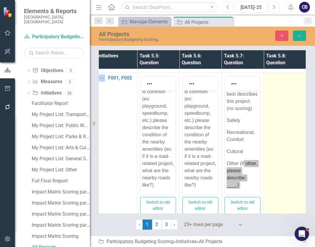
click at [274, 111] on td at bounding box center [285, 147] width 42 height 148
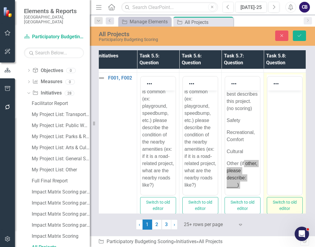
click at [279, 114] on body "Rich Text Area. Press ALT-0 for help." at bounding box center [284, 136] width 35 height 90
paste body "Rich Text Area. Press ALT-0 for help."
click at [279, 110] on body "Rich Text Area. Press ALT-0 for help." at bounding box center [284, 136] width 35 height 90
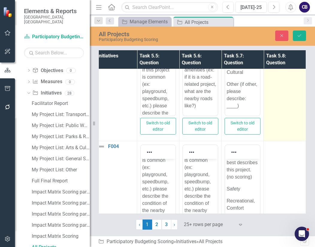
click at [274, 92] on td at bounding box center [285, 67] width 42 height 148
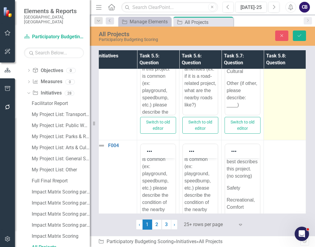
click at [274, 92] on td at bounding box center [285, 67] width 42 height 148
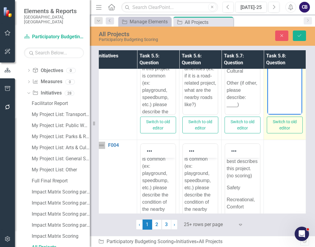
click at [285, 82] on body "Rich Text Area. Press ALT-0 for help." at bounding box center [284, 55] width 35 height 90
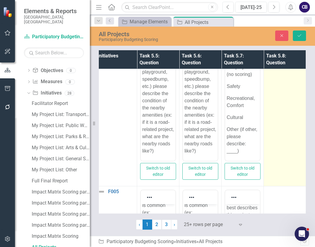
click at [268, 115] on td at bounding box center [285, 113] width 42 height 148
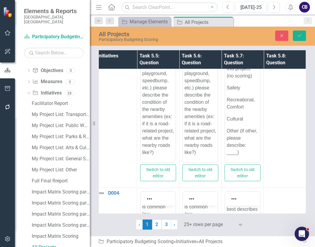
click at [264, 114] on td at bounding box center [285, 114] width 42 height 148
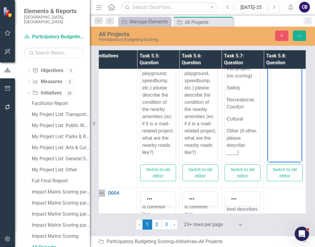
click at [280, 109] on body "Rich Text Area. Press ALT-0 for help." at bounding box center [284, 103] width 35 height 90
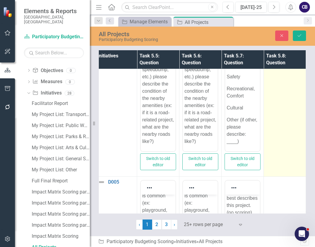
click at [271, 116] on td at bounding box center [285, 103] width 42 height 148
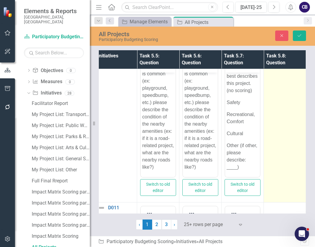
click at [264, 106] on td at bounding box center [285, 129] width 42 height 148
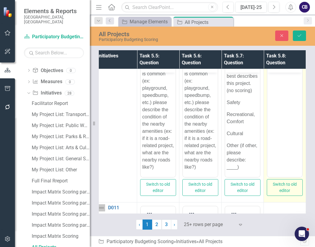
click at [271, 108] on body "Rich Text Area. Press ALT-0 for help." at bounding box center [284, 118] width 35 height 90
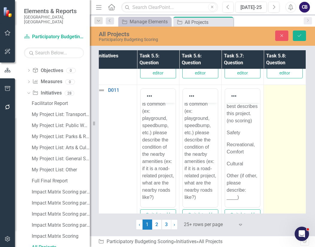
click at [279, 122] on td at bounding box center [285, 159] width 42 height 148
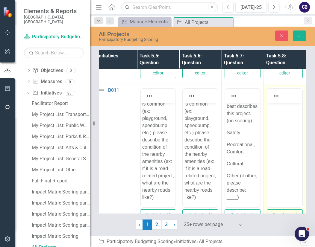
click at [283, 126] on body "Rich Text Area. Press ALT-0 for help." at bounding box center [284, 148] width 35 height 90
paste body "Rich Text Area. Press ALT-0 for help."
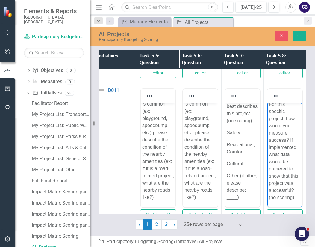
drag, startPoint x: 276, startPoint y: 108, endPoint x: 262, endPoint y: 93, distance: 20.4
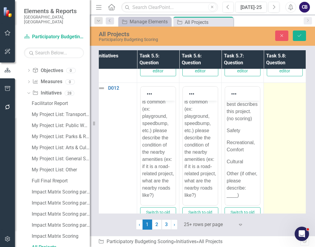
click at [282, 124] on td at bounding box center [285, 157] width 42 height 148
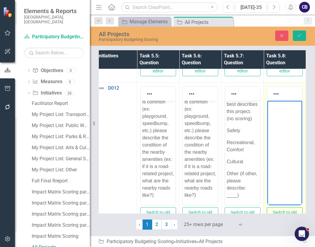
click at [284, 118] on body "Rich Text Area. Press ALT-0 for help." at bounding box center [284, 146] width 35 height 90
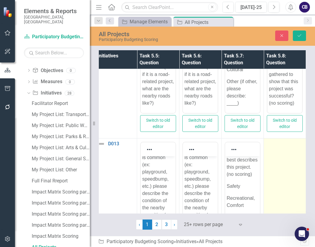
click at [274, 181] on td at bounding box center [285, 213] width 42 height 148
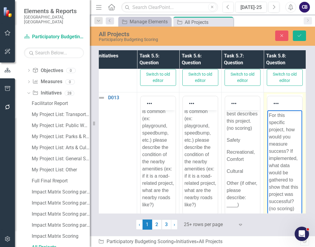
drag, startPoint x: 541, startPoint y: 291, endPoint x: 266, endPoint y: 144, distance: 311.4
click at [267, 144] on html "For this specific project, how would you measure success? If implemented, what …" at bounding box center [284, 164] width 35 height 108
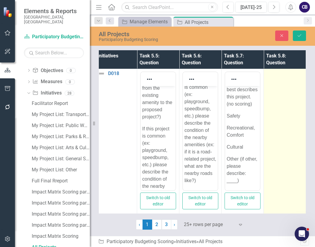
click at [268, 136] on td at bounding box center [285, 142] width 42 height 148
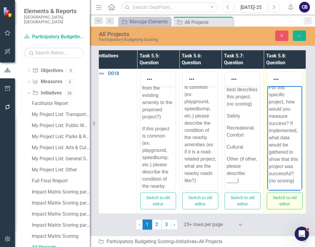
drag, startPoint x: 535, startPoint y: 222, endPoint x: 271, endPoint y: 109, distance: 287.9
click at [271, 109] on body "For this specific project, how would you measure success? If implemented, what …" at bounding box center [284, 137] width 35 height 108
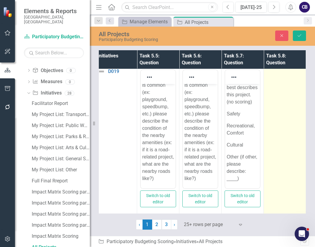
drag, startPoint x: 259, startPoint y: 101, endPoint x: 275, endPoint y: 99, distance: 16.9
click at [275, 99] on tr "D019 Link Map View Link Map Edit Edit Initiative Link Open Element Switch to ol…" at bounding box center [200, 140] width 211 height 148
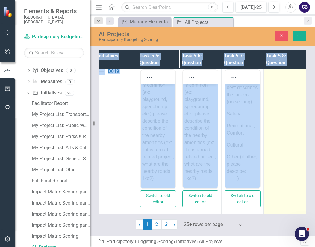
click at [275, 99] on td at bounding box center [285, 140] width 42 height 148
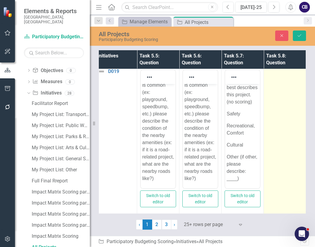
click at [275, 99] on td at bounding box center [285, 140] width 42 height 148
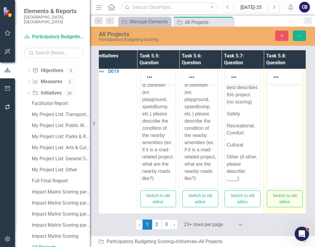
click at [279, 123] on body "Rich Text Area. Press ALT-0 for help." at bounding box center [284, 129] width 35 height 90
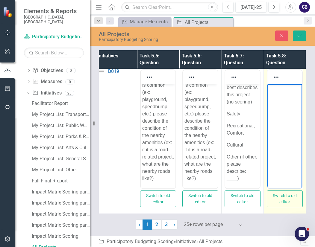
click at [279, 123] on body "Rich Text Area. Press ALT-0 for help." at bounding box center [284, 129] width 35 height 90
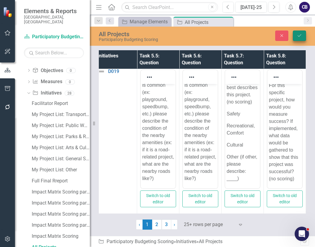
click at [297, 36] on icon "Save" at bounding box center [299, 36] width 5 height 4
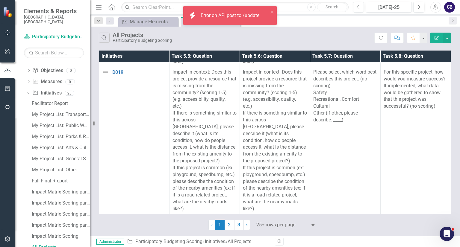
scroll to position [0, 0]
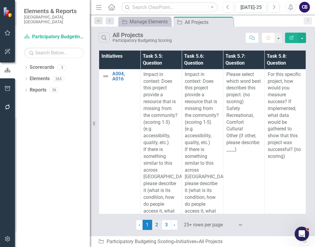
click at [159, 228] on link "2" at bounding box center [157, 225] width 10 height 10
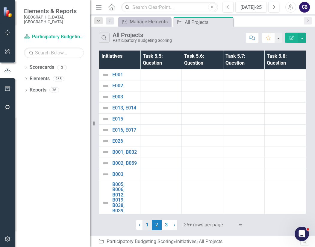
click at [148, 226] on link "1" at bounding box center [147, 225] width 10 height 10
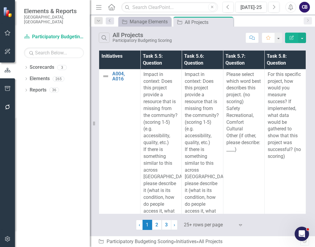
click at [10, 140] on div at bounding box center [7, 173] width 15 height 113
click at [158, 222] on link "2" at bounding box center [157, 225] width 10 height 10
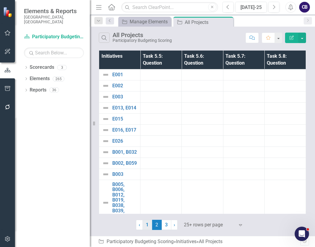
click at [146, 229] on link "1" at bounding box center [147, 225] width 10 height 10
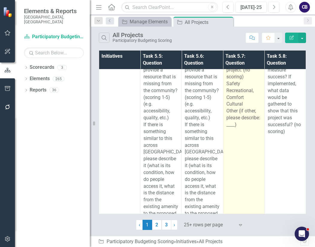
scroll to position [25, 0]
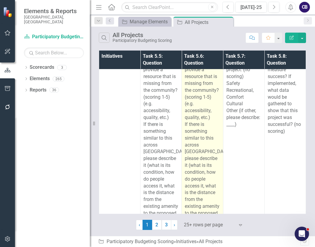
click at [212, 113] on p "Impact in context: Does this project provide a resource that is missing from th…" at bounding box center [202, 83] width 35 height 75
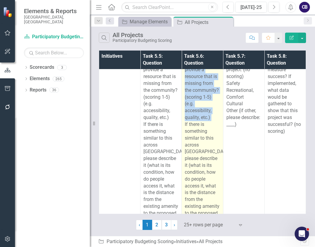
click at [212, 113] on p "Impact in context: Does this project provide a resource that is missing from th…" at bounding box center [202, 83] width 35 height 75
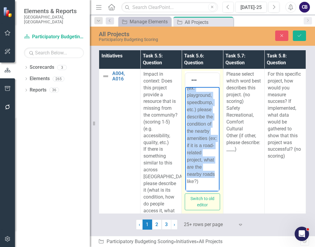
scroll to position [0, 0]
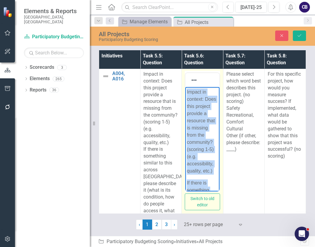
drag, startPoint x: 209, startPoint y: 178, endPoint x: 158, endPoint y: 13, distance: 172.4
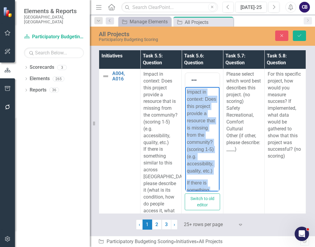
paste body "Rich Text Area. Press ALT-0 for help."
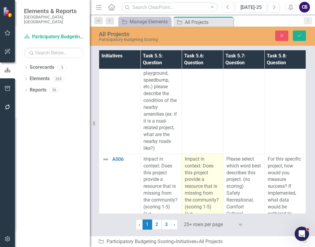
scroll to position [193, 0]
click at [200, 188] on span "Impact in context: Does this project provide a resource that is missing from th…" at bounding box center [202, 193] width 34 height 74
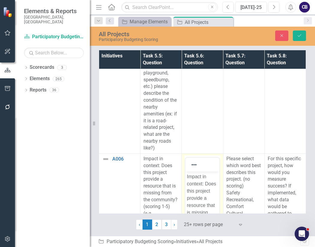
click at [201, 188] on p "Impact in context: Does this project provide a resource that is missing from th…" at bounding box center [202, 216] width 31 height 86
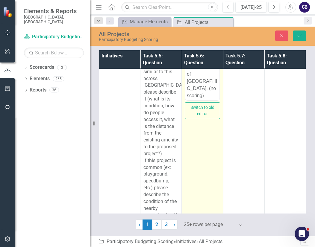
click at [205, 165] on td "<div> <p><span>Impact in context: Does this project provide a resource that is …" at bounding box center [202, 116] width 41 height 277
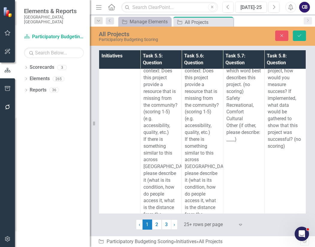
scroll to position [572, 0]
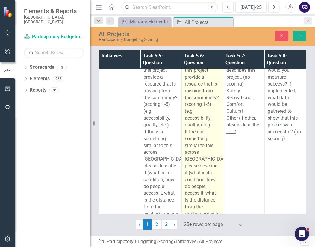
click at [202, 138] on span "If there is something similar to this across [GEOGRAPHIC_DATA], please describe…" at bounding box center [208, 179] width 46 height 101
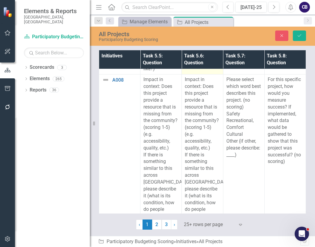
scroll to position [846, 0]
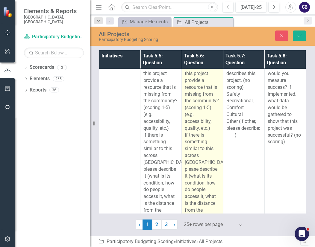
click at [202, 139] on p "If there is something similar to this across [GEOGRAPHIC_DATA], please describe…" at bounding box center [202, 183] width 35 height 103
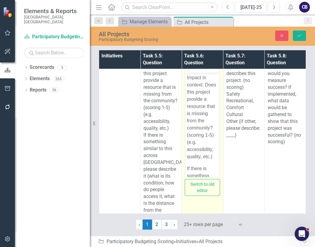
scroll to position [0, 0]
click at [204, 139] on p "Impact in context: Does this project provide a resource that is missing from th…" at bounding box center [202, 117] width 31 height 86
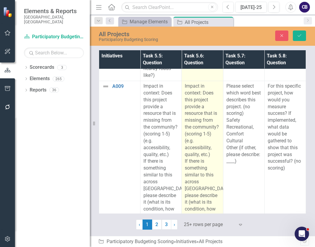
scroll to position [1103, 0]
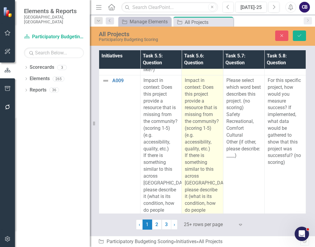
click at [206, 144] on span "Impact in context: Does this project provide a resource that is missing from th…" at bounding box center [202, 115] width 34 height 74
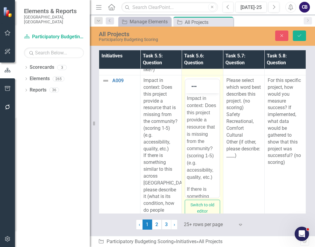
scroll to position [0, 0]
click at [208, 144] on p "Impact in context: Does this project provide a resource that is missing from th…" at bounding box center [202, 138] width 31 height 86
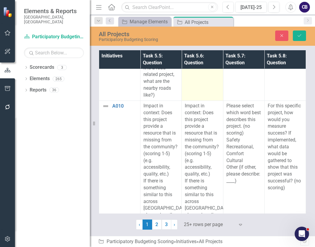
scroll to position [1373, 0]
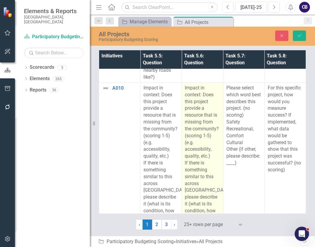
click at [204, 130] on span "Impact in context: Does this project provide a resource that is missing from th…" at bounding box center [202, 122] width 34 height 74
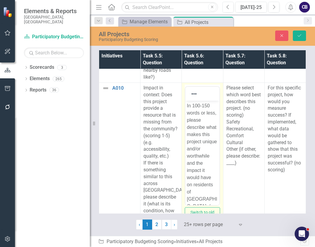
scroll to position [18, 0]
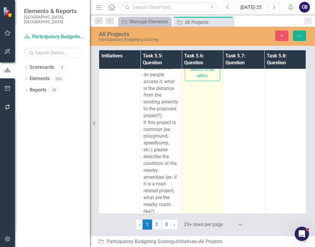
click at [207, 151] on td "<div> <p><span>Impact in context: Does this project provide a resource that is …" at bounding box center [202, 78] width 41 height 277
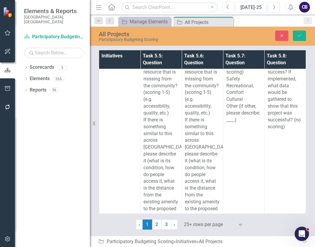
click at [207, 151] on span "If there is something similar to this across [GEOGRAPHIC_DATA], please describe…" at bounding box center [208, 167] width 46 height 101
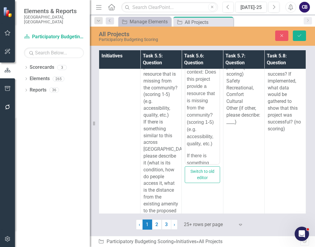
scroll to position [0, 0]
click at [209, 147] on p "Impact in context: Does this project provide a resource that is missing from th…" at bounding box center [202, 104] width 31 height 86
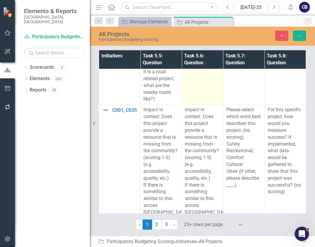
scroll to position [1918, 0]
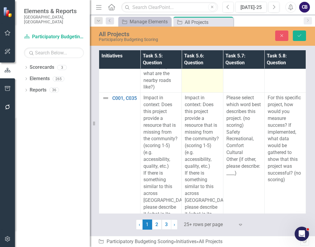
click at [204, 153] on p "Impact in context: Does this project provide a resource that is missing from th…" at bounding box center [202, 132] width 35 height 75
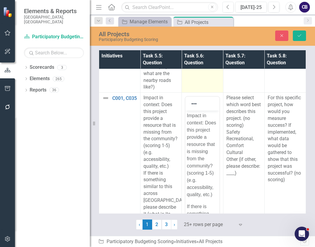
scroll to position [0, 0]
click at [206, 153] on p "Impact in context: Does this project provide a resource that is missing from th…" at bounding box center [202, 155] width 31 height 86
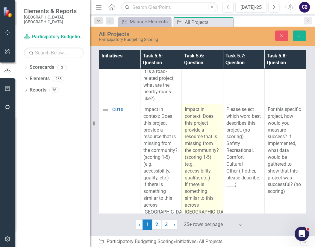
click at [206, 142] on span "Impact in context: Does this project provide a resource that is missing from th…" at bounding box center [202, 144] width 34 height 74
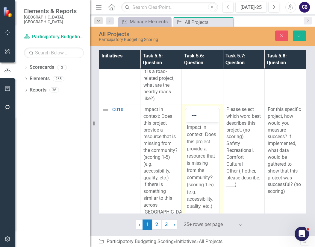
click at [208, 142] on p "Impact in context: Does this project provide a resource that is missing from th…" at bounding box center [202, 167] width 31 height 86
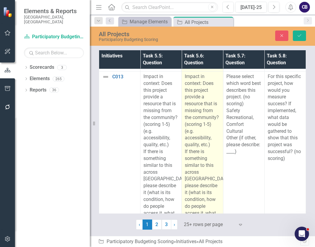
click at [202, 113] on span "Impact in context: Does this project provide a resource that is missing from th…" at bounding box center [202, 111] width 34 height 74
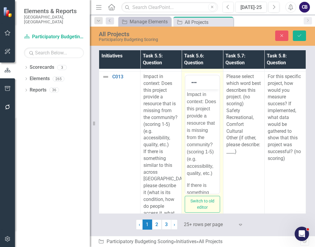
click at [204, 113] on p "Impact in context: Does this project provide a resource that is missing from th…" at bounding box center [202, 134] width 31 height 86
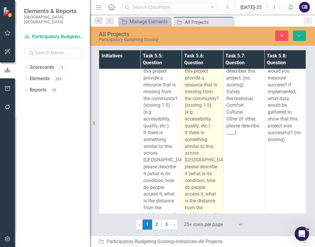
click at [209, 112] on p "Impact in context: Does this project provide a resource that is missing from th…" at bounding box center [202, 91] width 35 height 75
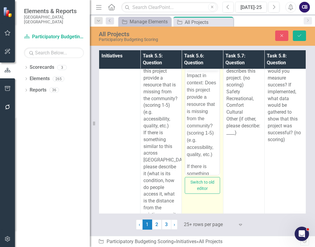
click at [211, 112] on p "Impact in context: Does this project provide a resource that is missing from th…" at bounding box center [202, 115] width 31 height 86
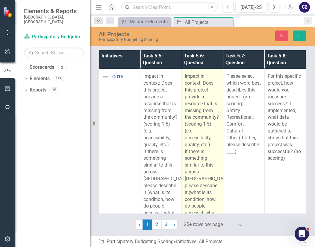
click at [207, 134] on p "Impact in context: Does this project provide a resource that is missing from th…" at bounding box center [202, 110] width 35 height 75
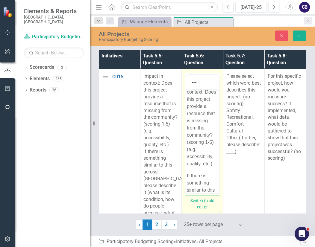
click at [209, 134] on p "Impact in context: Does this project provide a resource that is missing from th…" at bounding box center [202, 124] width 31 height 86
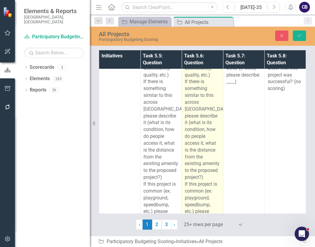
click at [215, 146] on p "If there is something similar to this across [GEOGRAPHIC_DATA], please describe…" at bounding box center [202, 129] width 35 height 103
click at [215, 146] on td "Impact in context: Does this project provide a resource that is missing from th…" at bounding box center [202, 139] width 41 height 277
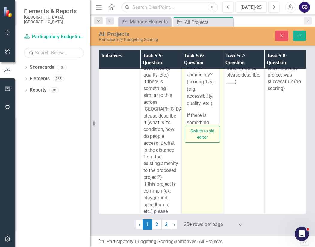
drag, startPoint x: 215, startPoint y: 146, endPoint x: 212, endPoint y: 145, distance: 3.2
click at [212, 145] on td "<div> <p><span>Impact in context: Does this project provide a resource that is …" at bounding box center [202, 139] width 41 height 277
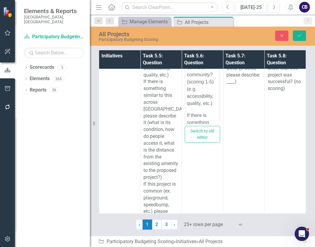
click at [203, 91] on p "Impact in context: Does this project provide a resource that is missing from th…" at bounding box center [202, 64] width 31 height 86
paste body "Rich Text Area. Press ALT-0 for help."
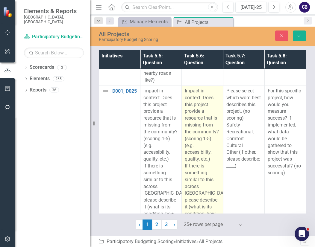
click at [205, 152] on span "Impact in context: Does this project provide a resource that is missing from th…" at bounding box center [202, 125] width 34 height 74
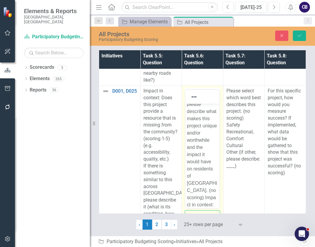
click at [206, 152] on p "In 100-150 words or less, please describe what makes this project unique and/or…" at bounding box center [202, 186] width 31 height 201
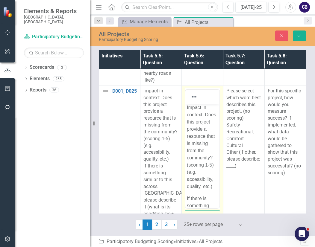
click at [205, 151] on p "Impact in context: Does this project provide a resource that is missing from th…" at bounding box center [202, 147] width 31 height 86
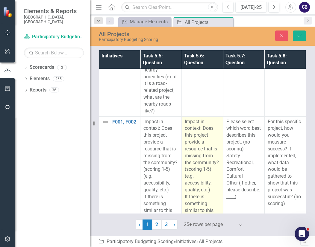
click at [212, 159] on p "Impact in context: Does this project provide a resource that is missing from th…" at bounding box center [202, 156] width 35 height 75
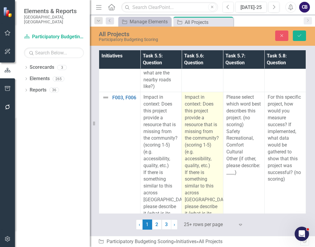
click at [203, 148] on span "Impact in context: Does this project provide a resource that is missing from th…" at bounding box center [202, 131] width 34 height 74
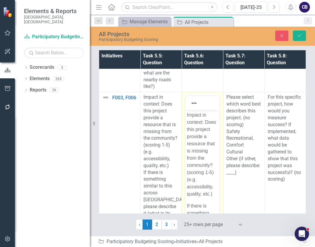
click at [205, 148] on p "Impact in context: Does this project provide a resource that is missing from th…" at bounding box center [202, 155] width 31 height 86
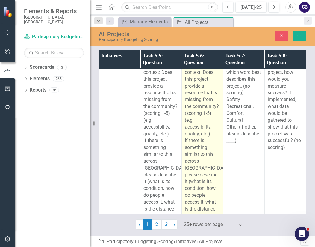
click at [202, 145] on span "If there is something similar to this across [GEOGRAPHIC_DATA], please describe…" at bounding box center [208, 188] width 46 height 101
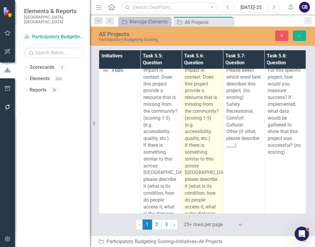
click at [211, 150] on p "If there is something similar to this across [GEOGRAPHIC_DATA], please describe…" at bounding box center [202, 193] width 35 height 103
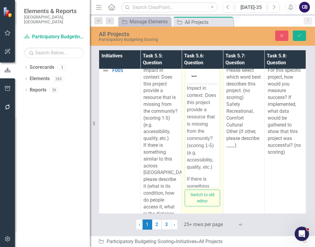
click at [204, 140] on p "Impact in context: Does this project provide a resource that is missing from th…" at bounding box center [202, 127] width 31 height 86
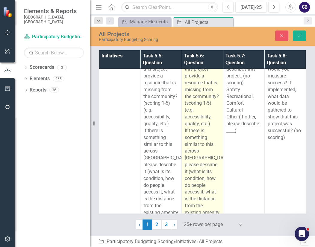
click at [202, 118] on span "Impact in context: Does this project provide a resource that is missing from th…" at bounding box center [202, 90] width 34 height 74
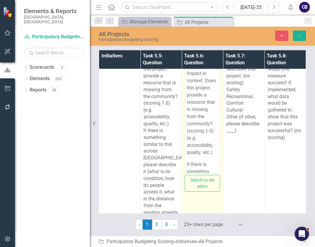
click at [204, 118] on p "Impact in context: Does this project provide a resource that is missing from th…" at bounding box center [202, 113] width 31 height 86
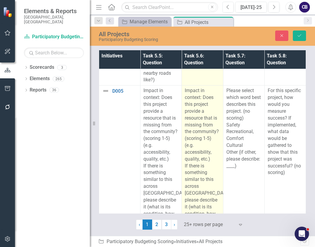
click at [193, 125] on span "Impact in context: Does this project provide a resource that is missing from th…" at bounding box center [202, 125] width 34 height 74
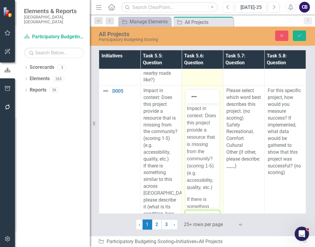
click at [195, 125] on p "Impact in context: Does this project provide a resource that is missing from th…" at bounding box center [202, 148] width 31 height 86
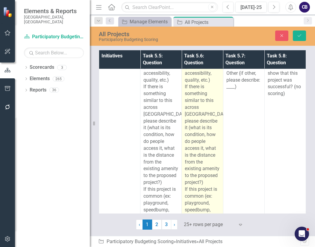
click at [202, 114] on span "If there is something similar to this across [GEOGRAPHIC_DATA], please describe…" at bounding box center [208, 134] width 46 height 101
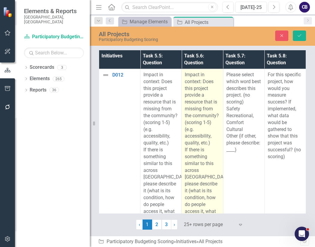
click at [199, 123] on span "Impact in context: Does this project provide a resource that is missing from th…" at bounding box center [202, 109] width 34 height 74
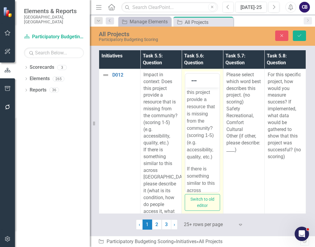
click at [201, 123] on p "Impact in context: Does this project provide a resource that is missing from th…" at bounding box center [202, 117] width 31 height 86
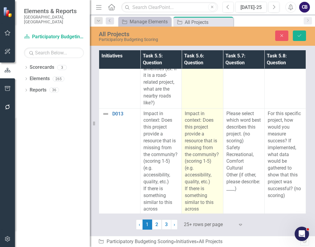
click at [204, 154] on span "Impact in context: Does this project provide a resource that is missing from th…" at bounding box center [202, 148] width 34 height 74
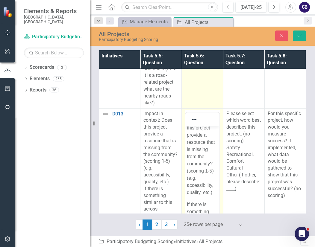
click at [206, 154] on p "Impact in context: Does this project provide a resource that is missing from th…" at bounding box center [202, 153] width 31 height 86
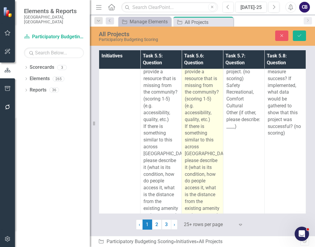
click at [206, 126] on p "If there is something similar to this across [GEOGRAPHIC_DATA], please describe…" at bounding box center [202, 174] width 35 height 103
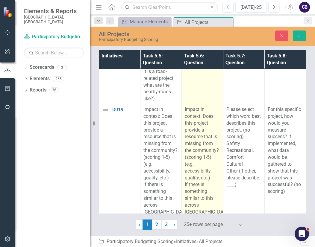
click at [201, 148] on span "Impact in context: Does this project provide a resource that is missing from th…" at bounding box center [202, 144] width 34 height 74
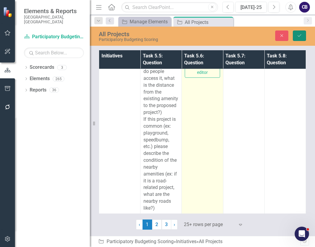
click at [294, 39] on button "Save" at bounding box center [299, 36] width 13 height 10
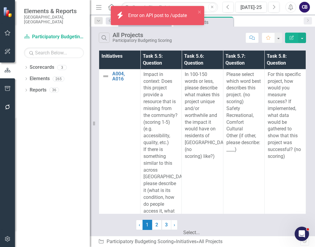
click at [195, 223] on div at bounding box center [214, 225] width 60 height 8
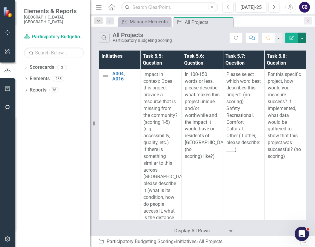
click at [303, 36] on button "button" at bounding box center [302, 38] width 8 height 10
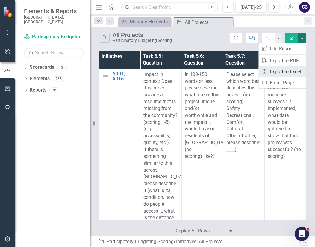
click at [284, 70] on link "Excel Export to Excel" at bounding box center [281, 71] width 47 height 11
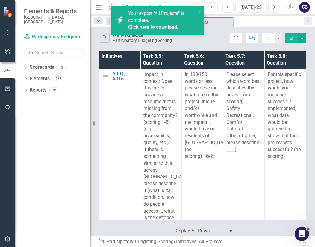
click at [164, 30] on link "Click here to download." at bounding box center [153, 27] width 50 height 6
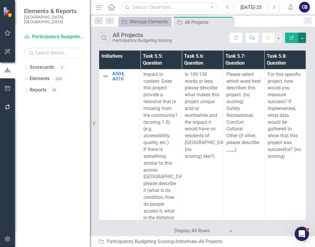
click at [301, 38] on button "button" at bounding box center [302, 38] width 8 height 10
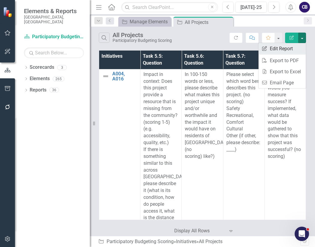
click at [291, 51] on link "Edit Report Edit Report" at bounding box center [281, 48] width 47 height 11
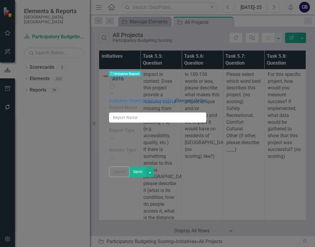
type input "All Projects"
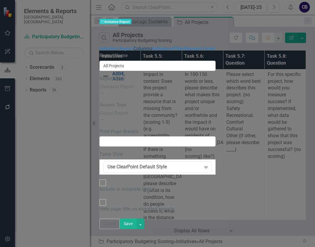
click at [133, 46] on link "Columns" at bounding box center [142, 49] width 19 height 6
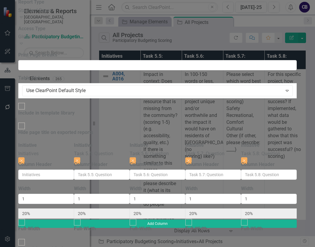
scroll to position [0, 104]
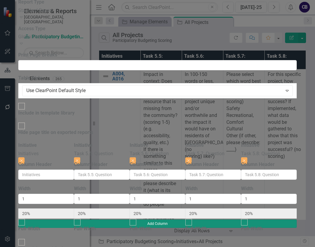
click at [281, 220] on button "Add Column" at bounding box center [157, 224] width 278 height 8
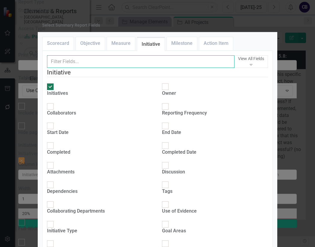
click at [74, 68] on input "text" at bounding box center [140, 61] width 187 height 13
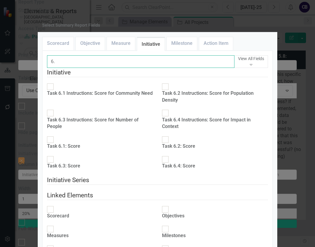
type input "6"
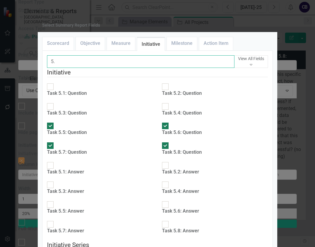
type input "5."
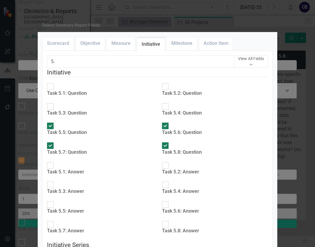
click at [87, 97] on div "Task 5.1: Question" at bounding box center [67, 93] width 40 height 7
click at [55, 92] on input "Task 5.1: Question" at bounding box center [50, 86] width 9 height 9
checkbox input "true"
click at [184, 97] on div "Task 5.2: Question" at bounding box center [182, 93] width 40 height 7
click at [170, 92] on input "Task 5.2: Question" at bounding box center [165, 86] width 9 height 9
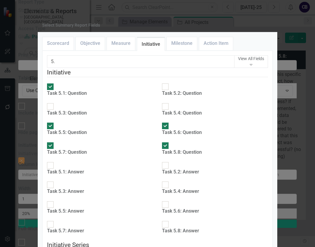
checkbox input "true"
click at [87, 111] on div "Task 5.3: Question" at bounding box center [67, 113] width 40 height 7
click at [55, 111] on input "Task 5.3: Question" at bounding box center [50, 106] width 9 height 9
checkbox input "true"
click at [192, 110] on div "Task 5.4: Question" at bounding box center [182, 113] width 40 height 7
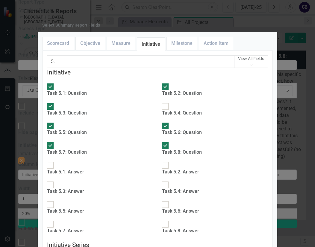
click at [170, 110] on input "Task 5.4: Question" at bounding box center [165, 106] width 9 height 9
checkbox input "true"
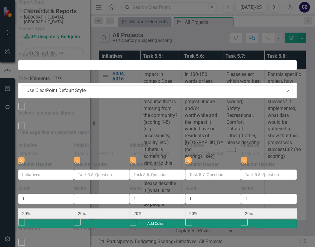
type input "11%"
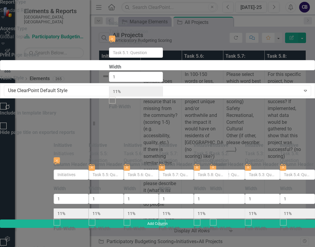
scroll to position [0, 0]
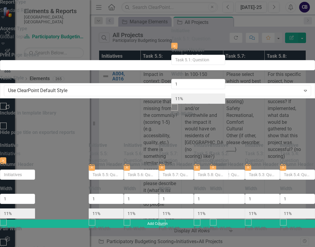
drag, startPoint x: 280, startPoint y: 34, endPoint x: 184, endPoint y: 40, distance: 96.5
click at [184, 142] on div "Initiative Initiatives Close Column Header Width 1 11% Full-Width Initiative Ta…" at bounding box center [157, 181] width 315 height 78
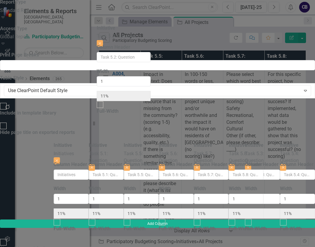
scroll to position [0, 13]
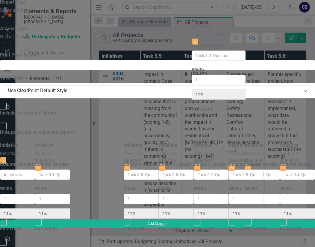
drag, startPoint x: 178, startPoint y: 31, endPoint x: 231, endPoint y: 33, distance: 53.3
click at [231, 142] on div "Initiative Initiatives Close Column Header Width 1 11% Full-Width Initiative Ta…" at bounding box center [157, 181] width 315 height 78
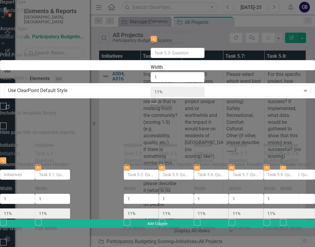
scroll to position [0, 65]
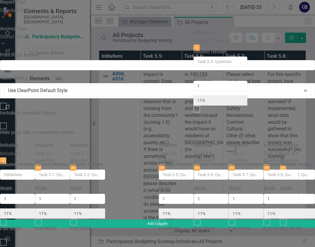
drag, startPoint x: 241, startPoint y: 36, endPoint x: 216, endPoint y: 45, distance: 26.6
click at [216, 142] on div "Initiative Initiatives Close Column Header Width 1 11% Full-Width Initiative Ta…" at bounding box center [157, 181] width 315 height 78
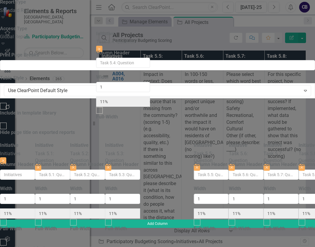
scroll to position [0, 153]
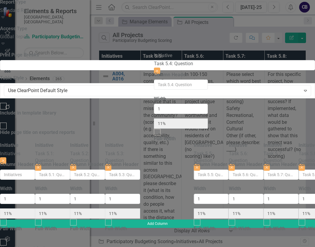
drag, startPoint x: 236, startPoint y: 32, endPoint x: 176, endPoint y: 64, distance: 67.7
click at [176, 142] on div "Initiative Initiatives Close Column Header Width 1 11% Full-Width Initiative Ta…" at bounding box center [157, 181] width 315 height 78
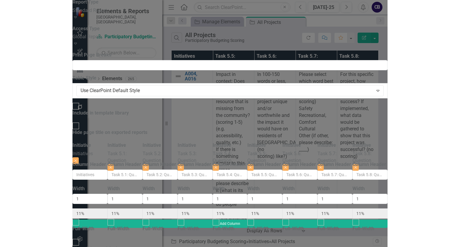
scroll to position [0, 319]
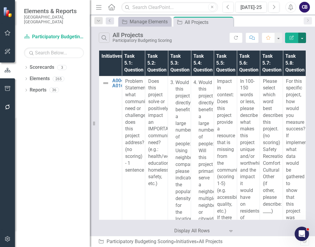
click at [300, 39] on button "button" at bounding box center [302, 38] width 8 height 10
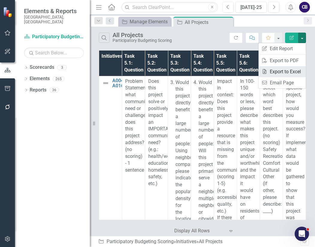
click at [284, 70] on link "Excel Export to Excel" at bounding box center [281, 71] width 47 height 11
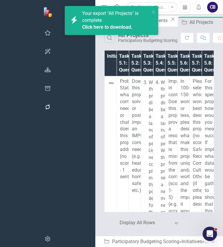
click at [86, 28] on link "Click here to download." at bounding box center [107, 27] width 50 height 6
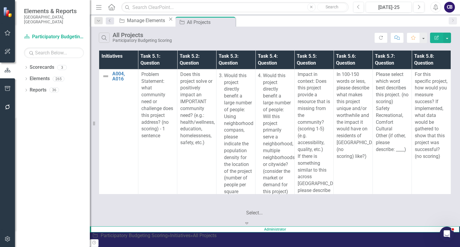
click at [293, 209] on div at bounding box center [277, 205] width 60 height 8
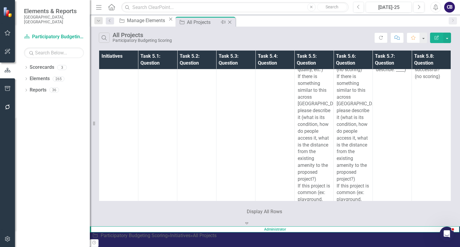
scroll to position [3580, 0]
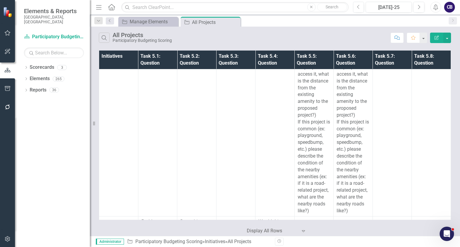
scroll to position [7136, 0]
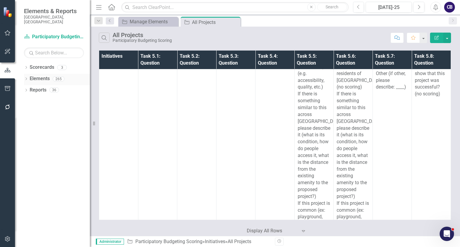
click at [25, 78] on icon "Dropdown" at bounding box center [26, 79] width 4 height 3
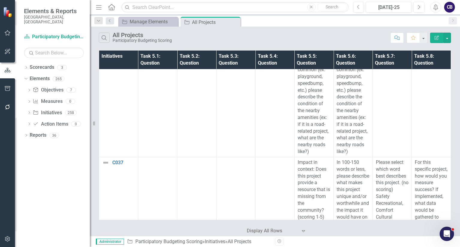
scroll to position [3336, 0]
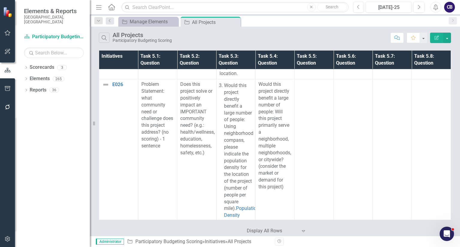
scroll to position [7914, 0]
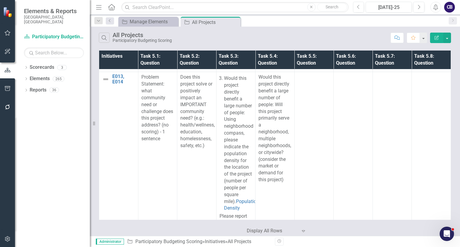
click at [450, 7] on div "CB" at bounding box center [449, 7] width 11 height 11
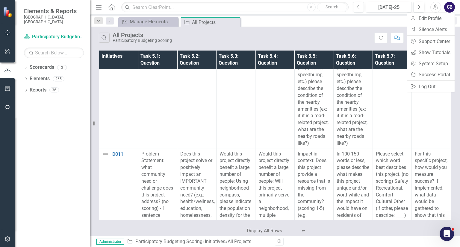
scroll to position [5816, 0]
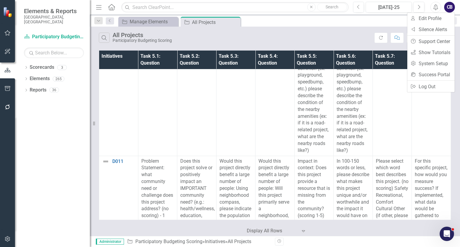
click at [315, 44] on div "Search All Projects Participatory Budgeting Scoring Refresh Comment Favorite Ed…" at bounding box center [275, 36] width 370 height 19
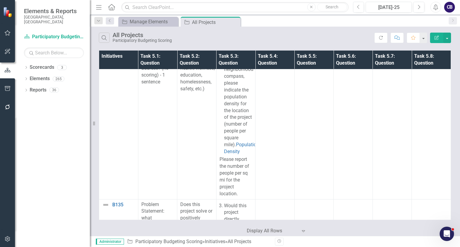
scroll to position [16557, 0]
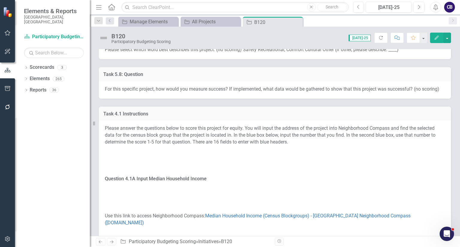
scroll to position [433, 0]
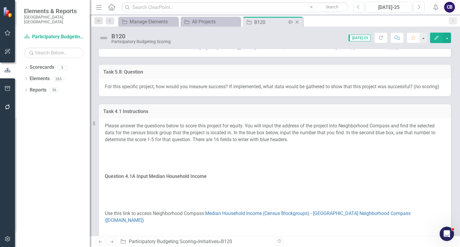
click at [299, 22] on icon "Close" at bounding box center [297, 22] width 6 height 5
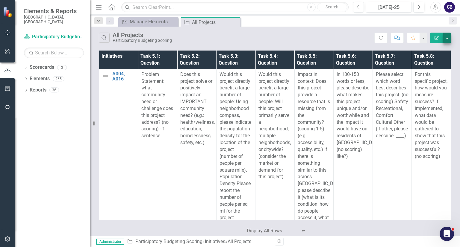
drag, startPoint x: 447, startPoint y: 43, endPoint x: 447, endPoint y: 34, distance: 8.7
click at [447, 34] on div "Search All Projects Participatory Budgeting Scoring Refresh Comment Favorite Ed…" at bounding box center [275, 36] width 370 height 19
click at [447, 34] on button "button" at bounding box center [447, 38] width 8 height 10
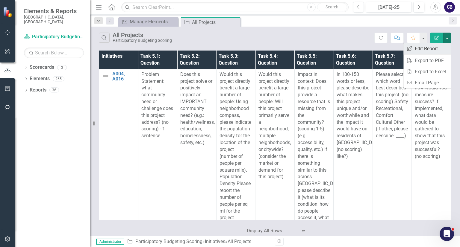
click at [435, 49] on link "Edit Report Edit Report" at bounding box center [426, 48] width 47 height 11
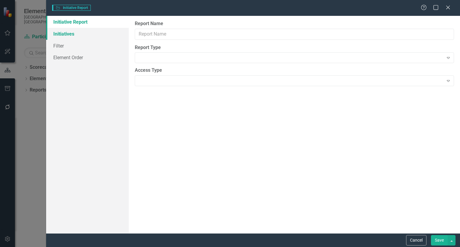
click at [74, 36] on link "Initiatives" at bounding box center [87, 34] width 83 height 12
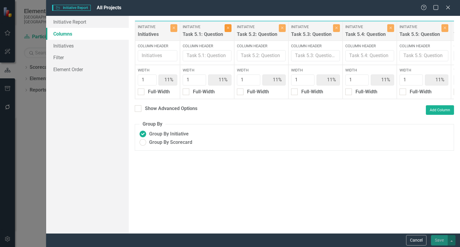
click at [229, 24] on button "Close" at bounding box center [227, 28] width 7 height 8
type input "13%"
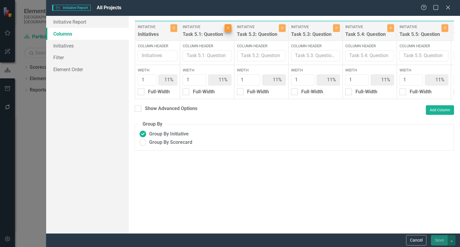
type input "13%"
click at [229, 24] on button "Close" at bounding box center [227, 28] width 7 height 8
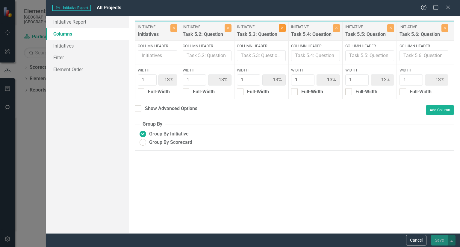
click at [279, 24] on button "Close" at bounding box center [282, 28] width 7 height 8
type input "14%"
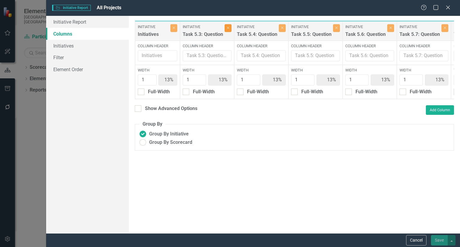
type input "14%"
click at [229, 24] on button "Close" at bounding box center [227, 28] width 7 height 8
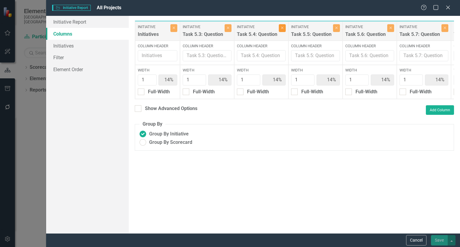
click at [279, 24] on button "Close" at bounding box center [282, 28] width 7 height 8
type input "17%"
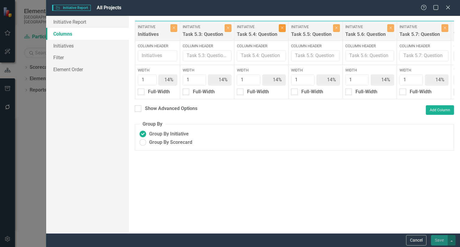
type input "17%"
click at [237, 24] on label "Initiative" at bounding box center [257, 26] width 40 height 5
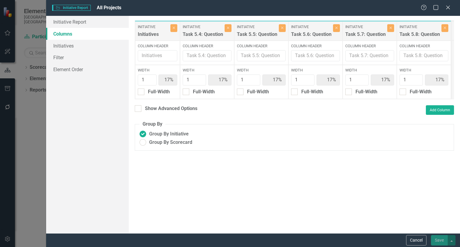
type input "20%"
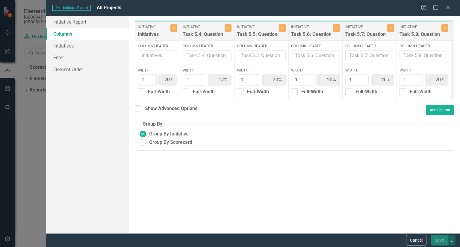
click at [237, 24] on label "Initiative" at bounding box center [257, 26] width 40 height 5
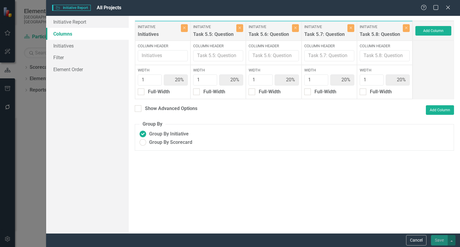
click at [229, 24] on label "Initiative" at bounding box center [214, 26] width 42 height 5
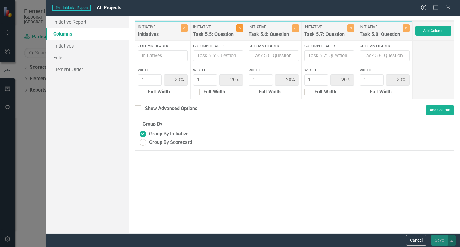
click at [239, 27] on icon "button" at bounding box center [240, 28] width 2 height 2
click at [248, 27] on label "Initiative" at bounding box center [269, 26] width 42 height 5
type input "25%"
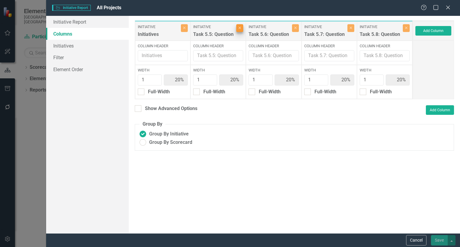
type input "25%"
click at [248, 27] on label "Initiative" at bounding box center [269, 26] width 42 height 5
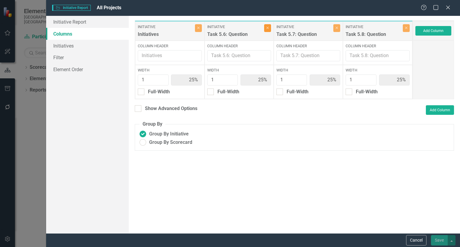
click at [268, 24] on button "Close" at bounding box center [267, 28] width 7 height 8
type input "33%"
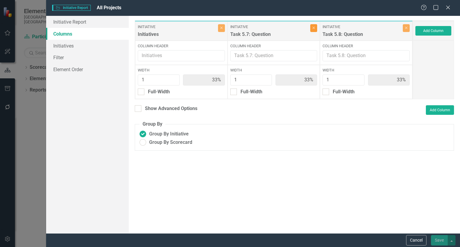
click at [314, 28] on icon "button" at bounding box center [313, 28] width 2 height 2
type input "50%"
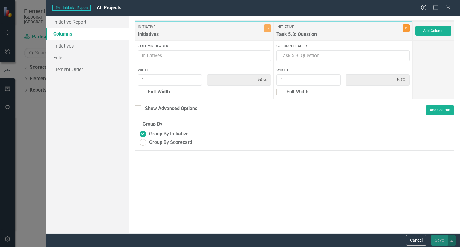
click at [405, 28] on icon "Close" at bounding box center [406, 28] width 3 height 4
type input "100%"
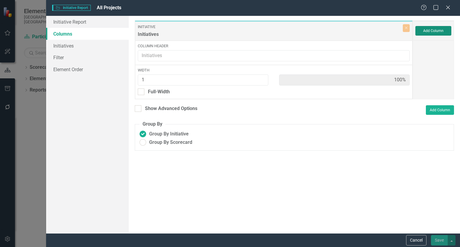
click at [431, 26] on button "Add Column" at bounding box center [433, 31] width 36 height 10
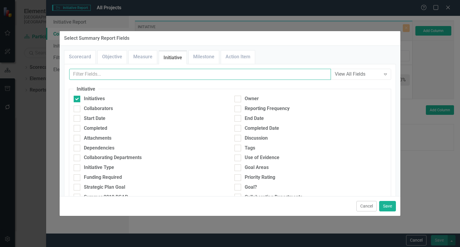
click at [197, 73] on input "text" at bounding box center [200, 74] width 262 height 11
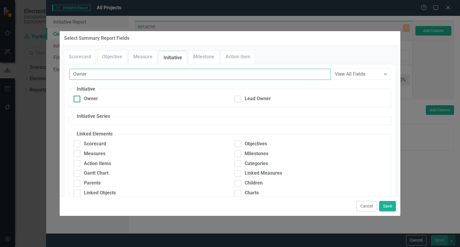
type input "Owner"
click at [87, 97] on div "Owner" at bounding box center [91, 98] width 14 height 7
click at [78, 97] on input "Owner" at bounding box center [76, 98] width 4 height 4
checkbox input "true"
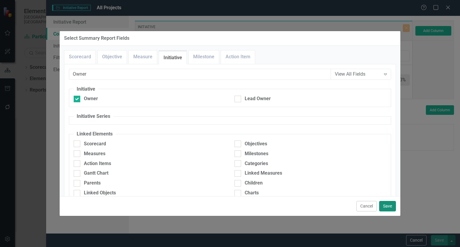
click at [386, 203] on button "Save" at bounding box center [387, 206] width 17 height 10
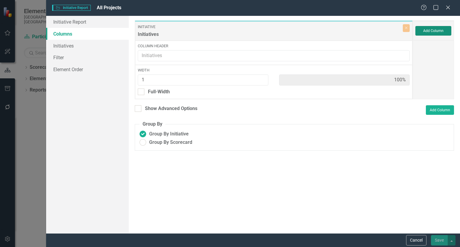
type input "50%"
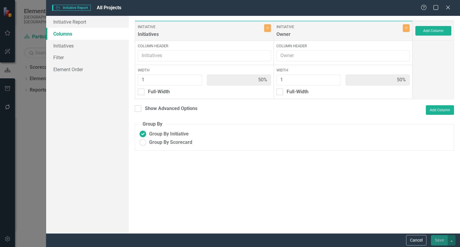
click at [357, 202] on div "To add columns to your report, click on the "Select Columns" button below. All …" at bounding box center [294, 125] width 331 height 218
click at [424, 30] on button "Add Column" at bounding box center [433, 31] width 36 height 10
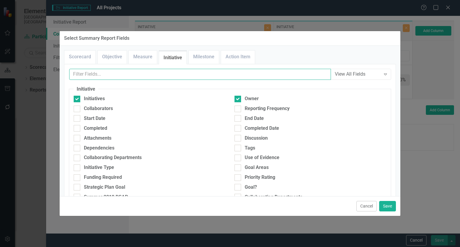
click at [180, 77] on input "text" at bounding box center [200, 74] width 262 height 11
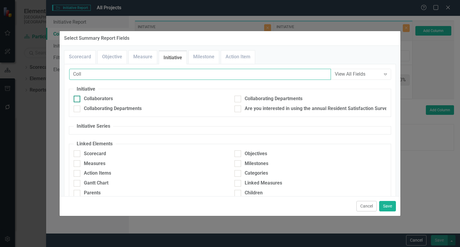
type input "Coll"
click at [121, 99] on div "Collaborators" at bounding box center [150, 98] width 152 height 7
click at [78, 99] on input "Collaborators" at bounding box center [76, 98] width 4 height 4
checkbox input "true"
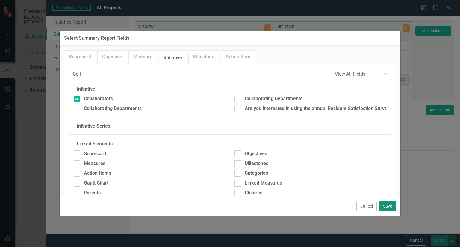
click at [392, 206] on button "Save" at bounding box center [387, 206] width 17 height 10
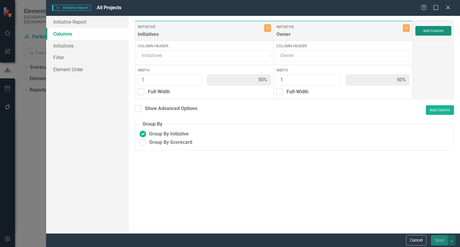
type input "33%"
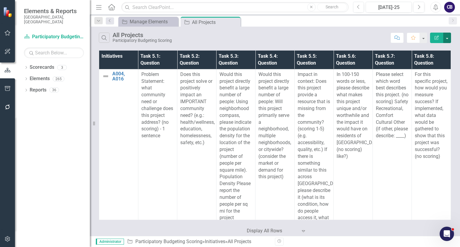
click at [448, 38] on button "button" at bounding box center [447, 38] width 8 height 10
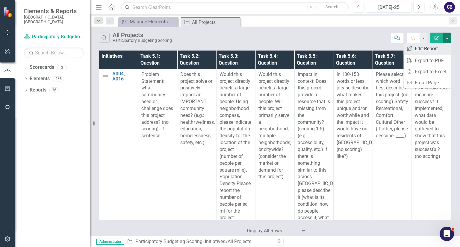
click at [431, 48] on link "Edit Report Edit Report" at bounding box center [426, 48] width 47 height 11
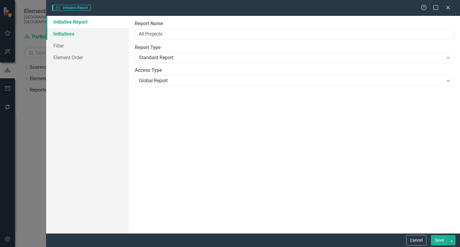
type input "All Projects"
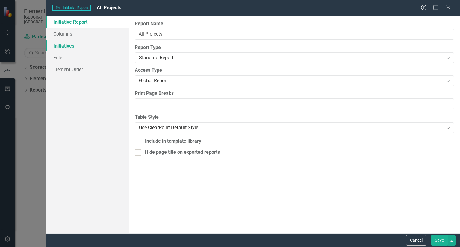
click at [71, 35] on link "Columns" at bounding box center [87, 34] width 83 height 12
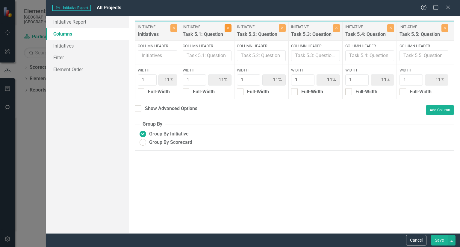
click at [225, 28] on button "Close" at bounding box center [227, 28] width 7 height 8
type input "13%"
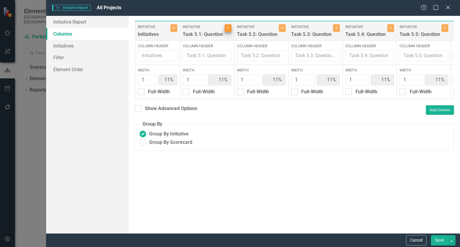
type input "13%"
click at [229, 29] on button "Close" at bounding box center [227, 28] width 7 height 8
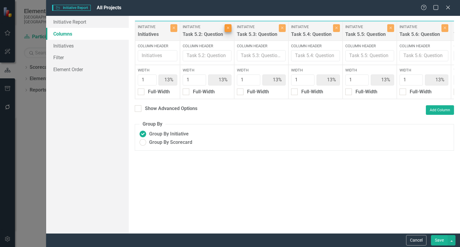
type input "14%"
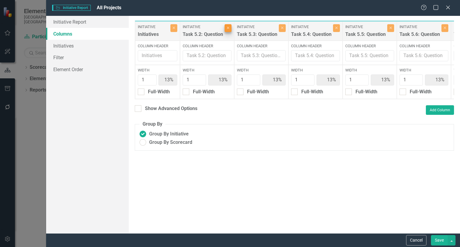
type input "14%"
click at [229, 29] on button "Close" at bounding box center [227, 28] width 7 height 8
type input "17%"
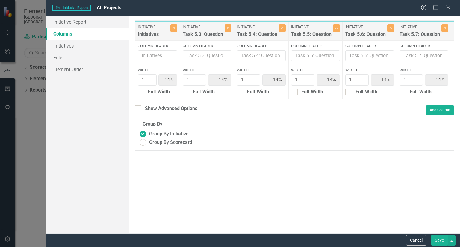
type input "17%"
click at [229, 29] on button "Close" at bounding box center [227, 28] width 7 height 8
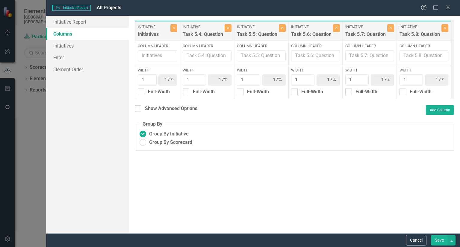
type input "20%"
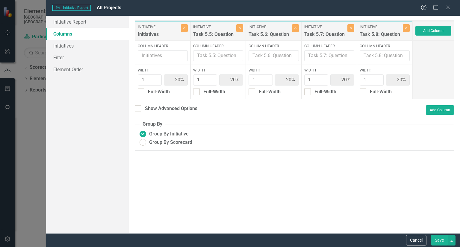
click at [229, 29] on label "Initiative" at bounding box center [214, 26] width 42 height 5
click at [238, 27] on icon "Close" at bounding box center [239, 28] width 3 height 4
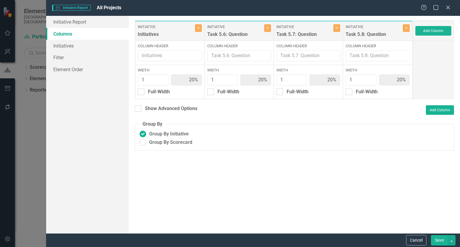
type input "25%"
click at [267, 26] on icon "Close" at bounding box center [267, 28] width 3 height 4
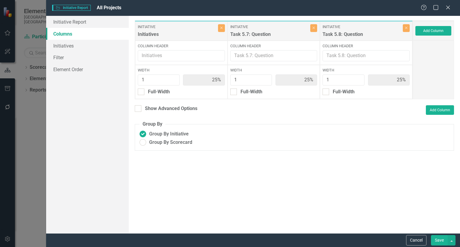
type input "33%"
click at [442, 162] on div "To add columns to your report, click on the "Select Columns" button below. All …" at bounding box center [294, 125] width 331 height 218
drag, startPoint x: 406, startPoint y: 23, endPoint x: 405, endPoint y: 28, distance: 5.1
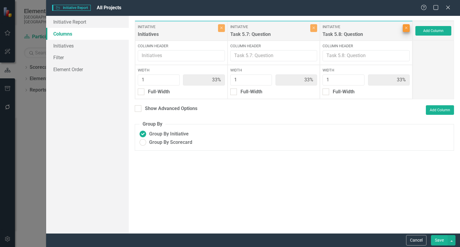
click at [405, 28] on div "Initiative Task 5.8: Question Close" at bounding box center [366, 31] width 92 height 19
click at [405, 28] on icon "button" at bounding box center [406, 28] width 2 height 2
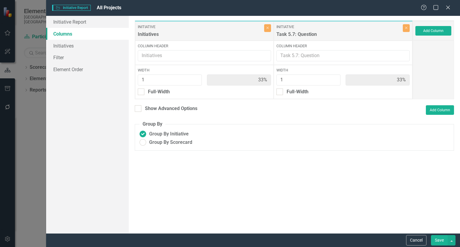
type input "50%"
click at [408, 28] on button "Close" at bounding box center [406, 28] width 7 height 8
type input "100%"
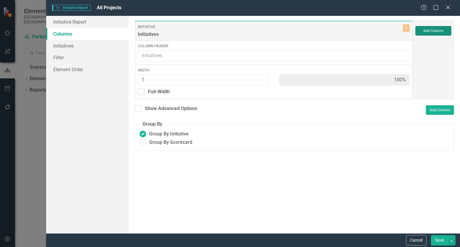
click at [427, 31] on button "Add Column" at bounding box center [433, 31] width 36 height 10
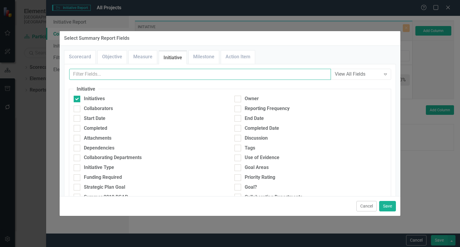
click at [115, 74] on input "text" at bounding box center [200, 74] width 262 height 11
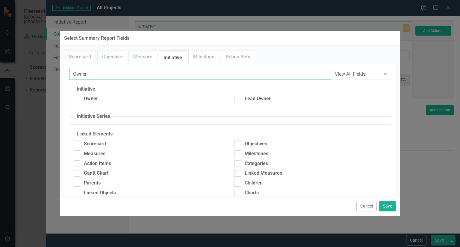
type input "Owner"
click at [92, 100] on div "Owner" at bounding box center [91, 98] width 14 height 7
click at [78, 100] on input "Owner" at bounding box center [76, 98] width 4 height 4
checkbox input "true"
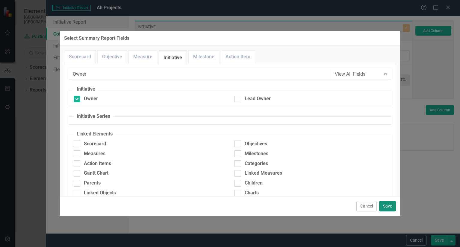
click at [385, 202] on button "Save" at bounding box center [387, 206] width 17 height 10
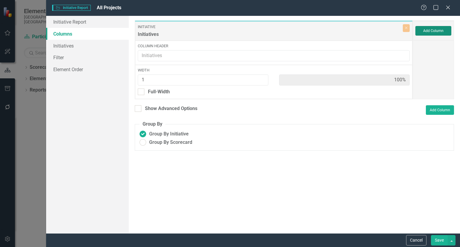
type input "50%"
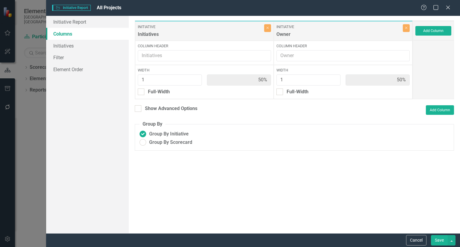
click at [435, 242] on button "Save" at bounding box center [439, 240] width 17 height 10
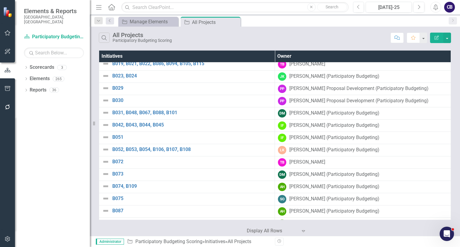
scroll to position [603, 0]
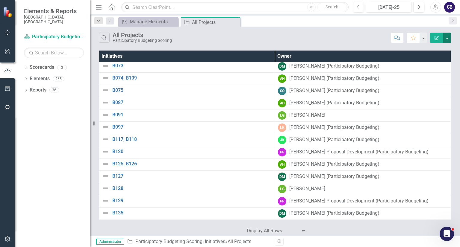
click at [450, 39] on button "button" at bounding box center [447, 38] width 8 height 10
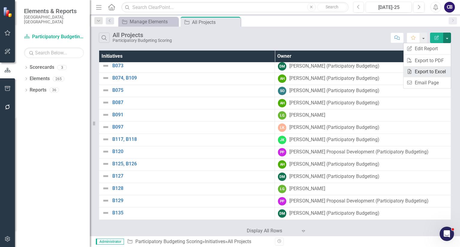
click at [438, 75] on link "Excel Export to Excel" at bounding box center [426, 71] width 47 height 11
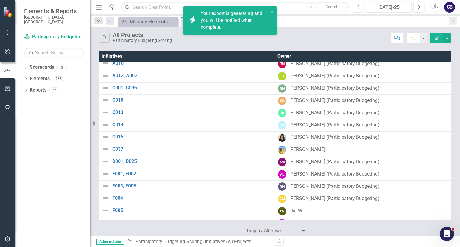
scroll to position [65, 0]
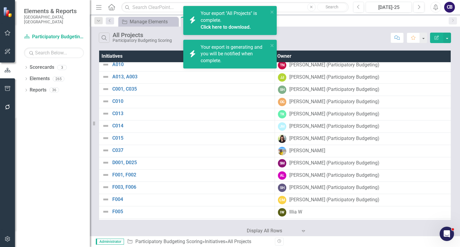
click at [66, 221] on div "Dropdown Scorecards 3 Project Inventory Participatory Budgeting Scoring Cycle 3…" at bounding box center [52, 155] width 75 height 185
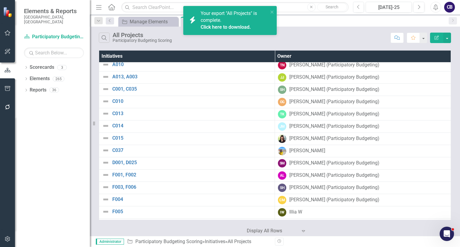
click at [236, 25] on link "Click here to download." at bounding box center [226, 27] width 50 height 6
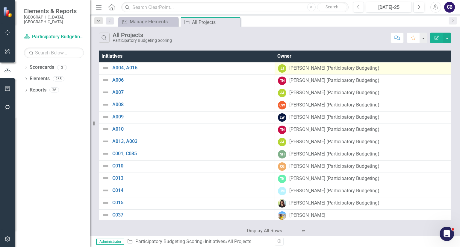
click at [328, 66] on div "[PERSON_NAME] (Participatory Budgeting)" at bounding box center [334, 68] width 90 height 7
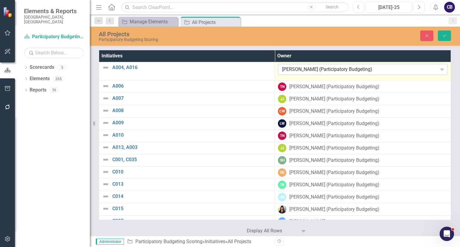
click at [380, 74] on div "[PERSON_NAME] (Participatory Budgeting) Expand" at bounding box center [363, 69] width 170 height 11
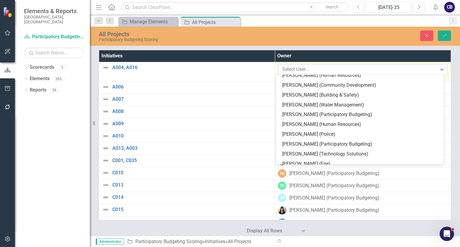
scroll to position [2782, 0]
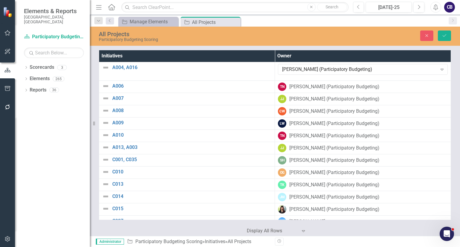
click at [353, 36] on div "Close Save" at bounding box center [382, 36] width 145 height 10
click at [426, 35] on icon "button" at bounding box center [426, 35] width 3 height 3
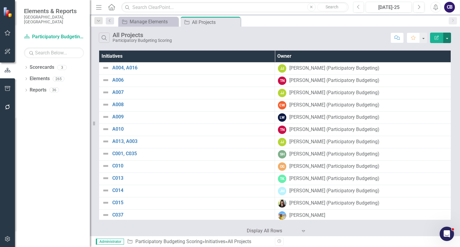
click at [448, 37] on button "button" at bounding box center [447, 38] width 8 height 10
click at [415, 47] on link "Edit Report Edit Report" at bounding box center [426, 48] width 47 height 11
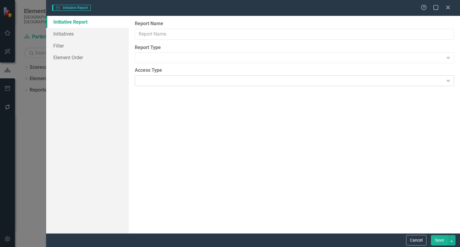
type input "All Projects"
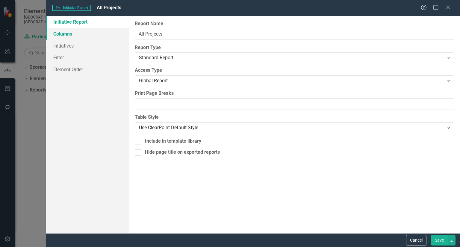
click at [99, 31] on link "Columns" at bounding box center [87, 34] width 83 height 12
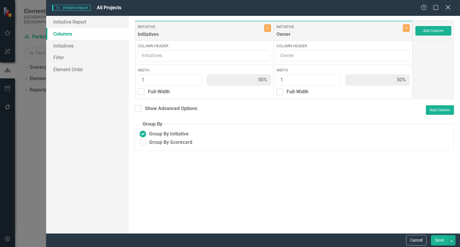
click at [448, 9] on icon "Close" at bounding box center [447, 7] width 7 height 6
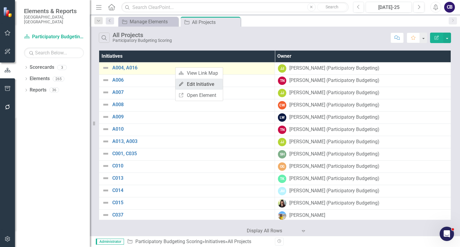
click at [200, 83] on link "Edit Edit Initiative" at bounding box center [198, 84] width 47 height 11
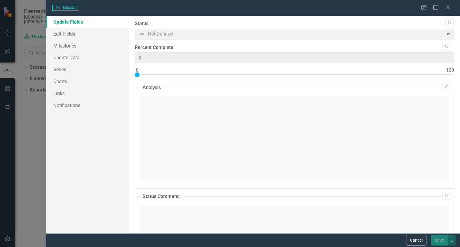
click at [74, 31] on div "Initiative Initiative Help Maximize Close Update Fields Edit Fields Milestones …" at bounding box center [230, 123] width 460 height 247
click at [71, 34] on link "Edit Fields" at bounding box center [87, 34] width 83 height 12
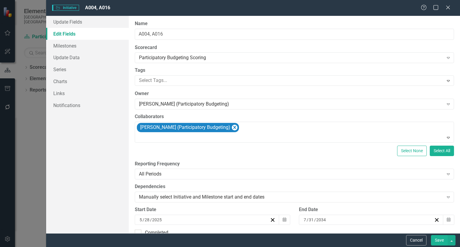
click at [256, 98] on div "Owner [PERSON_NAME] (Participatory Budgeting) Expand" at bounding box center [294, 99] width 319 height 19
click at [250, 104] on div "[PERSON_NAME] (Participatory Budgeting)" at bounding box center [291, 104] width 304 height 7
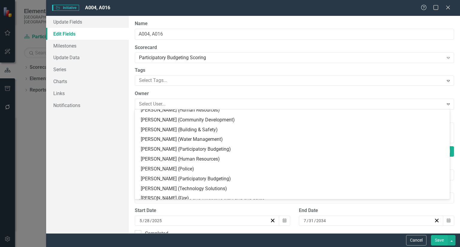
scroll to position [2782, 0]
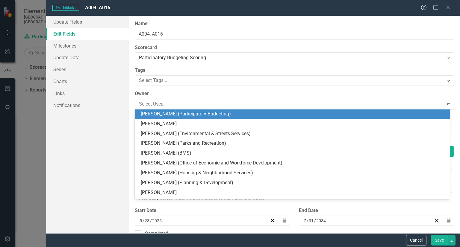
click at [238, 113] on div "[PERSON_NAME] (Participatory Budgeting)" at bounding box center [293, 114] width 305 height 7
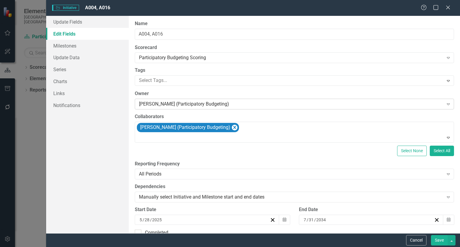
click at [241, 108] on div "[PERSON_NAME] (Participatory Budgeting) Expand" at bounding box center [294, 104] width 319 height 11
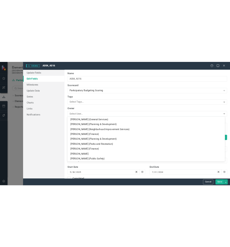
scroll to position [2278, 0]
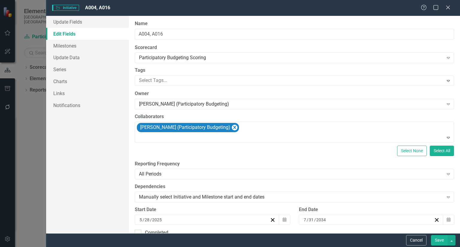
click at [208, 92] on label "Owner" at bounding box center [294, 93] width 319 height 7
click at [446, 9] on icon "Close" at bounding box center [447, 7] width 7 height 6
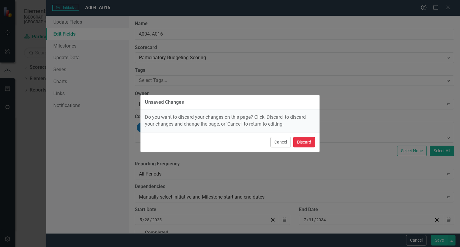
click at [298, 143] on button "Discard" at bounding box center [304, 142] width 22 height 10
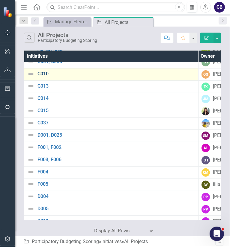
scroll to position [0, 0]
